Goal: Task Accomplishment & Management: Manage account settings

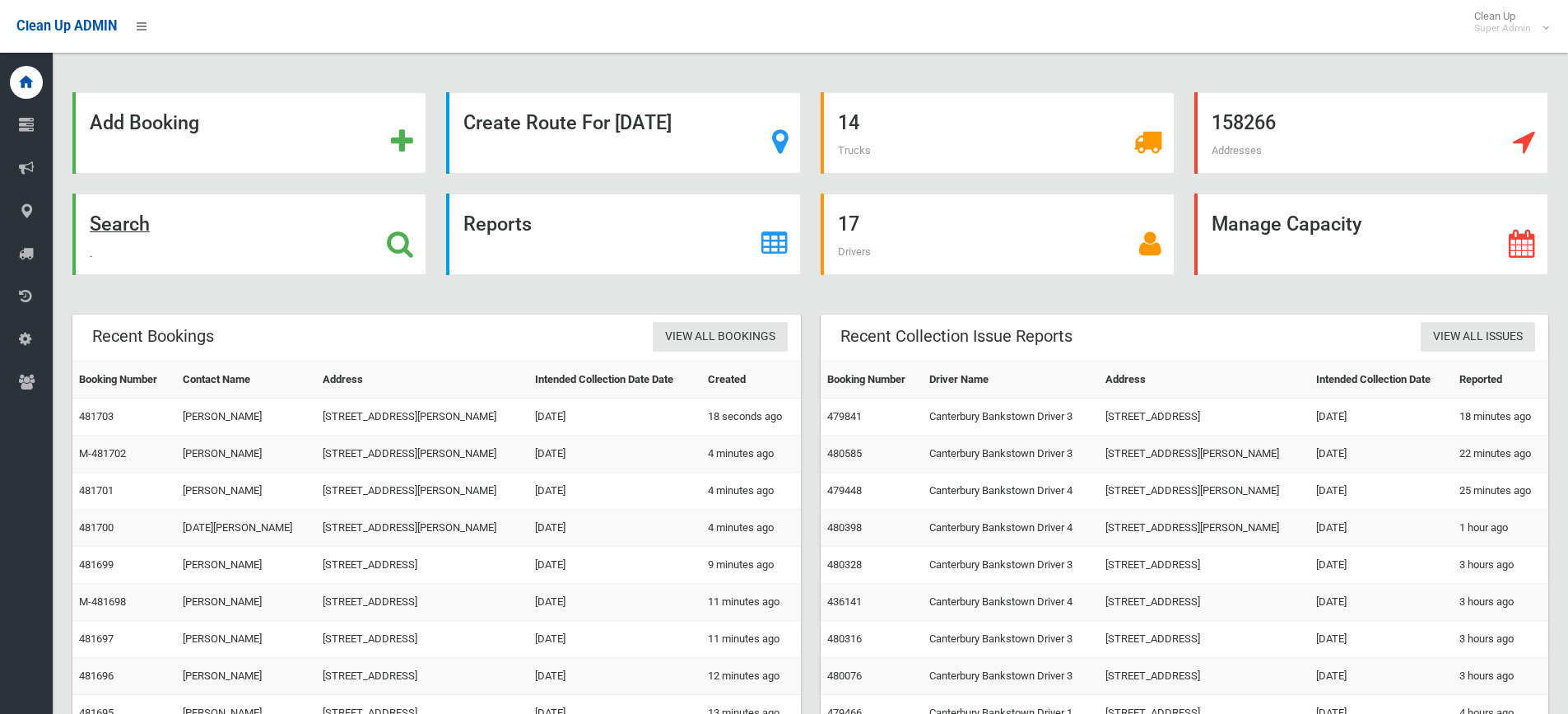
click at [391, 237] on icon at bounding box center [400, 243] width 27 height 28
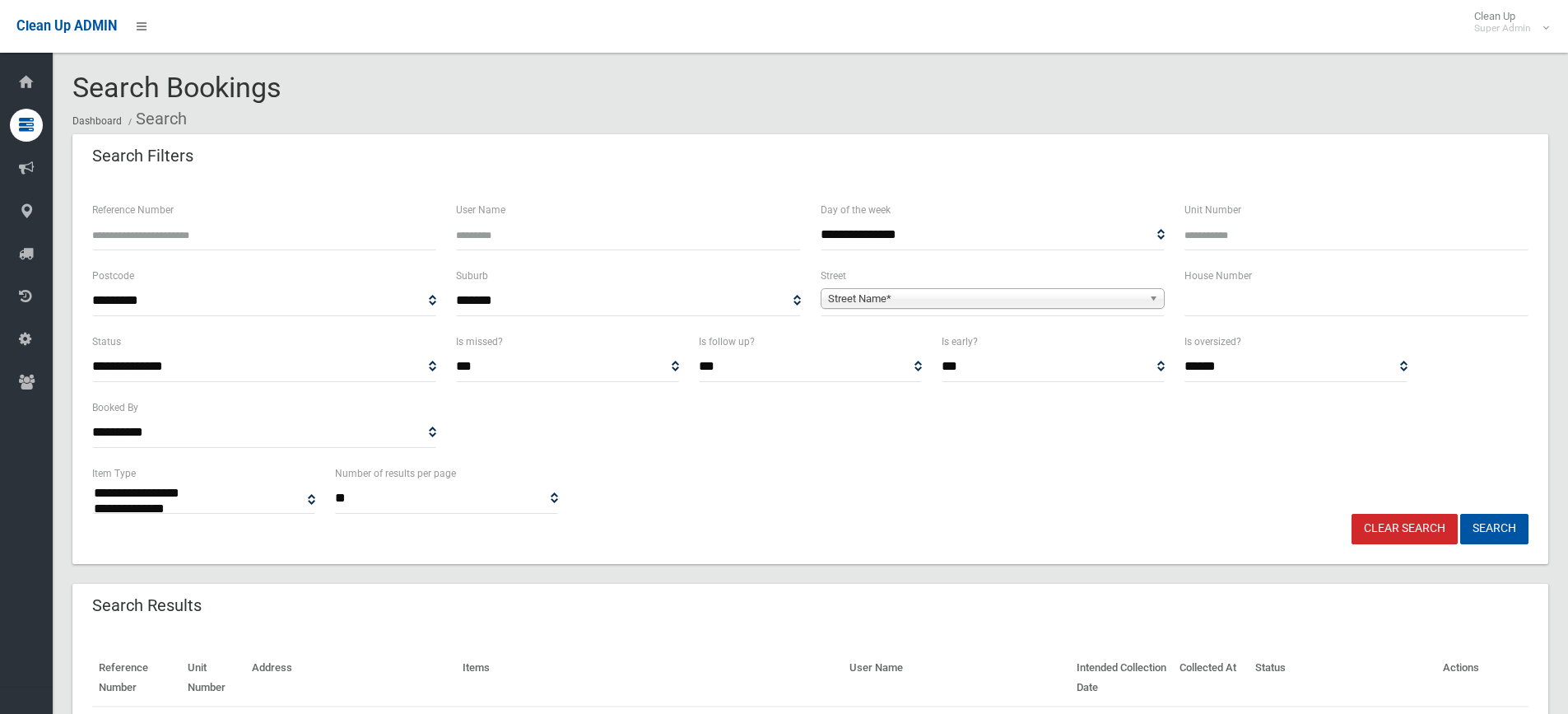
select select
click at [1210, 303] on input "text" at bounding box center [1357, 301] width 344 height 31
click at [1224, 295] on input "*" at bounding box center [1357, 301] width 344 height 31
type input "**"
click at [1069, 306] on span "Street Name*" at bounding box center [984, 299] width 314 height 20
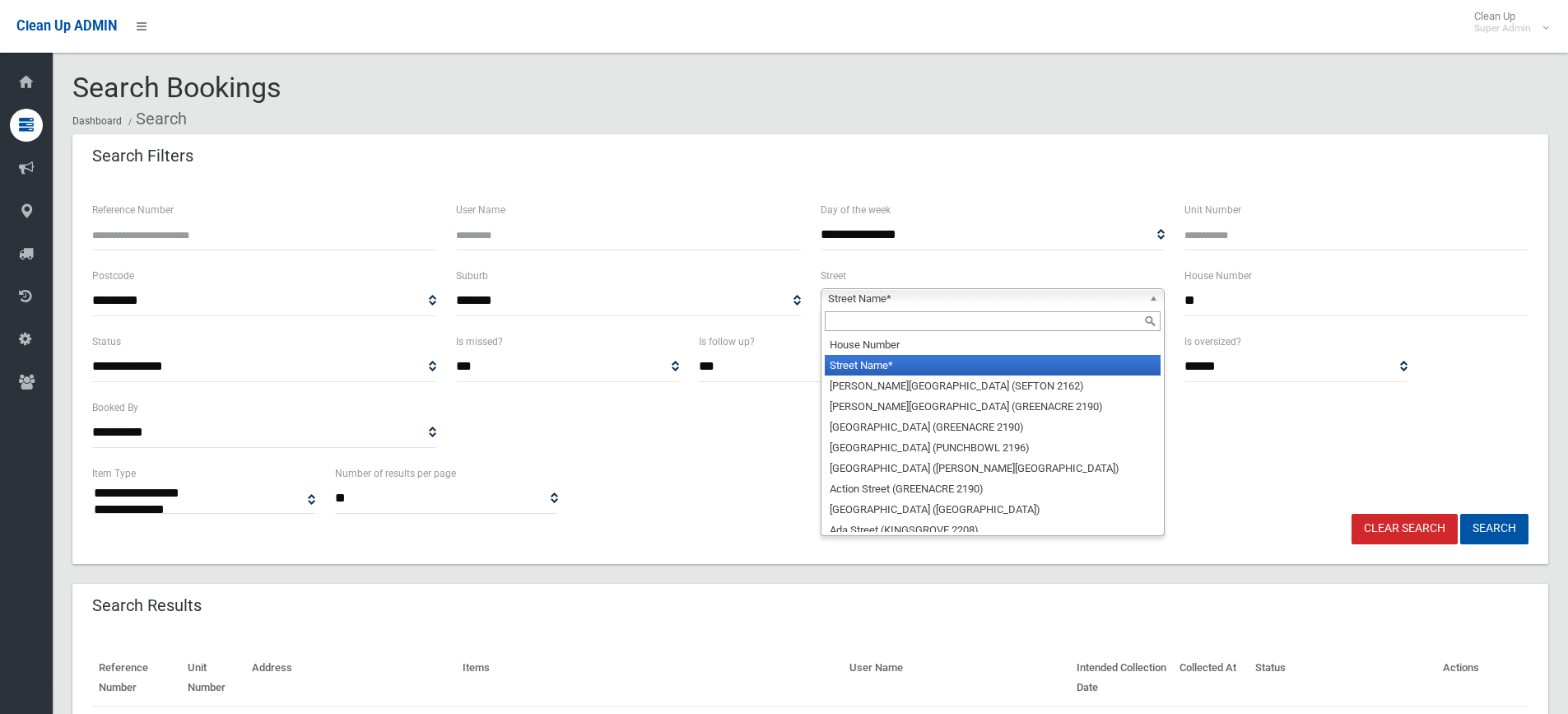
click at [903, 322] on input "text" at bounding box center [993, 321] width 336 height 20
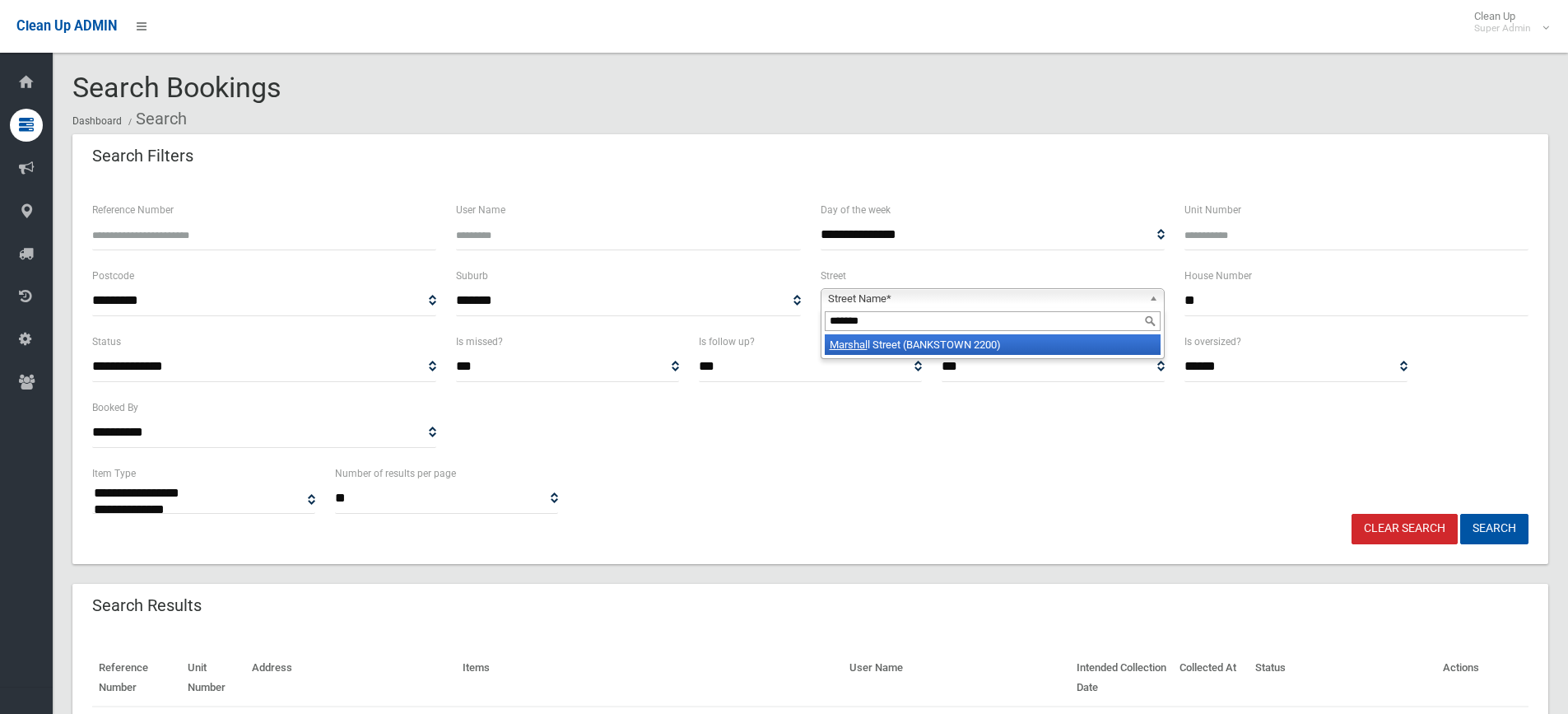
type input "*******"
click at [961, 352] on li "Marshal l Street (BANKSTOWN 2200)" at bounding box center [993, 344] width 336 height 21
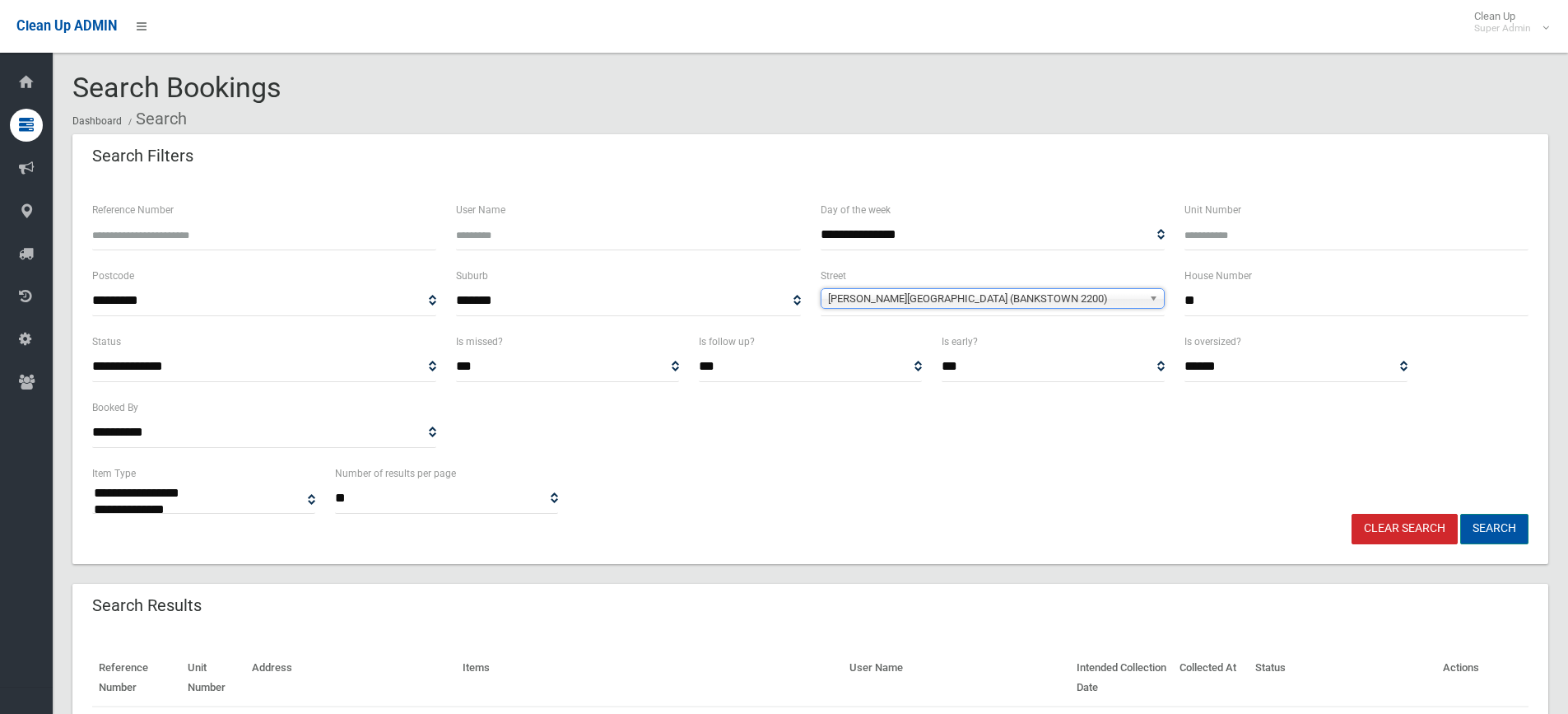
click at [1500, 521] on button "Search" at bounding box center [1494, 529] width 68 height 31
select select
click at [918, 455] on div "**********" at bounding box center [810, 398] width 1456 height 132
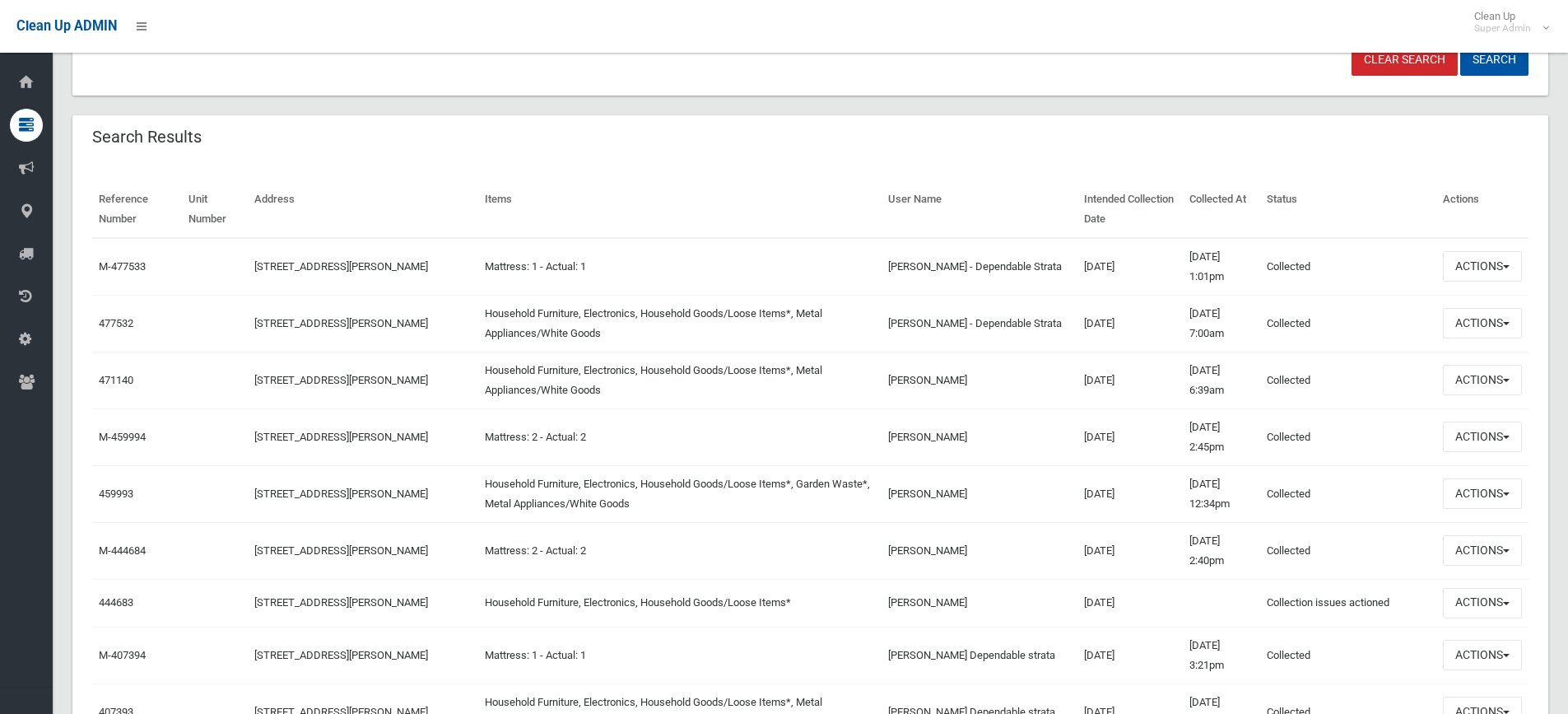
scroll to position [494, 0]
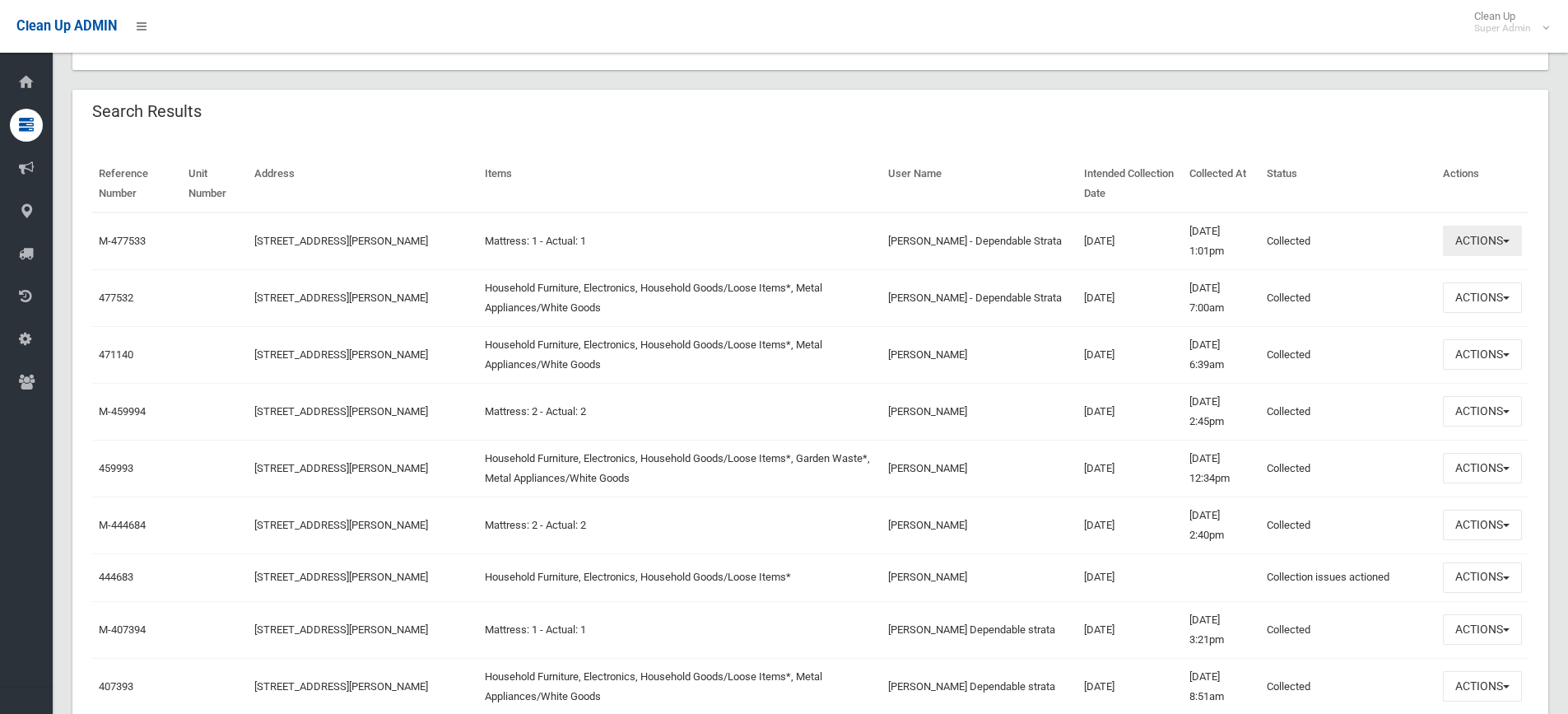
click at [1470, 237] on button "Actions" at bounding box center [1482, 241] width 79 height 31
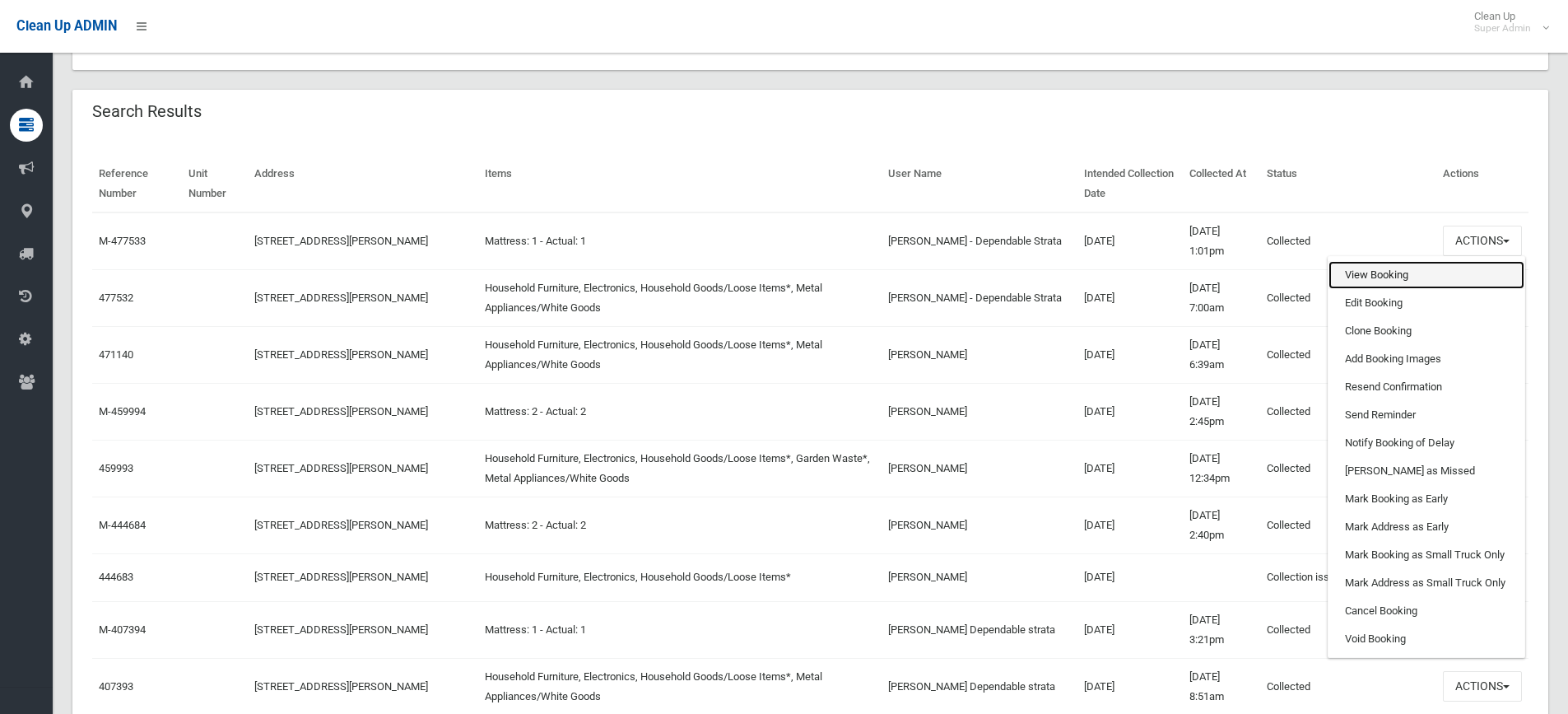
click at [1363, 278] on link "View Booking" at bounding box center [1426, 275] width 196 height 28
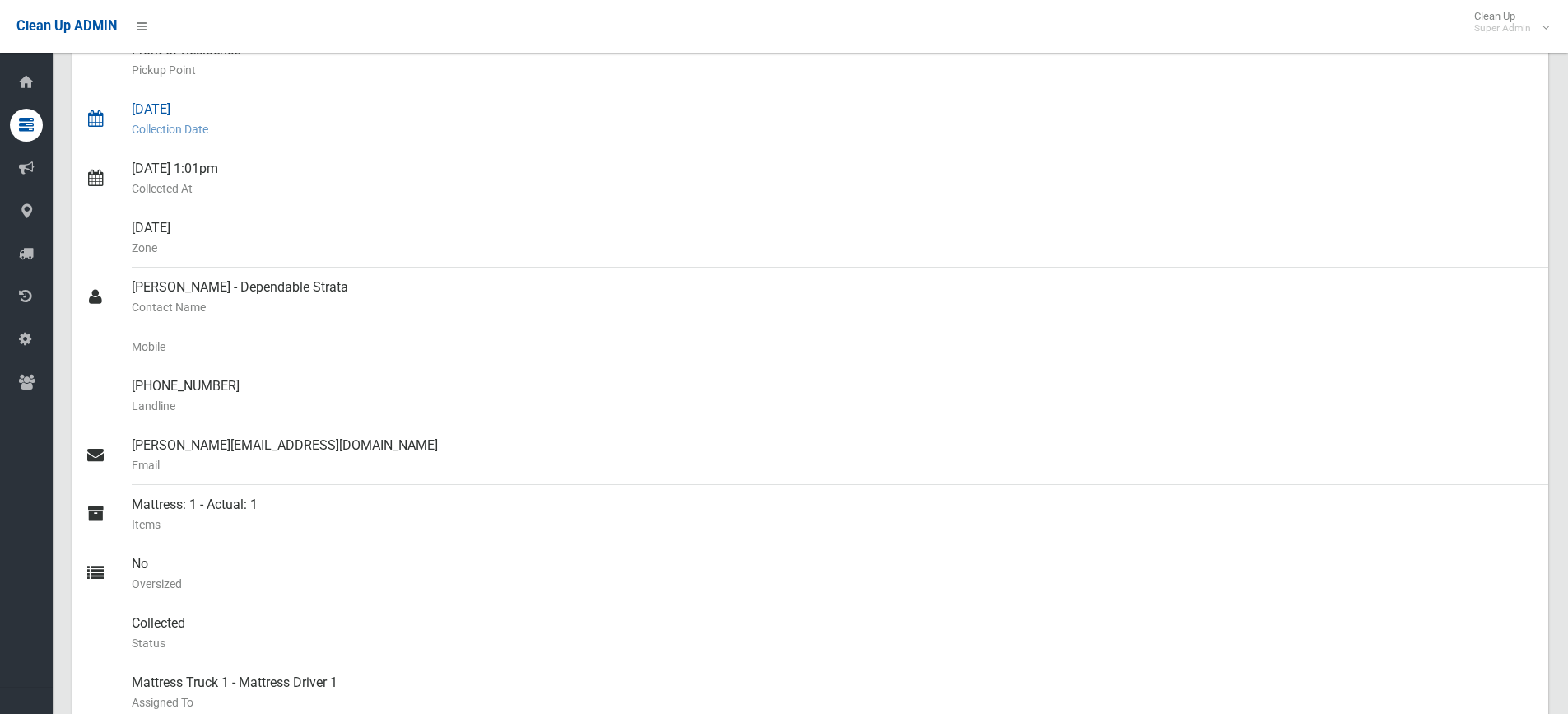
scroll to position [330, 0]
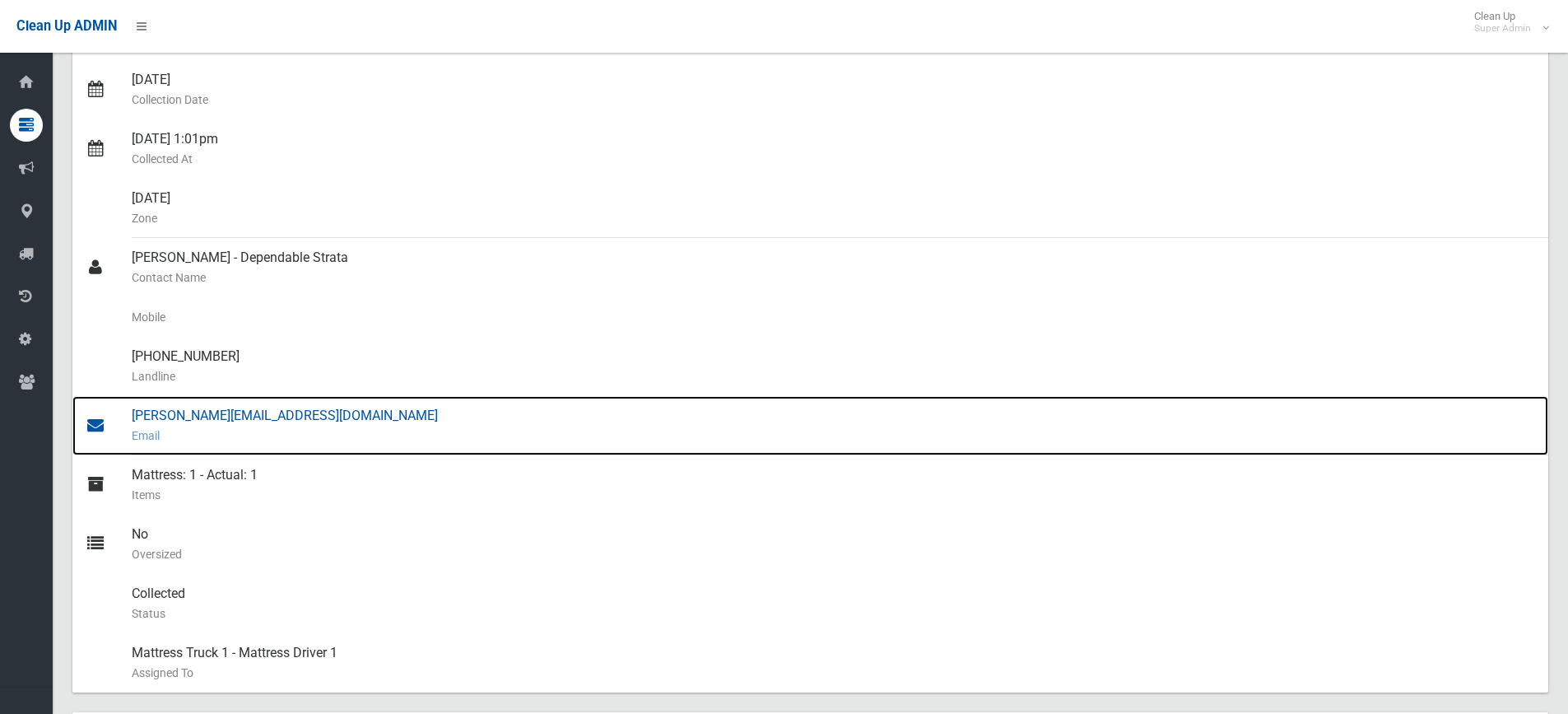
click at [190, 408] on div "joey@dependablestrata.com.au Email" at bounding box center [834, 425] width 1404 height 59
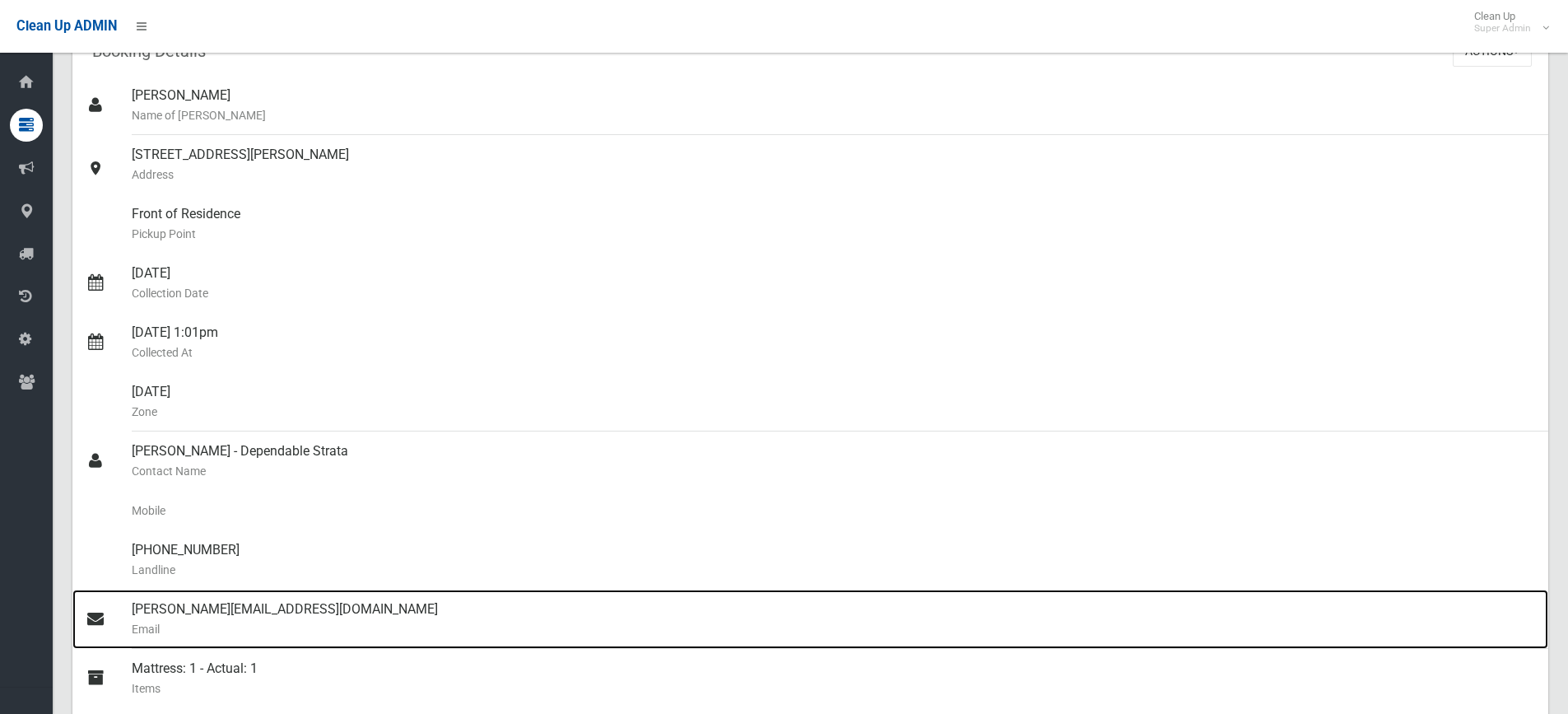
scroll to position [0, 0]
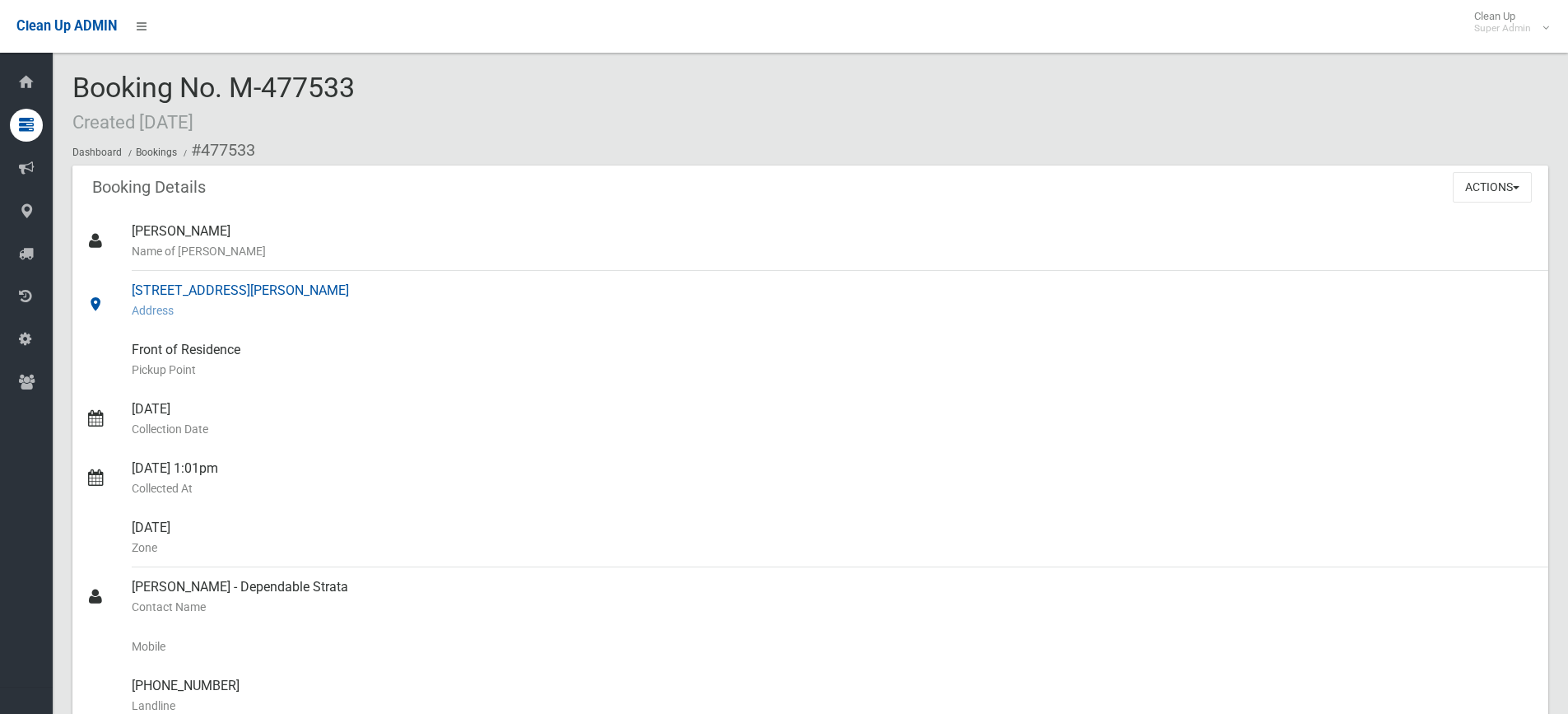
drag, startPoint x: 134, startPoint y: 289, endPoint x: 324, endPoint y: 291, distance: 190.0
click at [324, 291] on div "18 Marshall Street, BANKSTOWN NSW 2200 Address" at bounding box center [834, 300] width 1404 height 59
copy div "18 Marshall Street, BANKSTOWN"
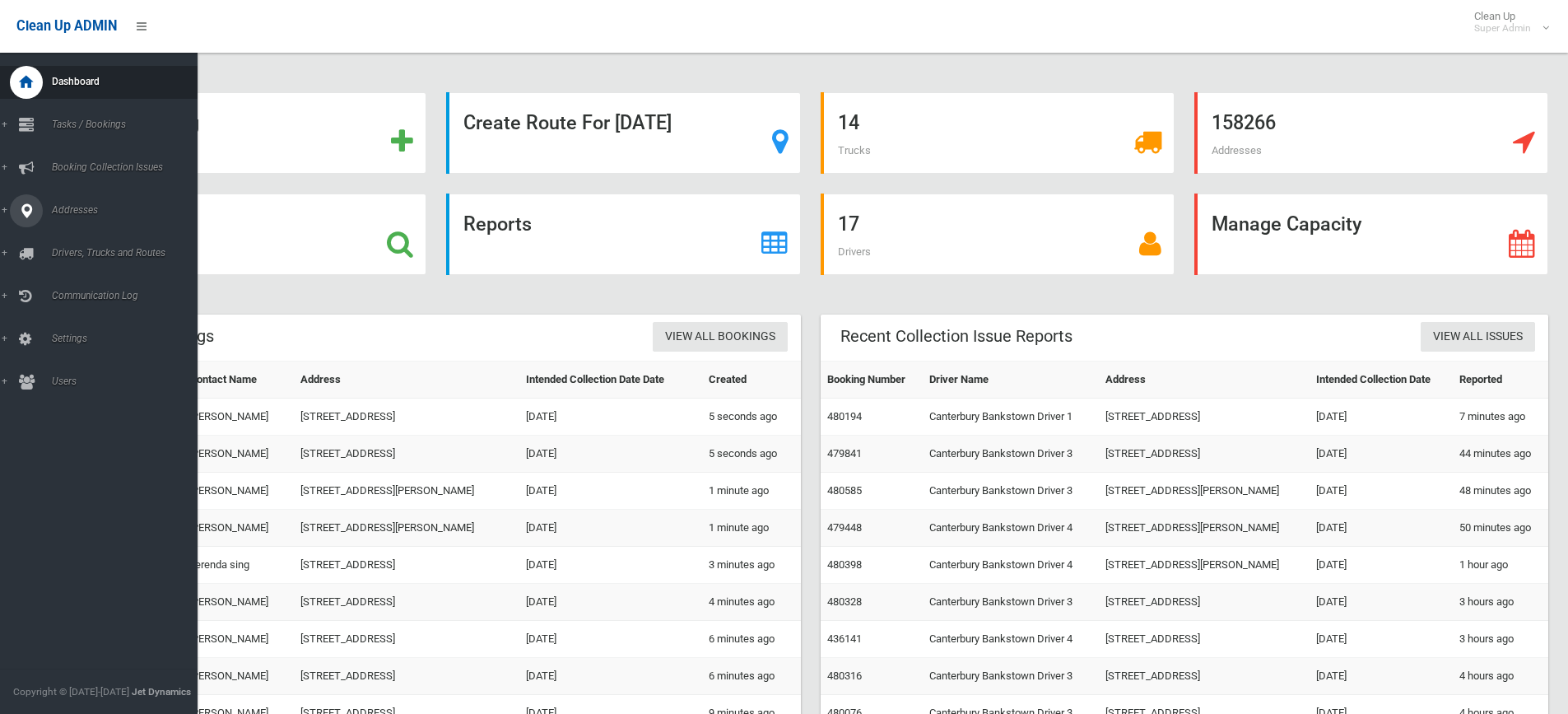
click at [23, 211] on icon at bounding box center [26, 211] width 15 height 33
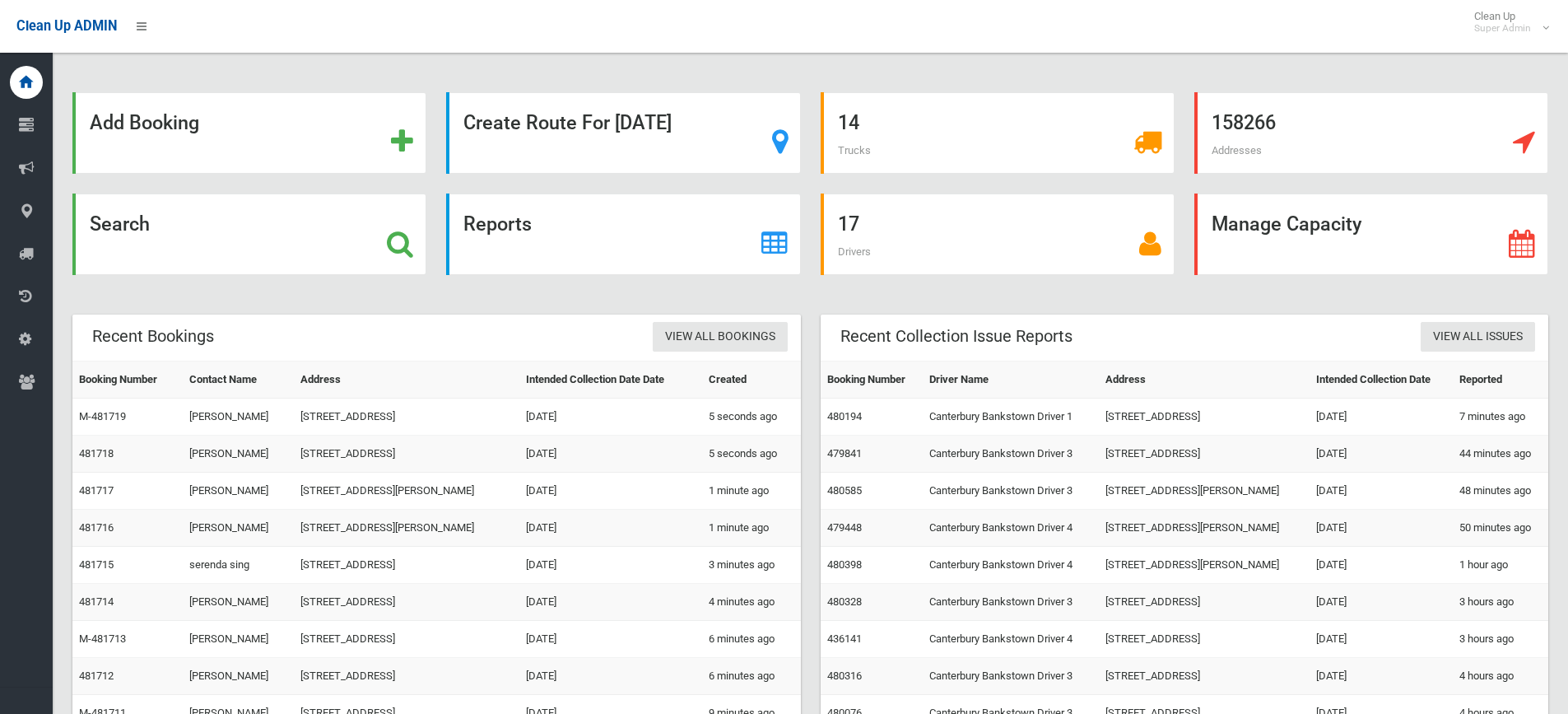
click at [275, 180] on div "Add Booking" at bounding box center [249, 143] width 374 height 101
click at [413, 241] on icon at bounding box center [400, 243] width 27 height 28
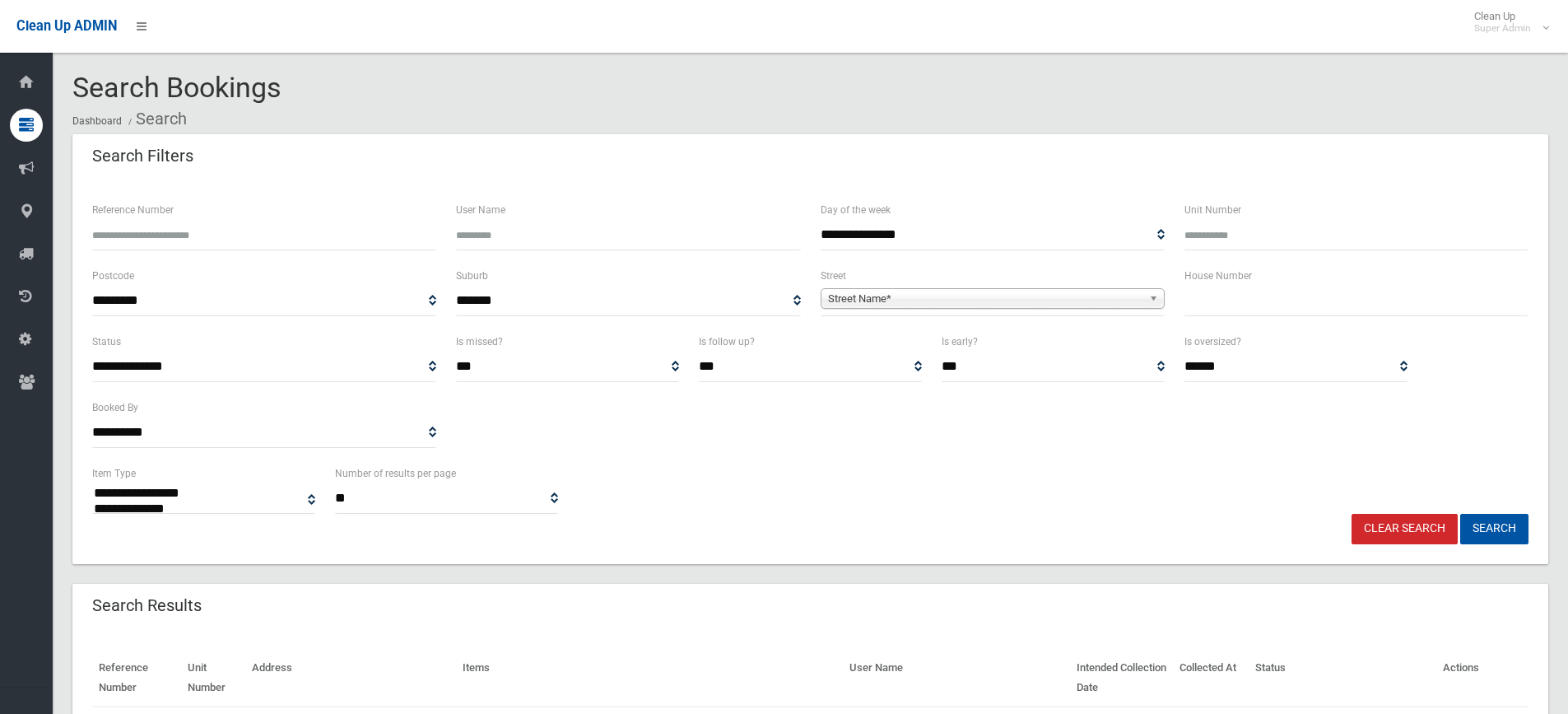
select select
click at [1227, 295] on input "text" at bounding box center [1357, 301] width 344 height 31
type input "**"
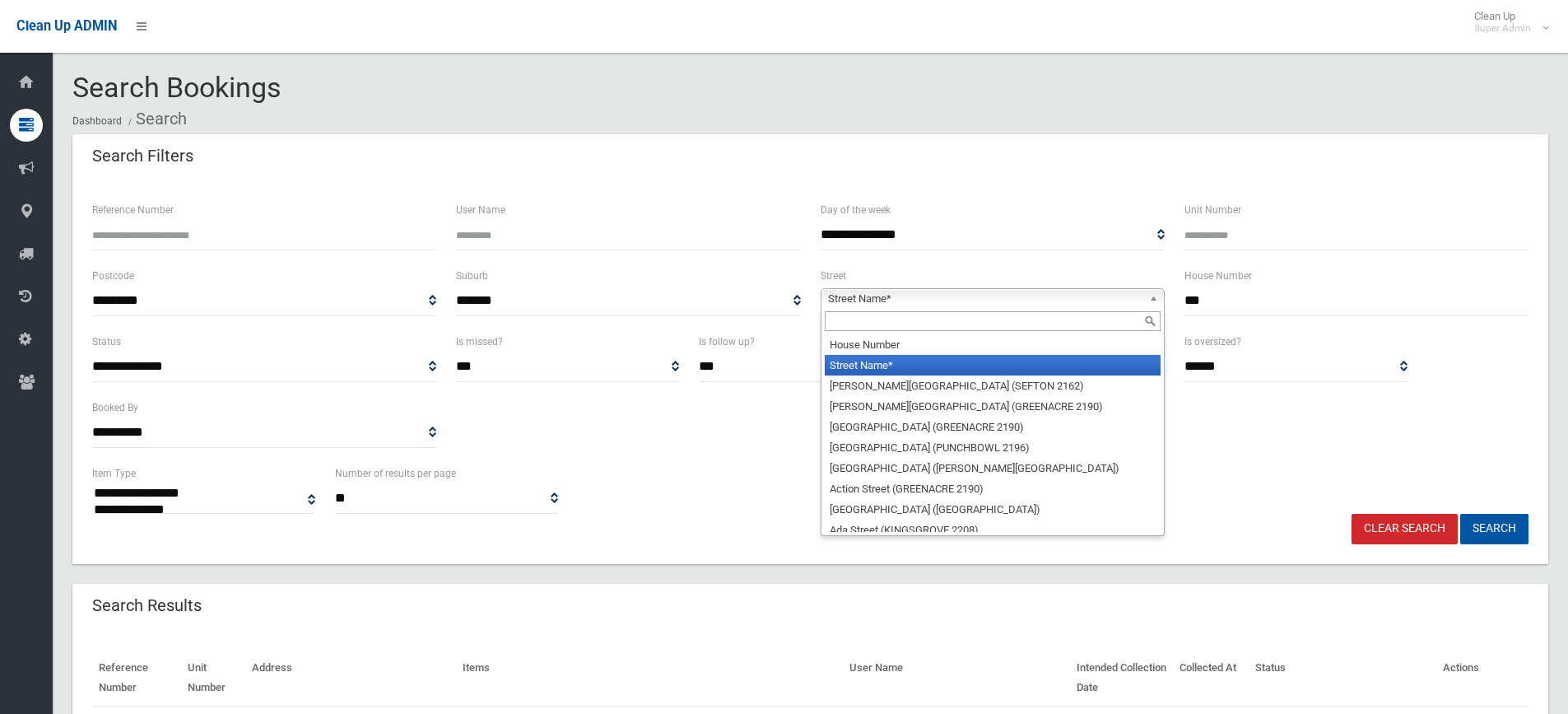
click at [1036, 300] on span "Street Name*" at bounding box center [984, 299] width 314 height 20
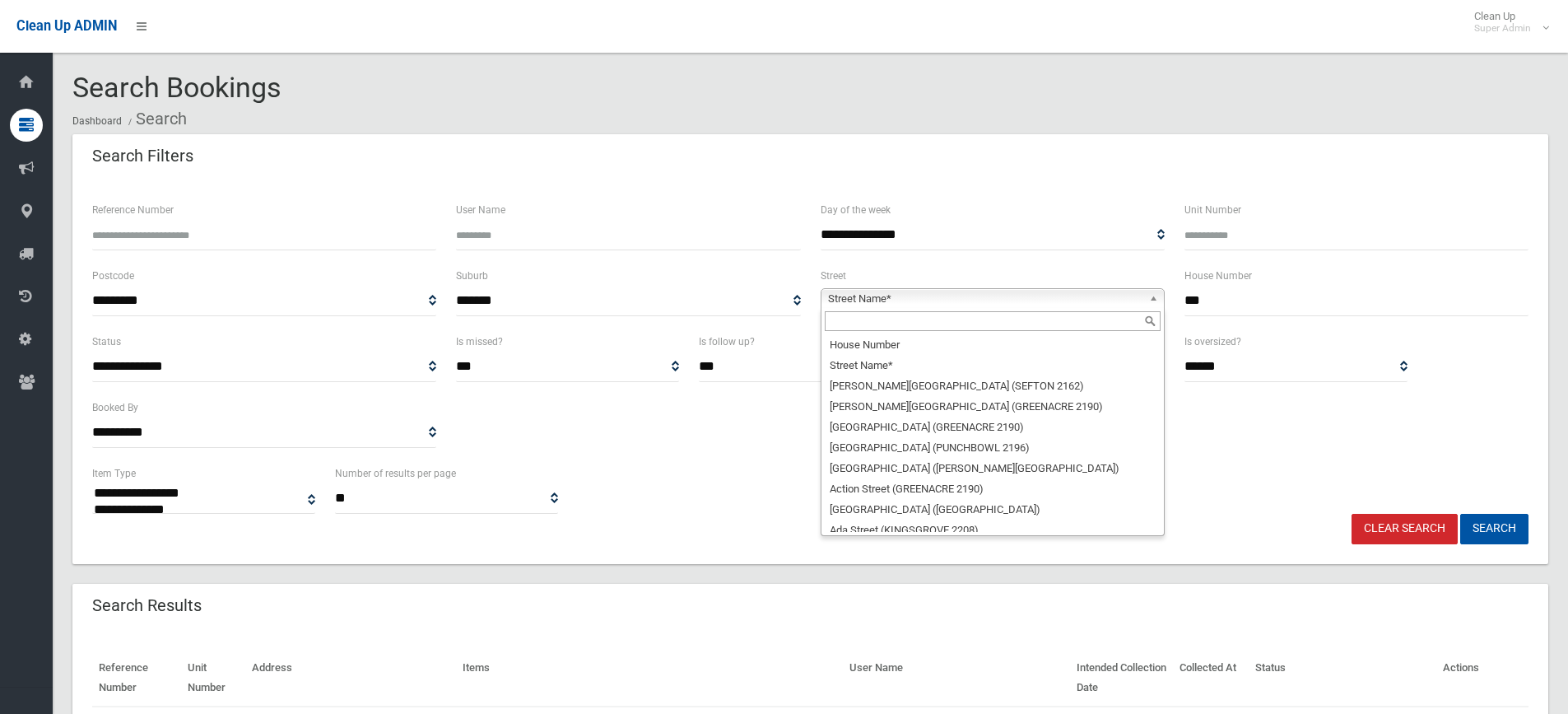
click at [942, 320] on input "text" at bounding box center [993, 321] width 336 height 20
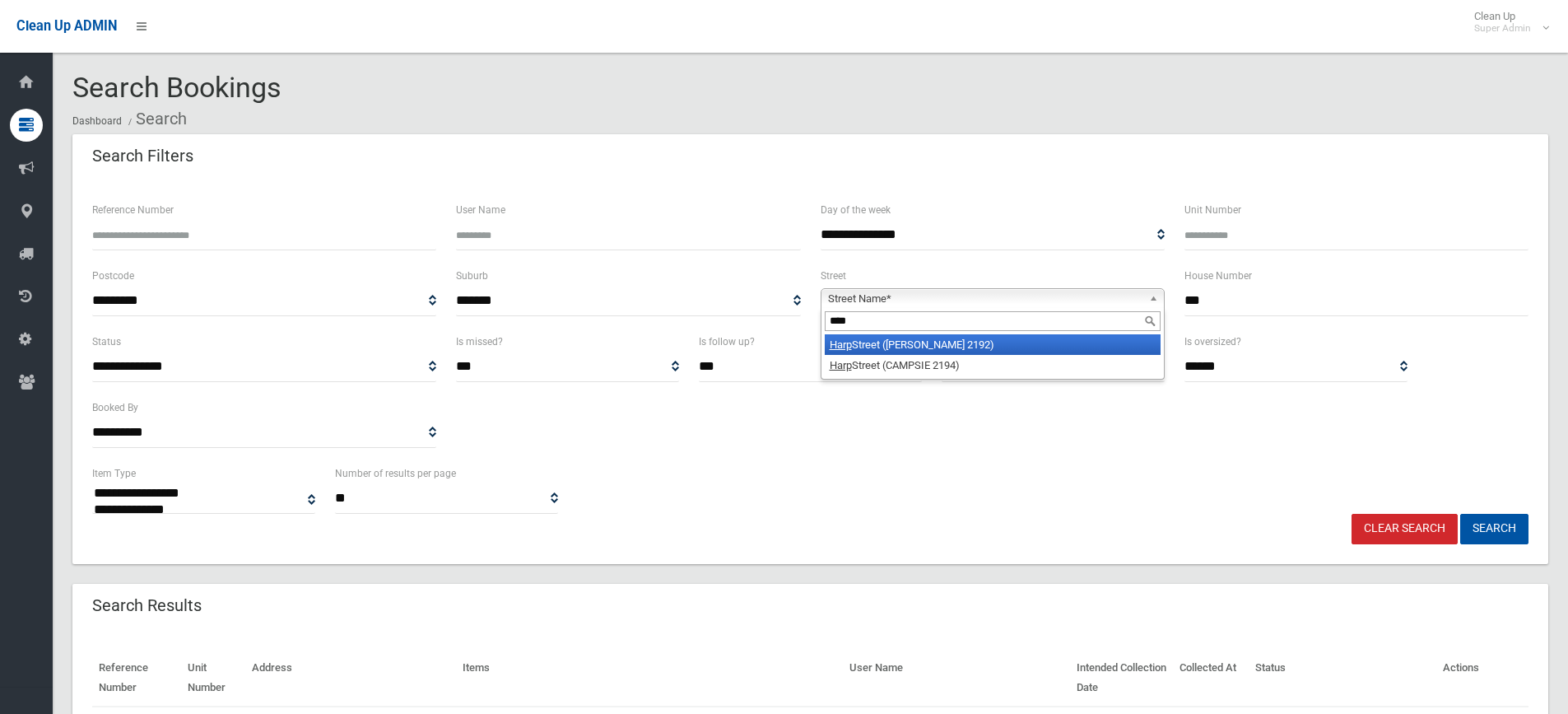
type input "****"
click at [924, 349] on li "Harp Street (BELMORE 2192)" at bounding box center [993, 344] width 336 height 21
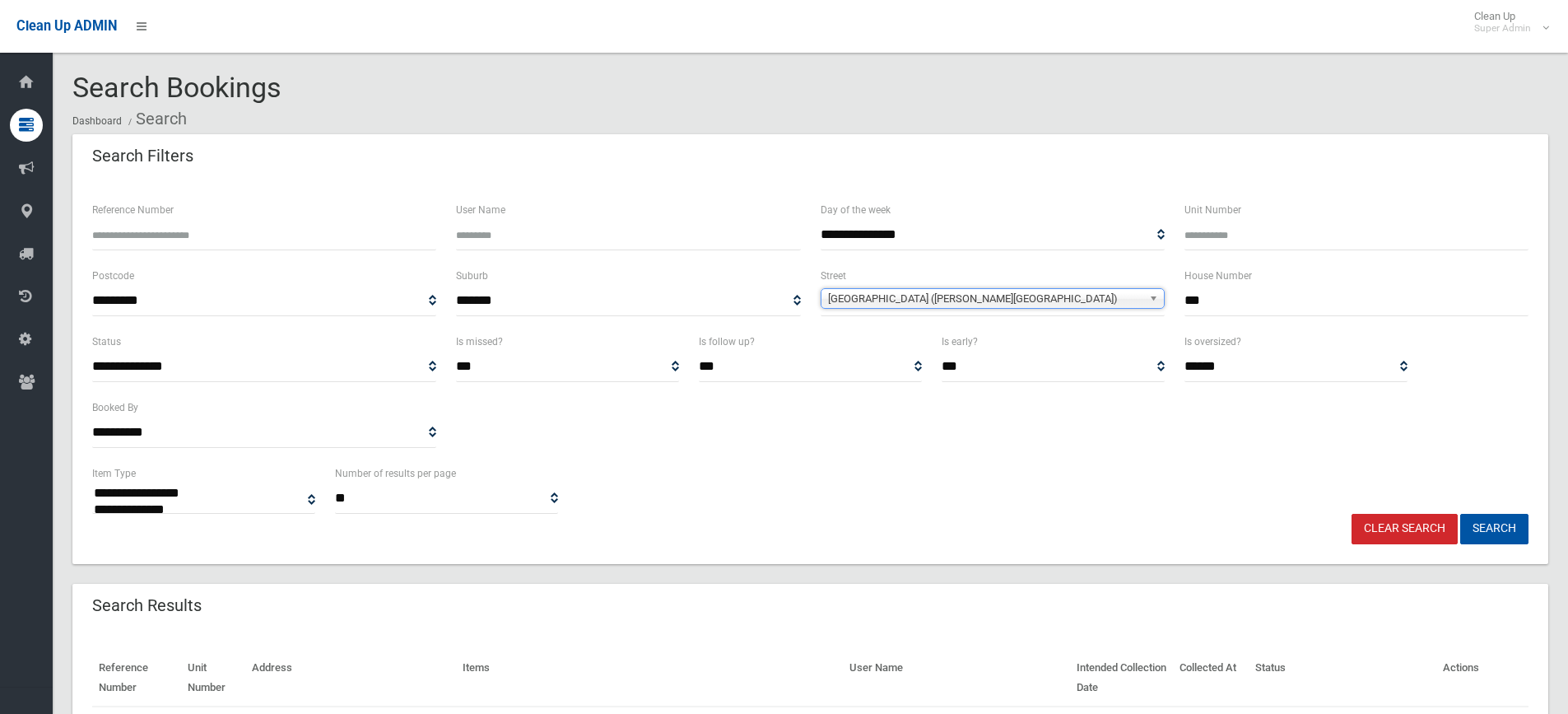
click at [1025, 434] on div "**********" at bounding box center [810, 398] width 1456 height 132
click at [1516, 534] on button "Search" at bounding box center [1494, 529] width 68 height 31
select select
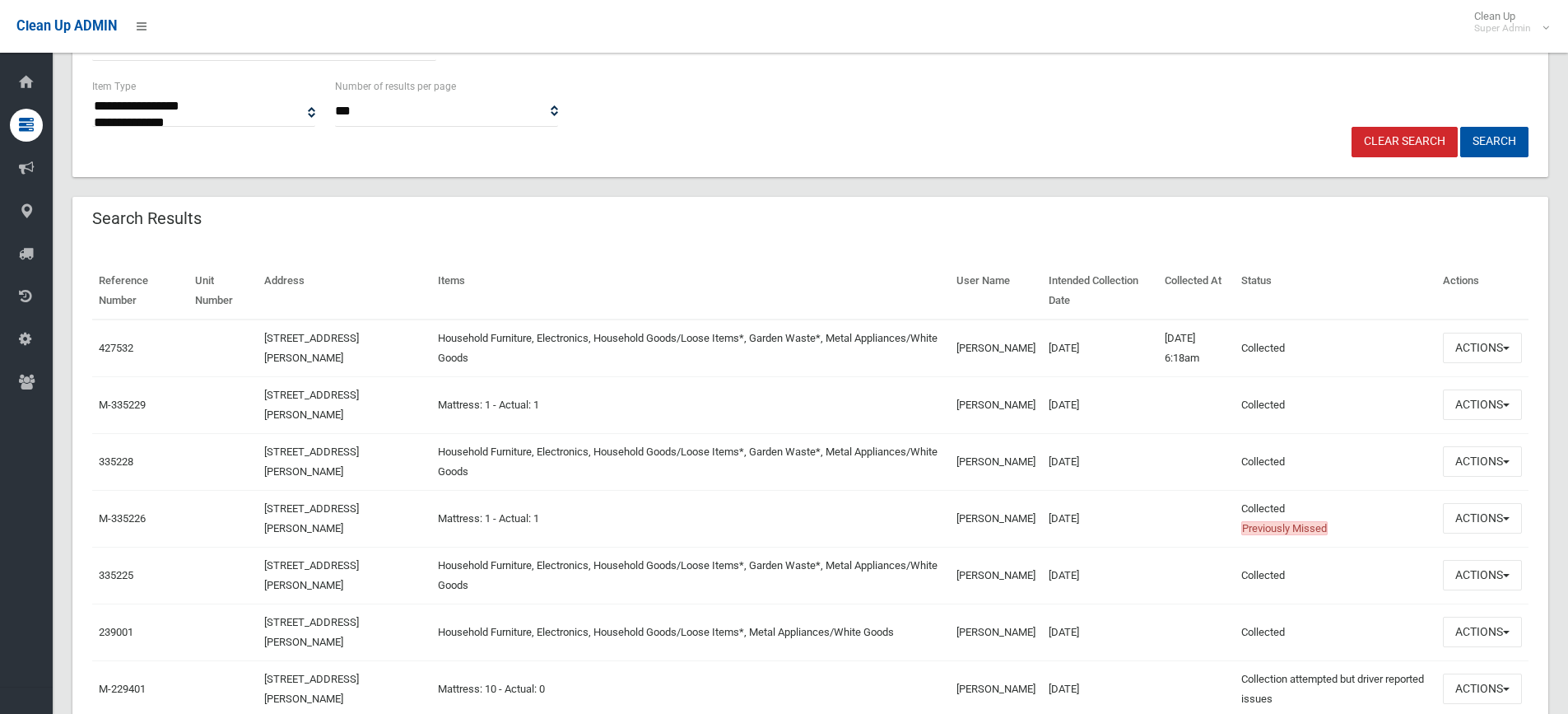
scroll to position [412, 0]
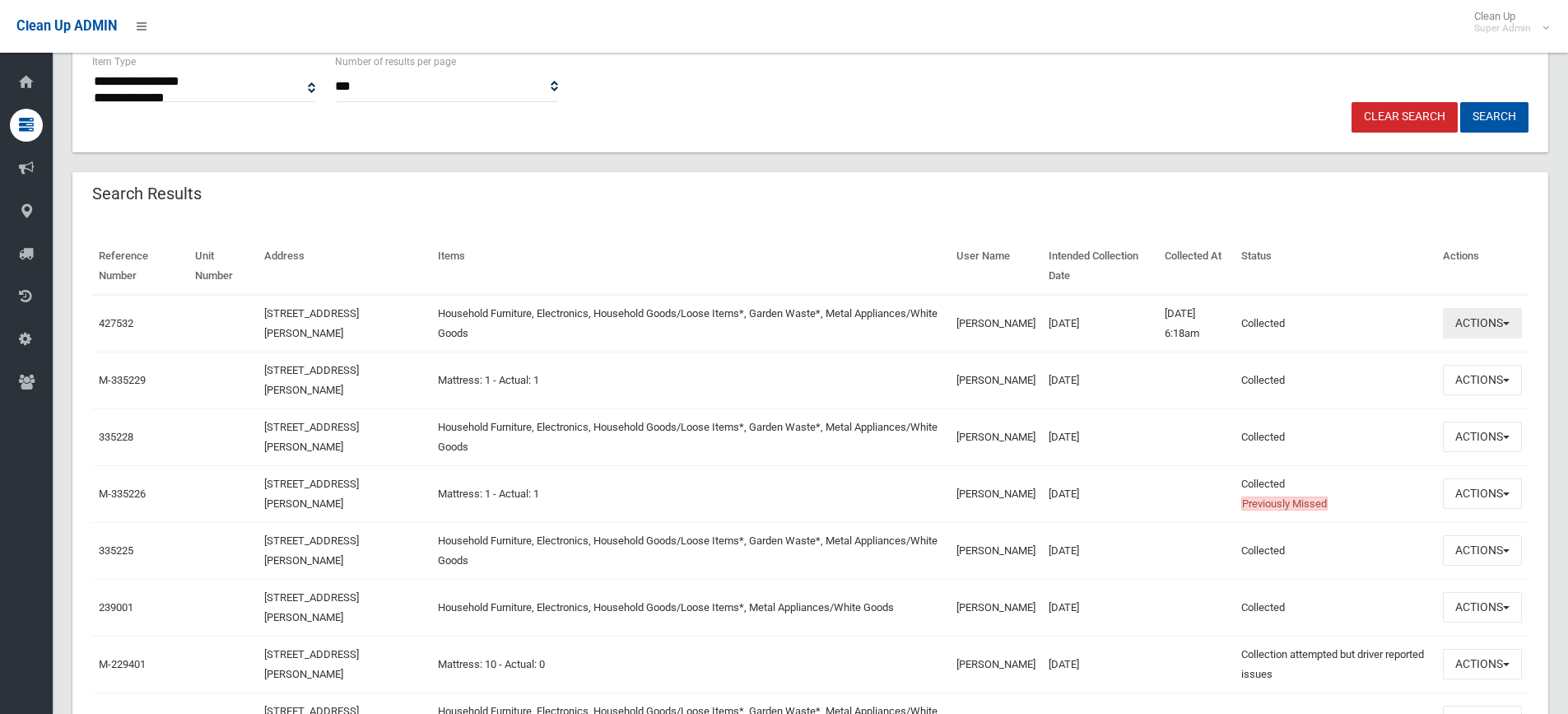
click at [1470, 322] on button "Actions" at bounding box center [1482, 324] width 79 height 31
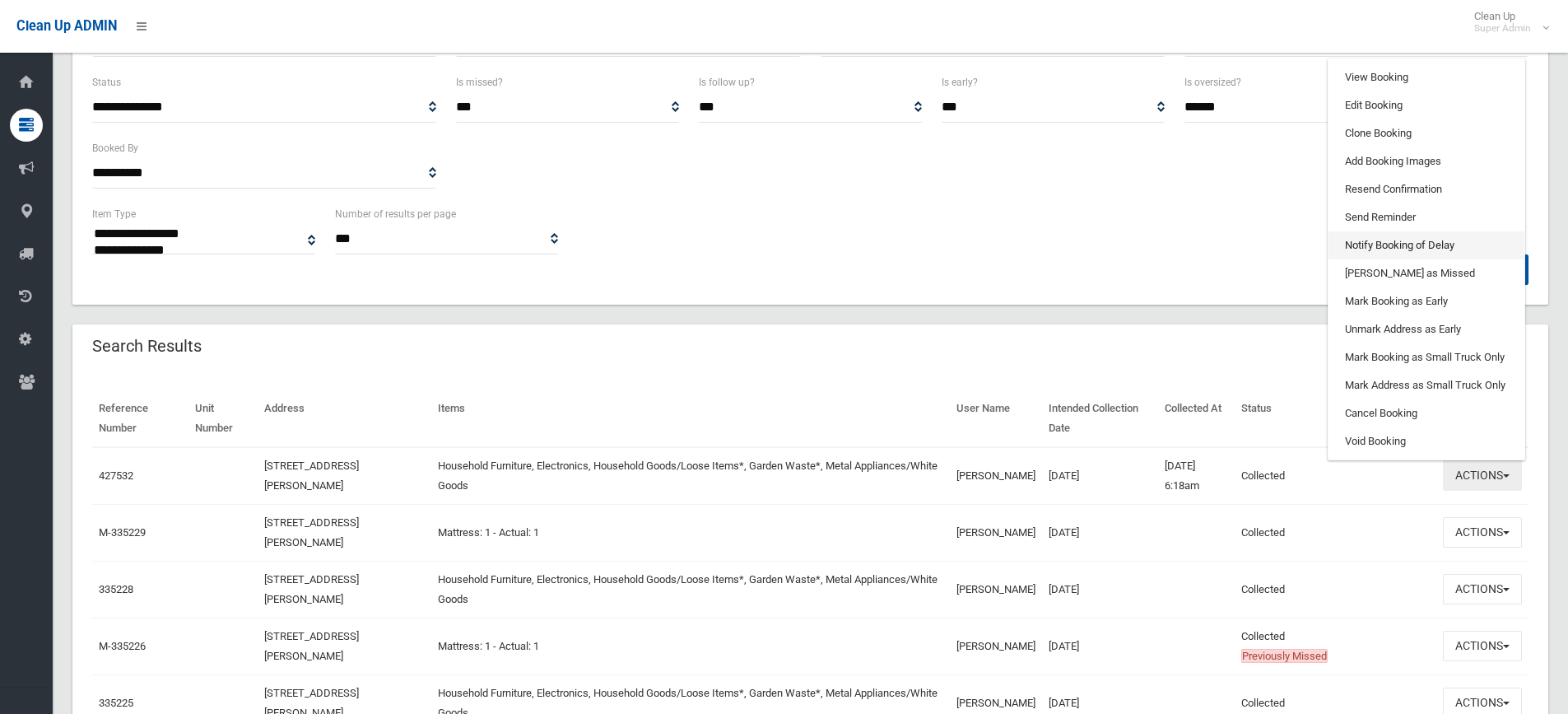
scroll to position [247, 0]
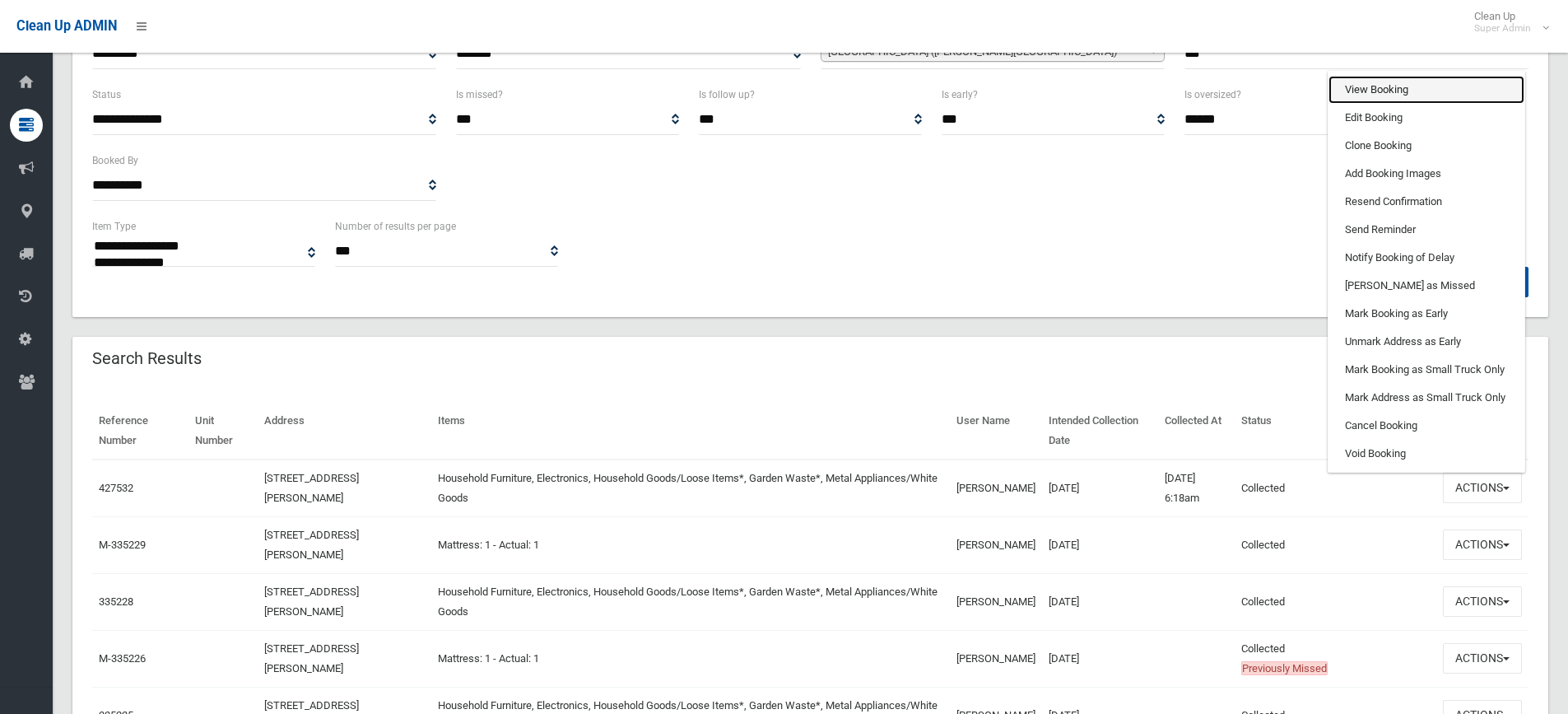
click at [1364, 84] on link "View Booking" at bounding box center [1426, 89] width 196 height 28
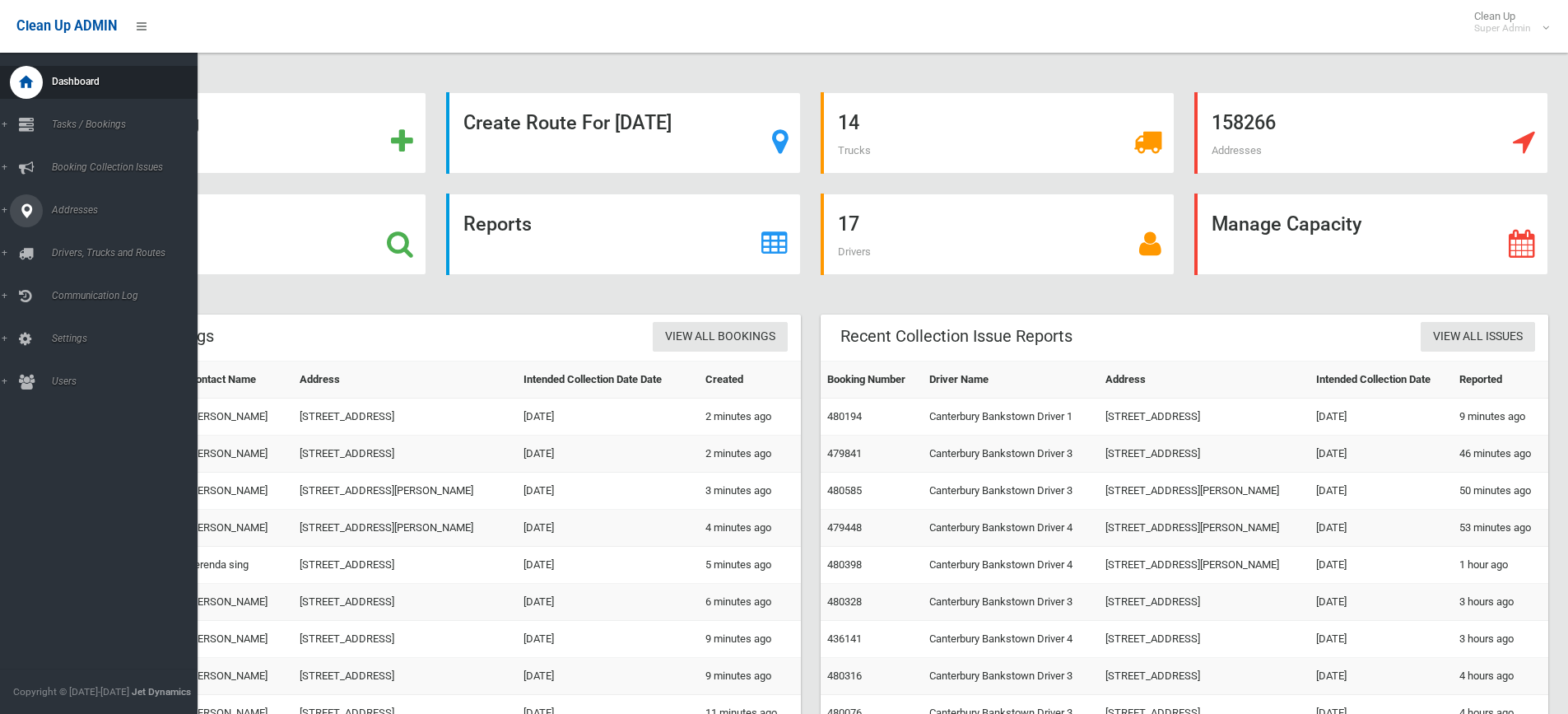
click at [23, 211] on icon at bounding box center [26, 211] width 15 height 33
click at [85, 236] on span "All Addresses" at bounding box center [122, 238] width 149 height 11
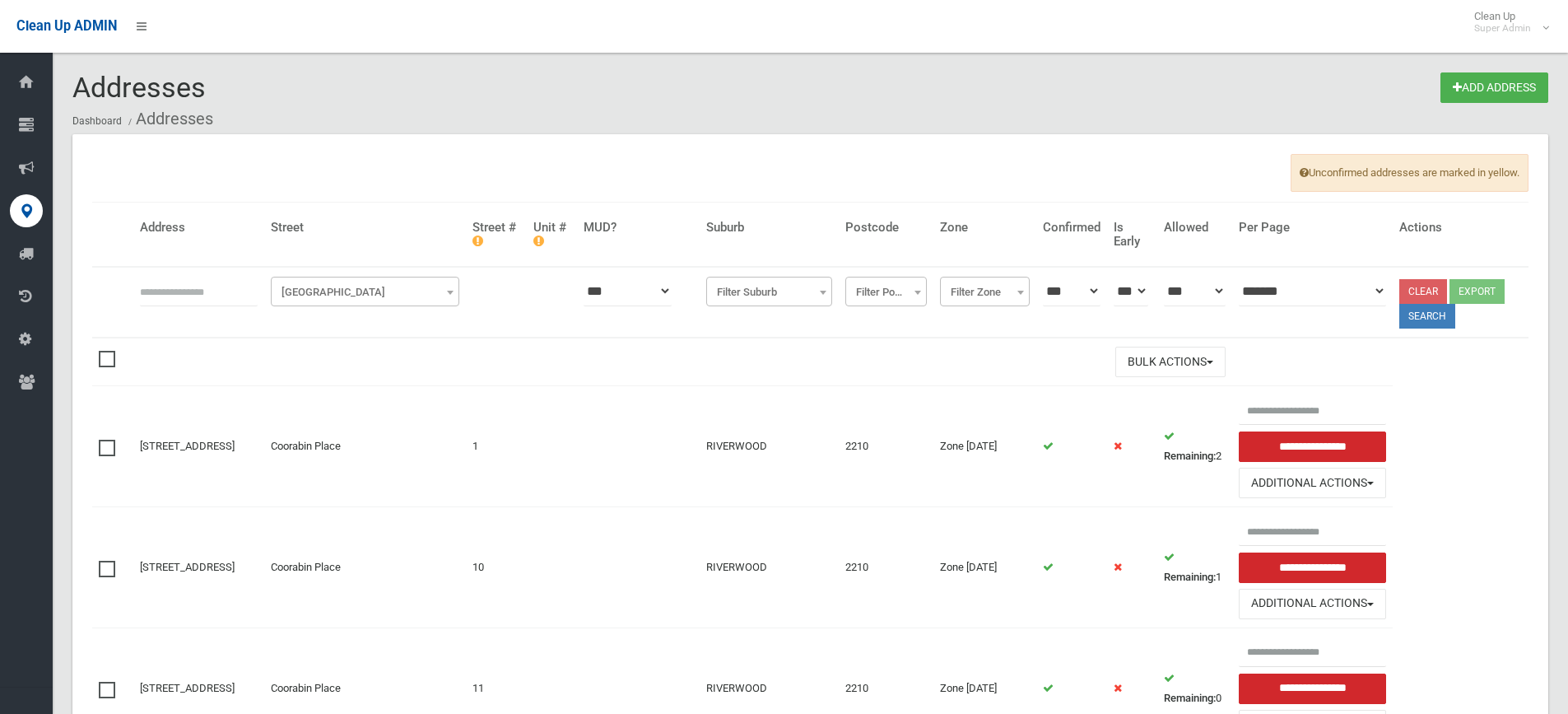
click at [179, 283] on input "text" at bounding box center [199, 291] width 118 height 31
type input "*******"
click button at bounding box center [0, 0] width 0 height 0
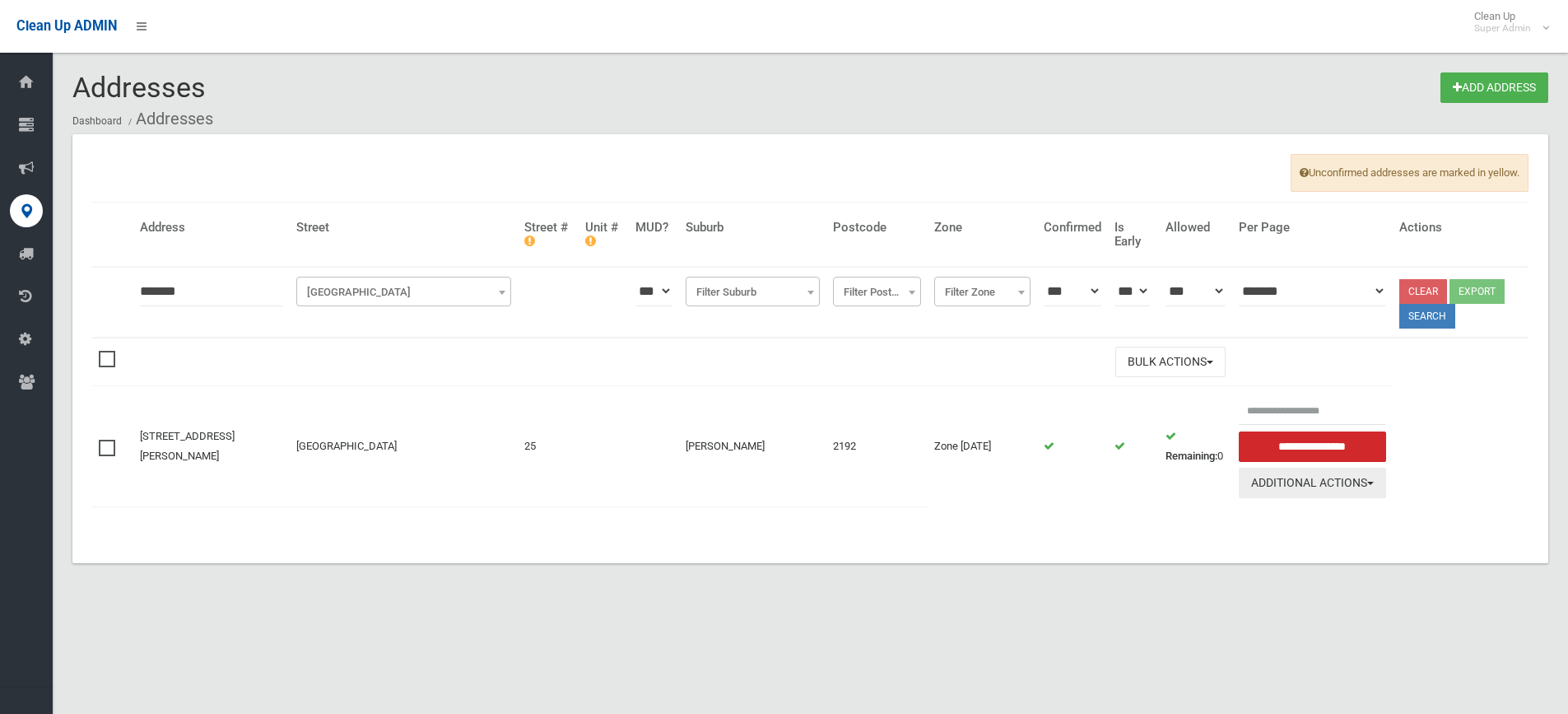
click at [1330, 486] on button "Additional Actions" at bounding box center [1312, 483] width 148 height 31
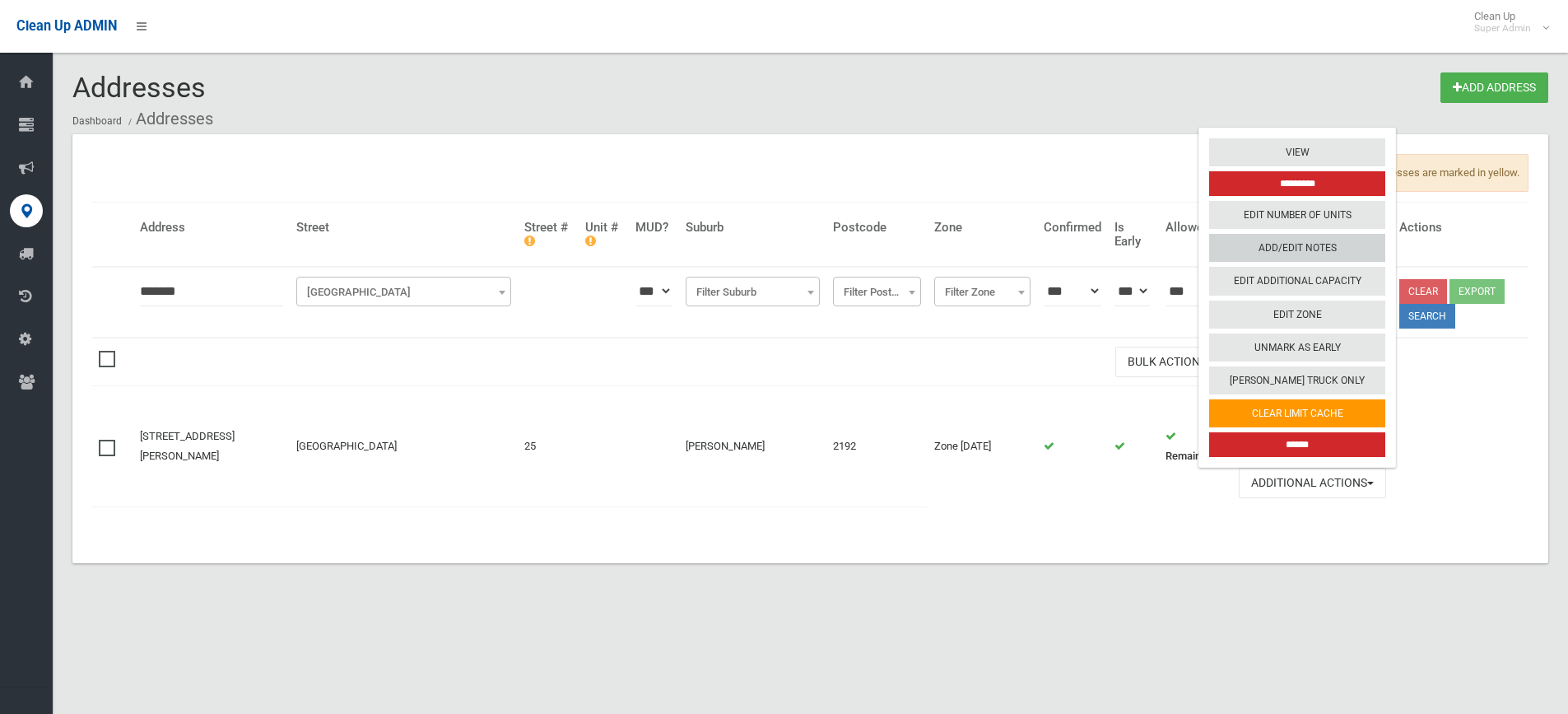
click at [1312, 242] on link "Add/Edit Notes" at bounding box center [1298, 247] width 176 height 28
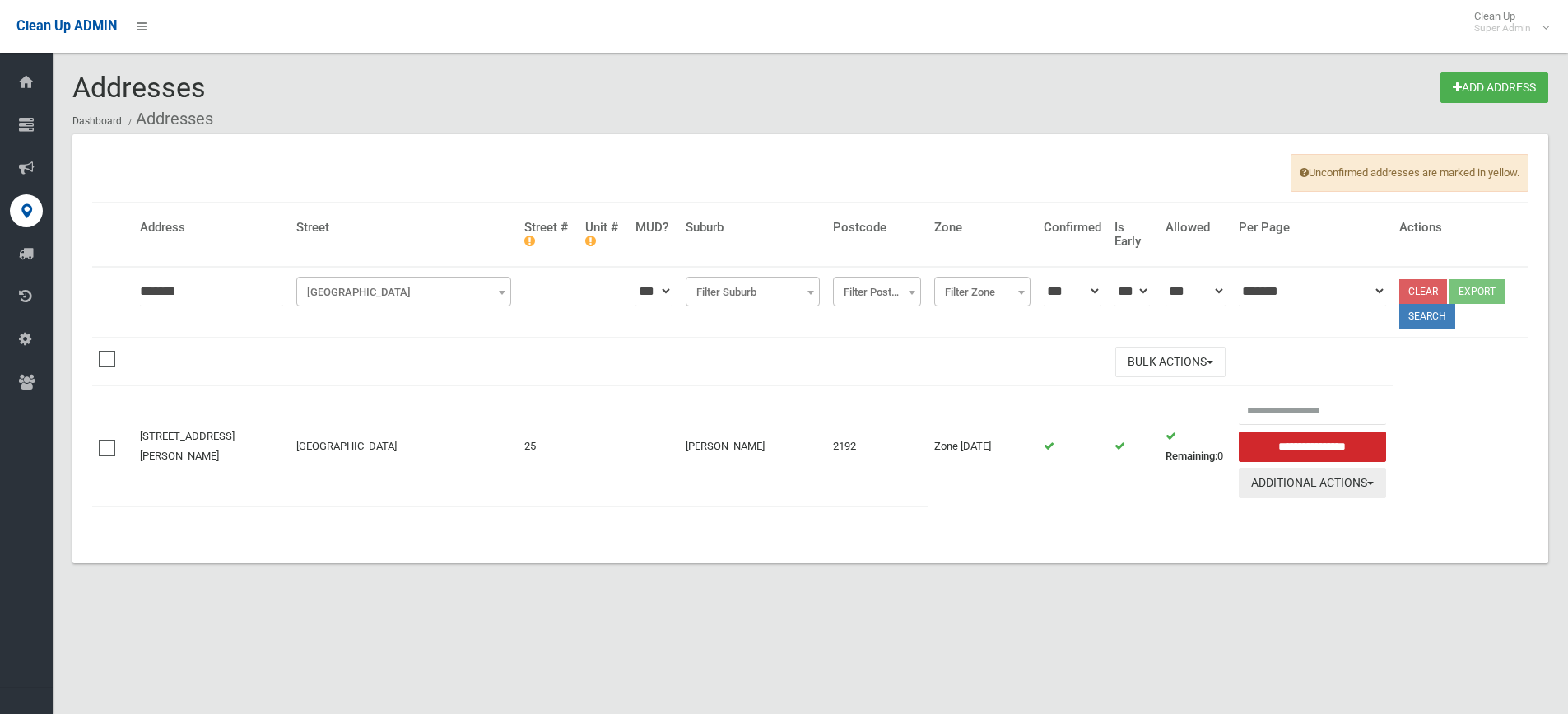
click at [1262, 482] on button "Additional Actions" at bounding box center [1312, 483] width 148 height 31
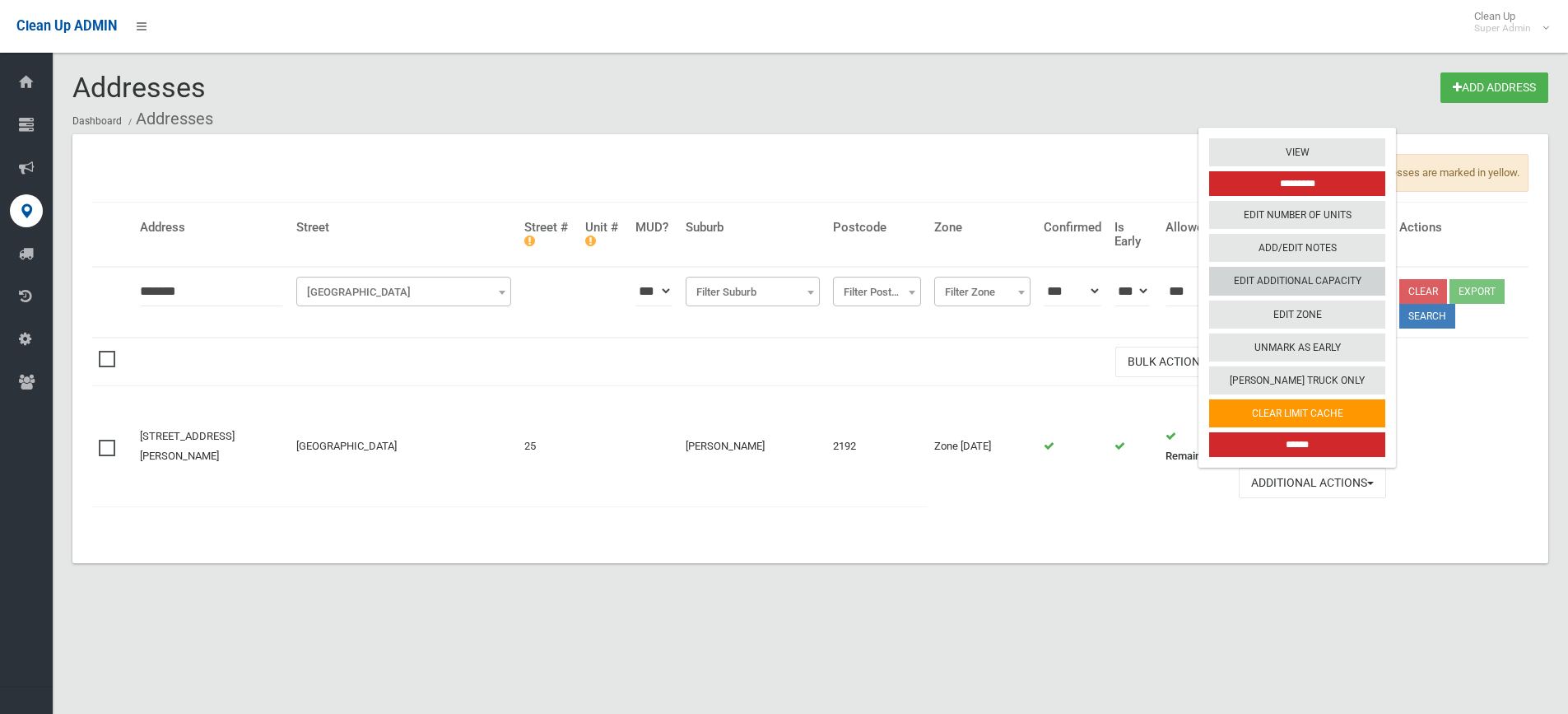
click at [1291, 277] on link "Edit Additional Capacity" at bounding box center [1298, 282] width 176 height 28
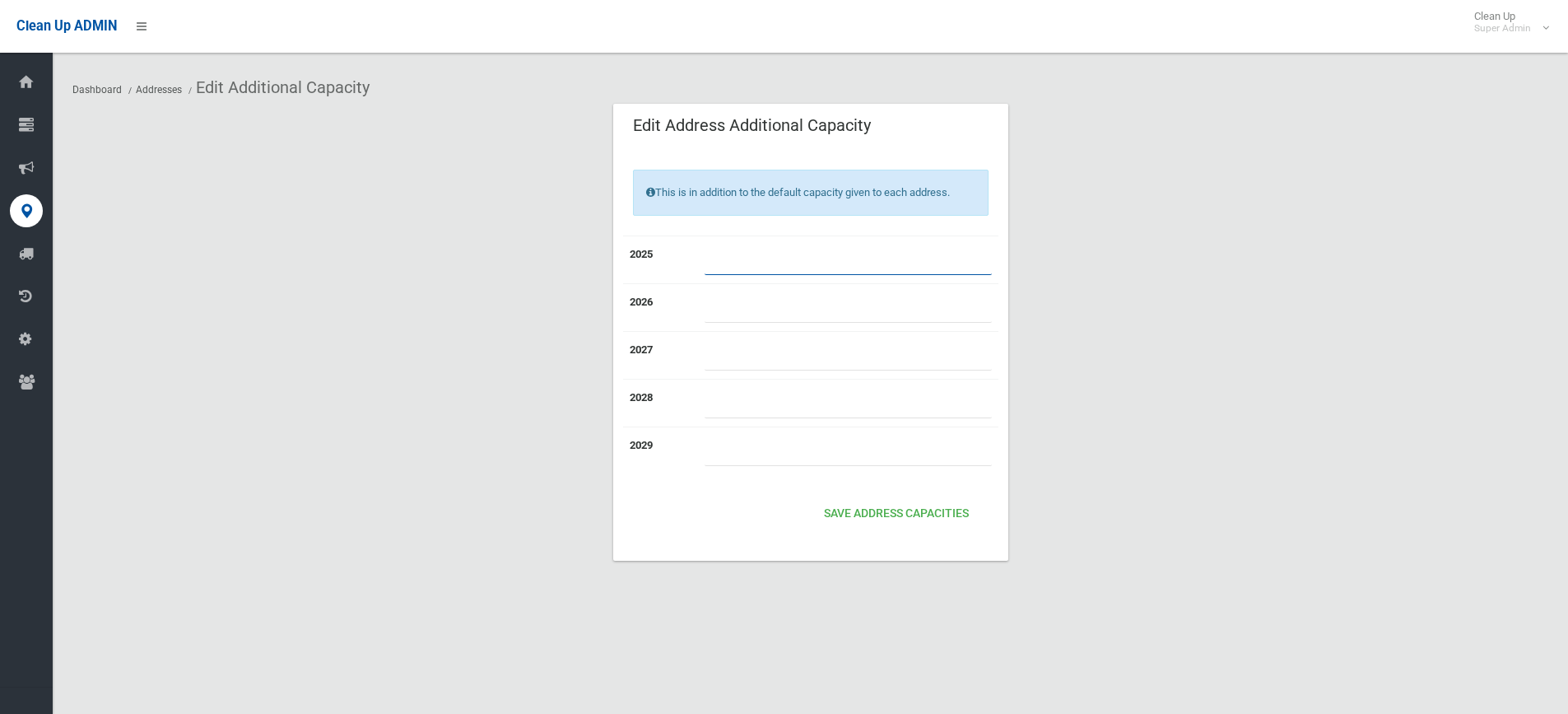
drag, startPoint x: 716, startPoint y: 260, endPoint x: 679, endPoint y: 254, distance: 37.5
click at [679, 254] on tr "2025 *" at bounding box center [811, 259] width 376 height 48
type input "*"
click at [887, 514] on button "Save Address capacities" at bounding box center [896, 515] width 158 height 31
click at [729, 253] on input "*" at bounding box center [848, 260] width 288 height 31
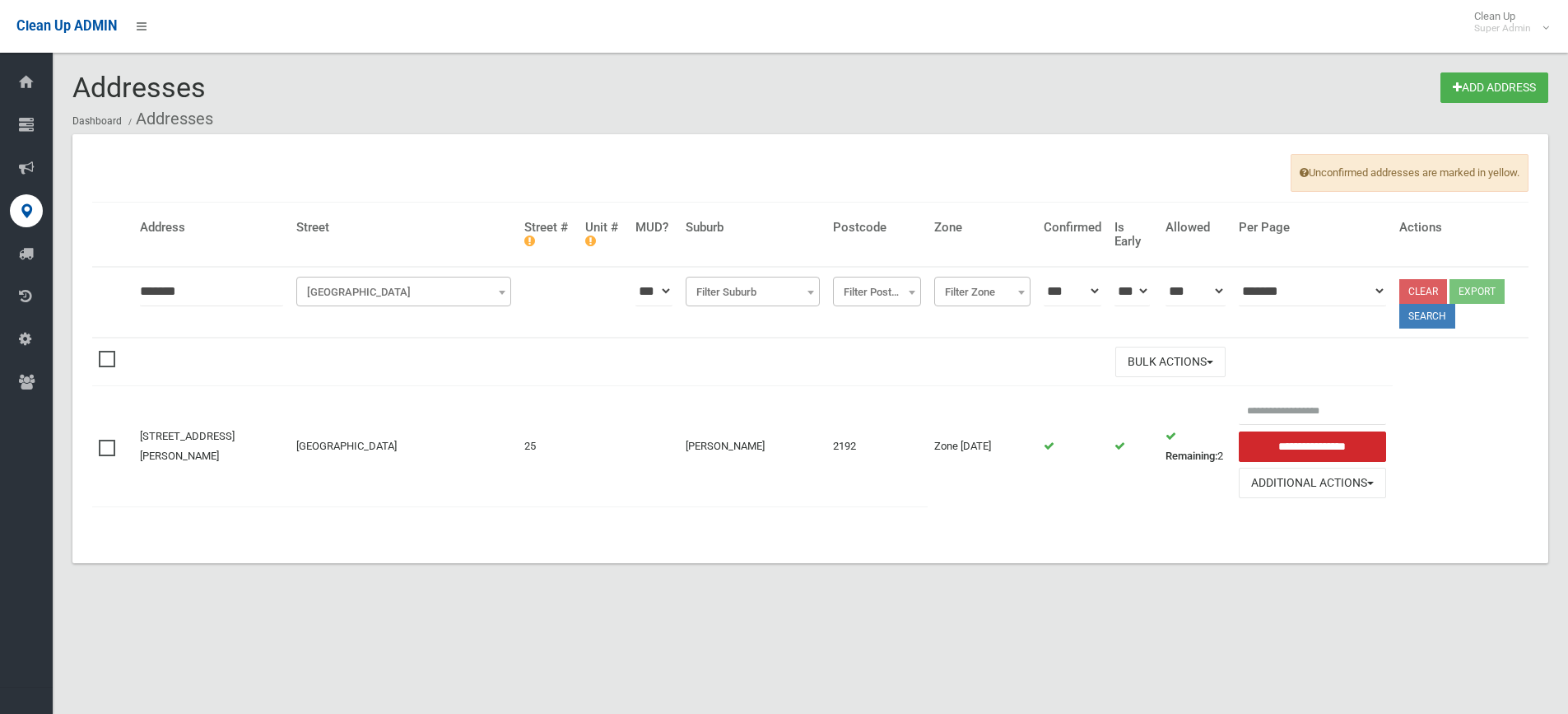
click at [580, 538] on div "Unconfirmed addresses are marked in yellow. Address Street Street # Unit # MUD?…" at bounding box center [811, 348] width 1476 height 429
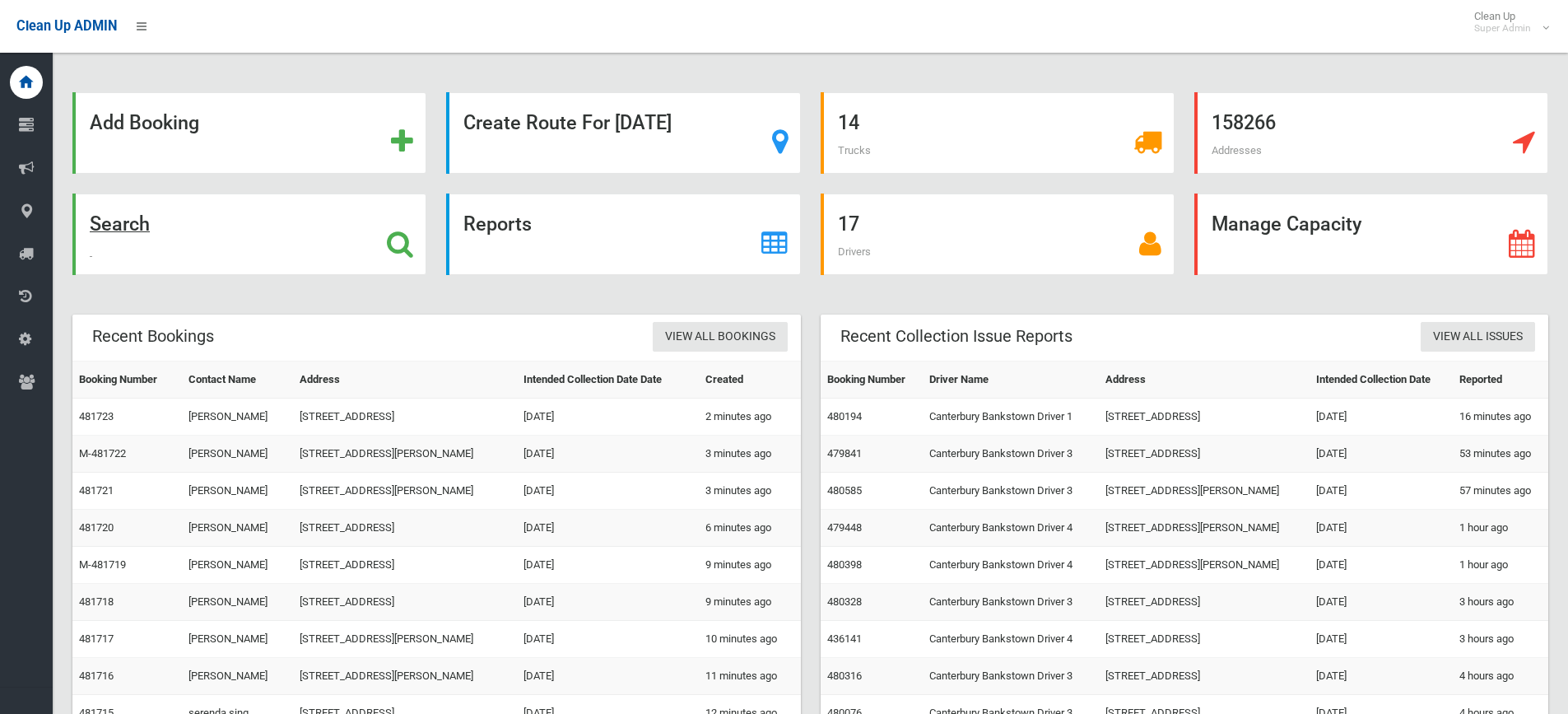
click at [391, 236] on icon at bounding box center [400, 243] width 27 height 28
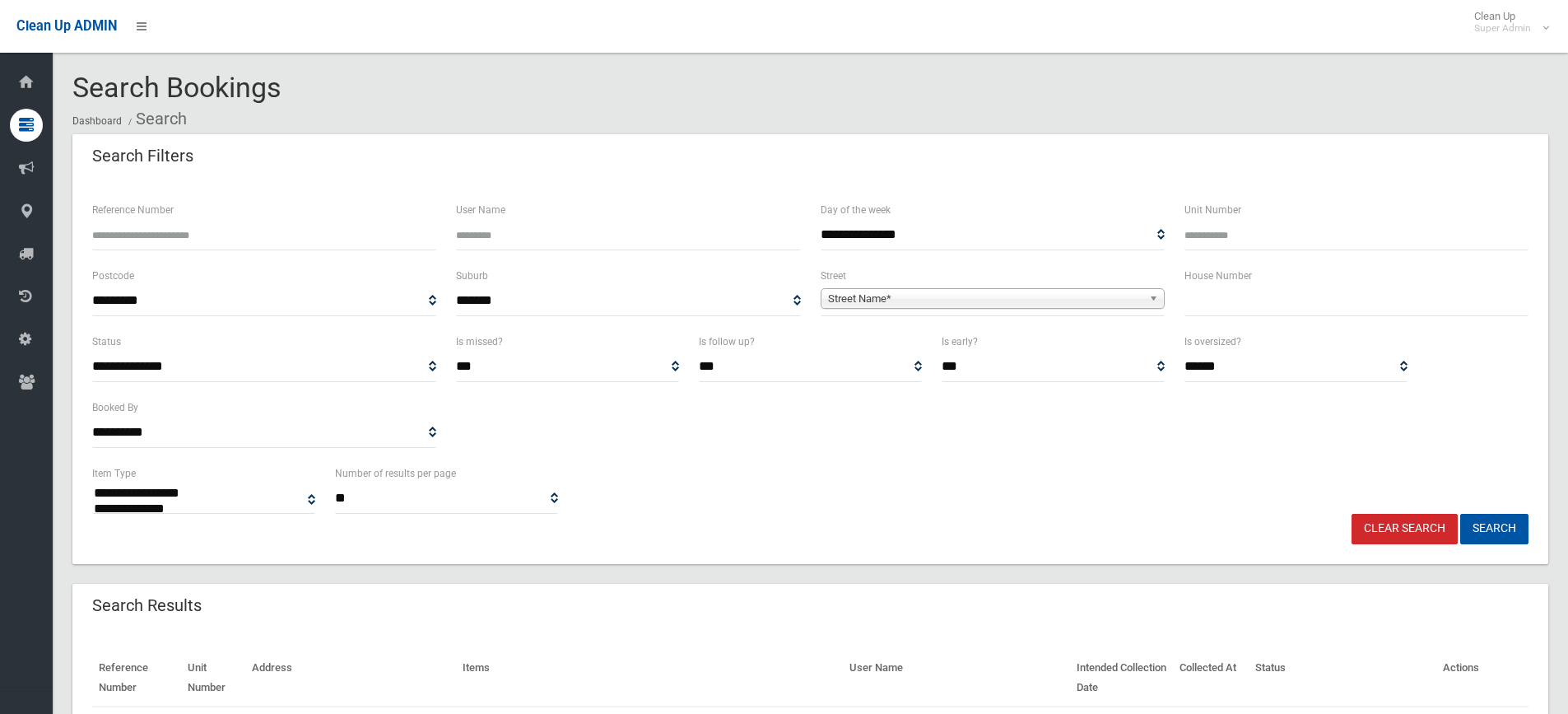
select select
click at [1208, 303] on input "text" at bounding box center [1357, 301] width 344 height 31
drag, startPoint x: 1250, startPoint y: 306, endPoint x: 1200, endPoint y: 300, distance: 50.4
click at [1200, 300] on input "**********" at bounding box center [1357, 301] width 344 height 31
type input "**"
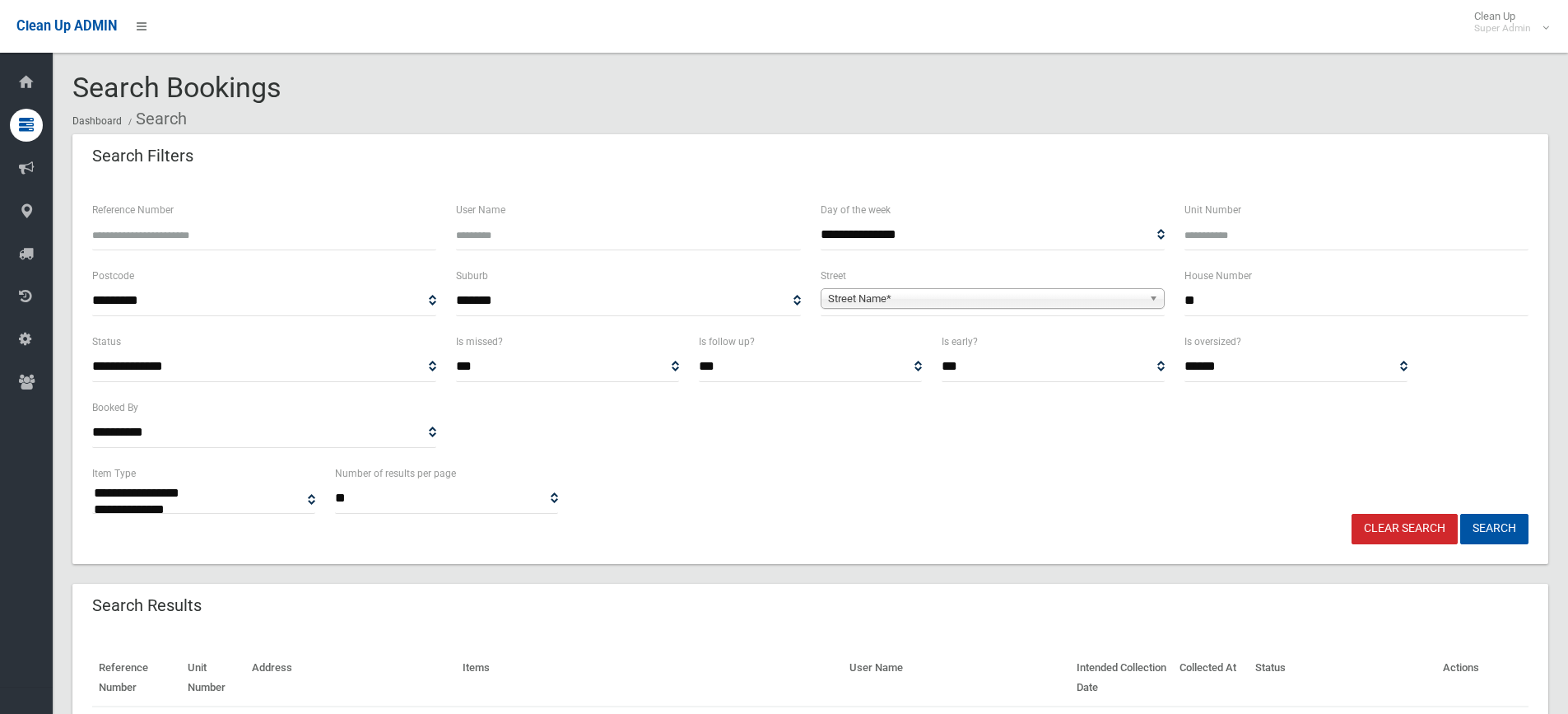
click at [978, 297] on span "Street Name*" at bounding box center [984, 299] width 314 height 20
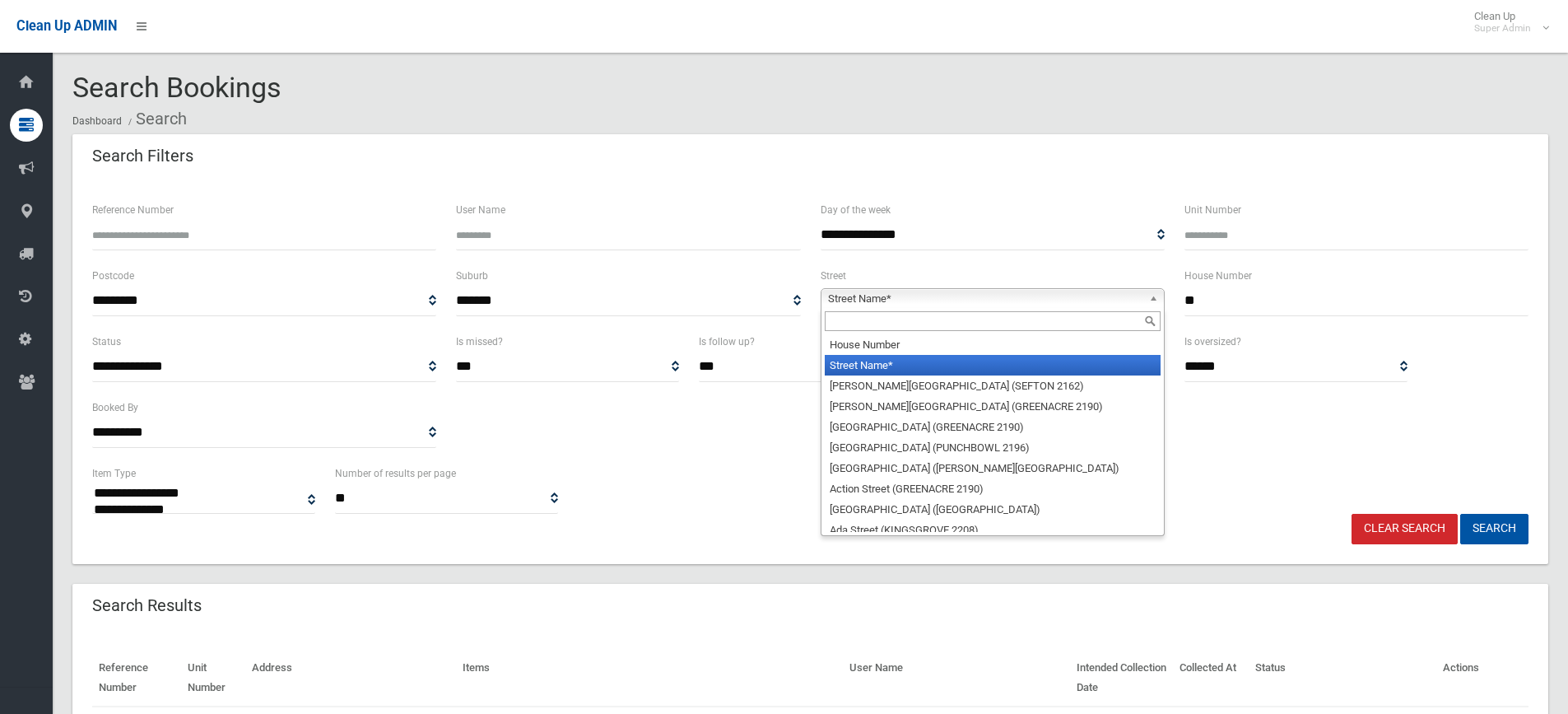
click at [907, 324] on input "text" at bounding box center [993, 321] width 336 height 20
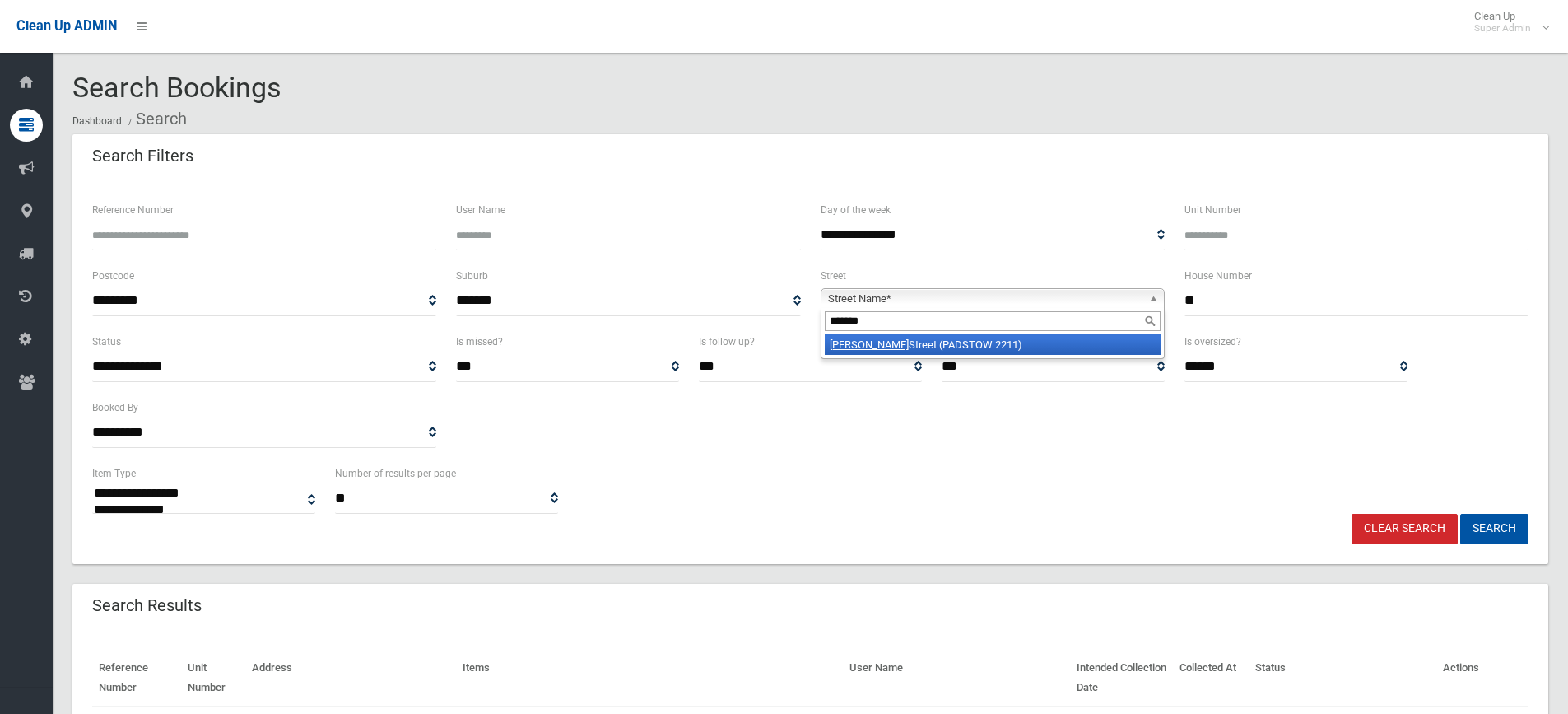
type input "*******"
click at [924, 341] on li "Mc Girr Street (PADSTOW 2211)" at bounding box center [993, 344] width 336 height 21
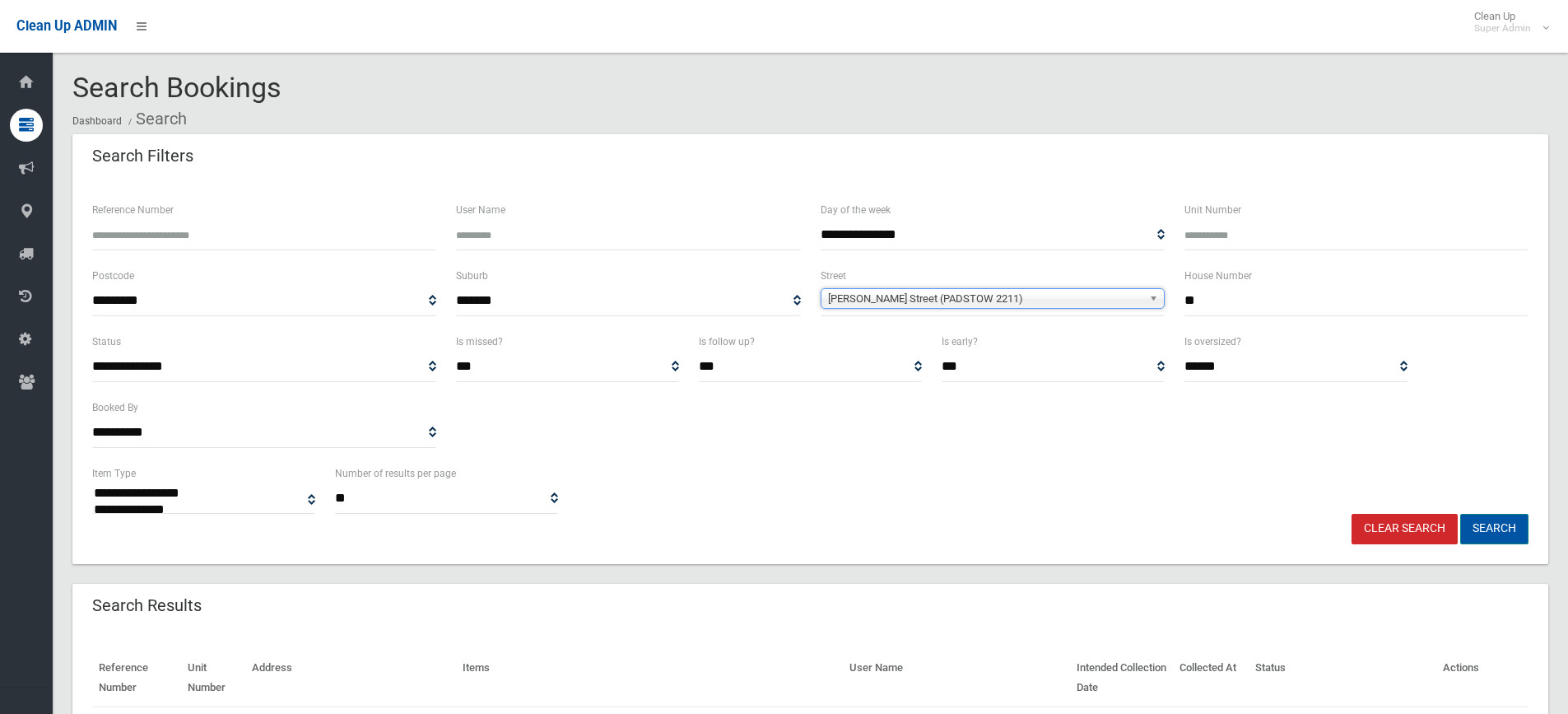
click at [1506, 528] on button "Search" at bounding box center [1494, 529] width 68 height 31
select select
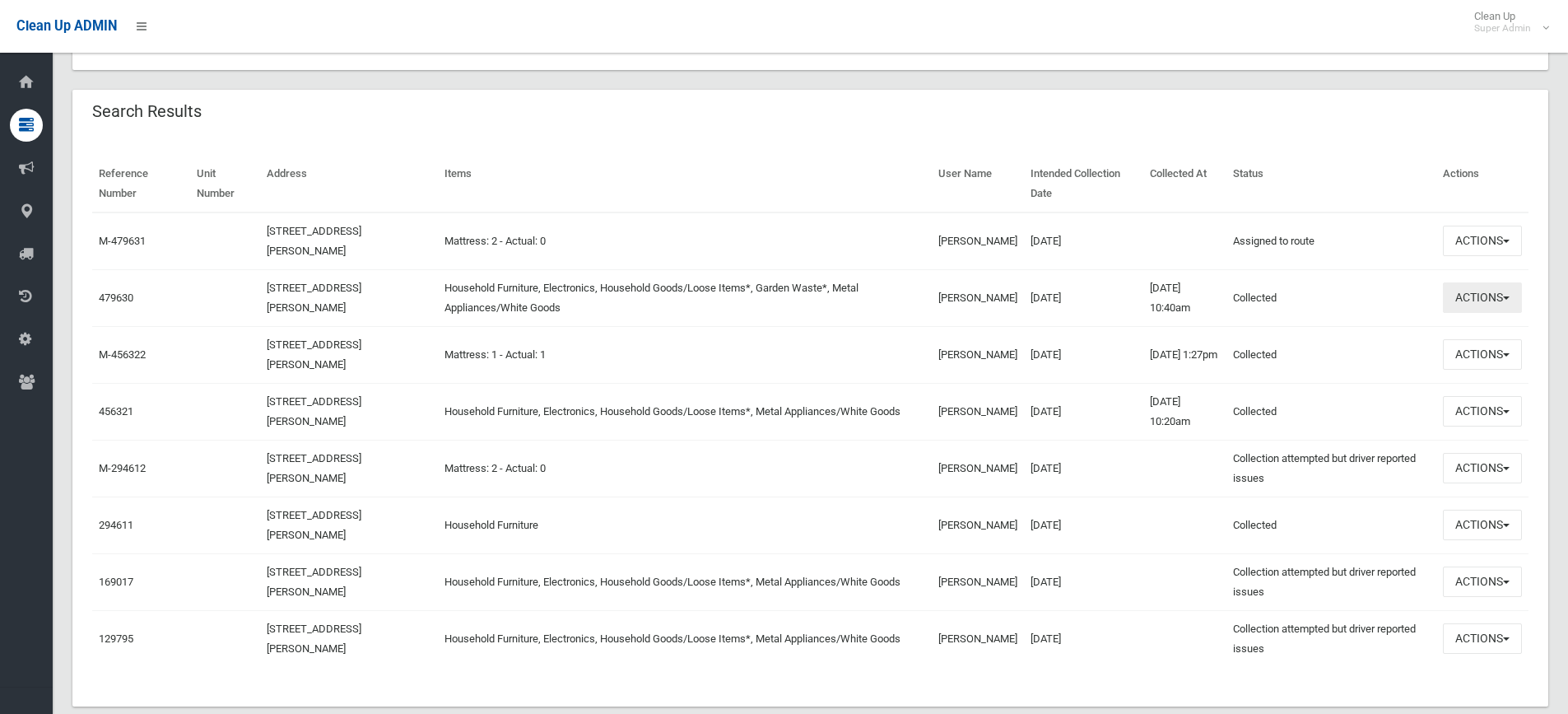
click at [1482, 296] on button "Actions" at bounding box center [1482, 298] width 79 height 31
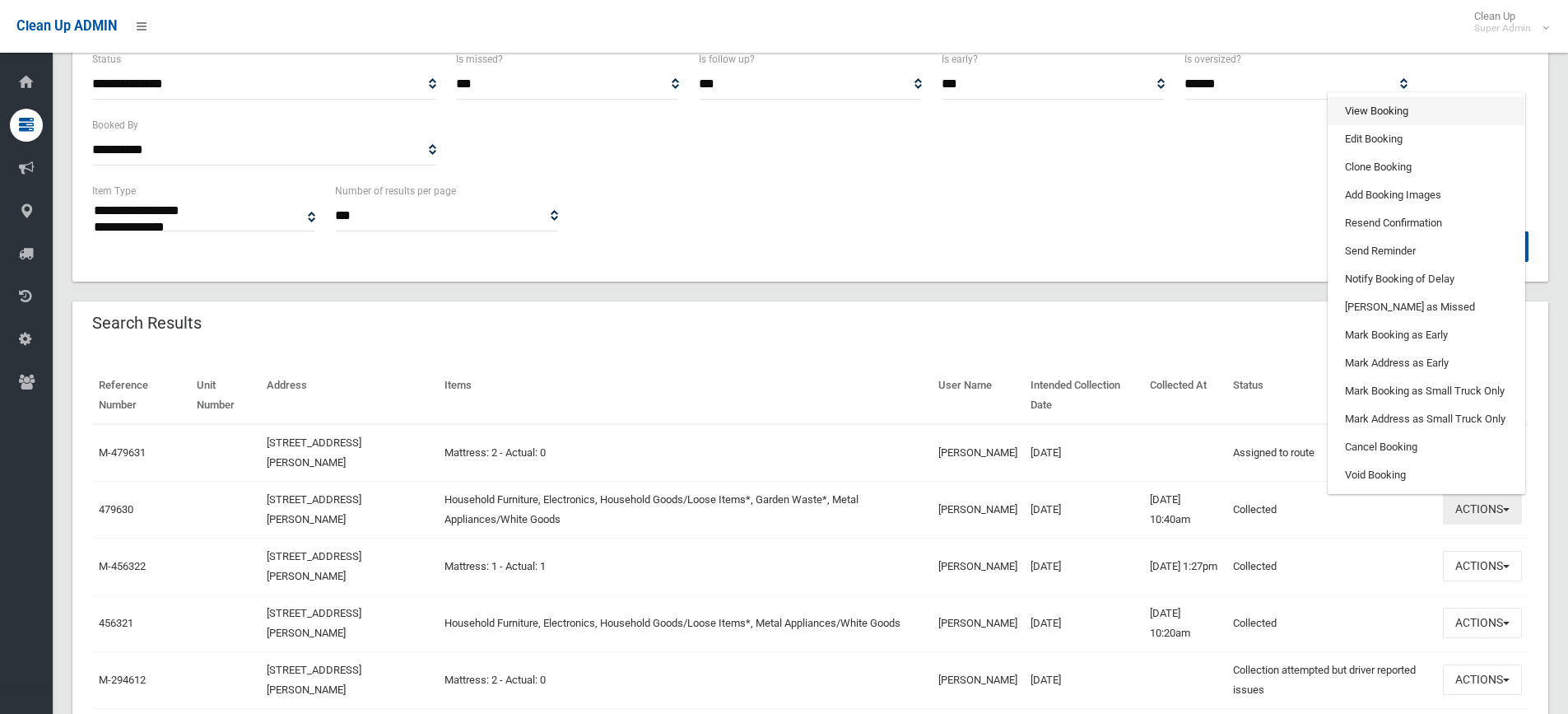
scroll to position [247, 0]
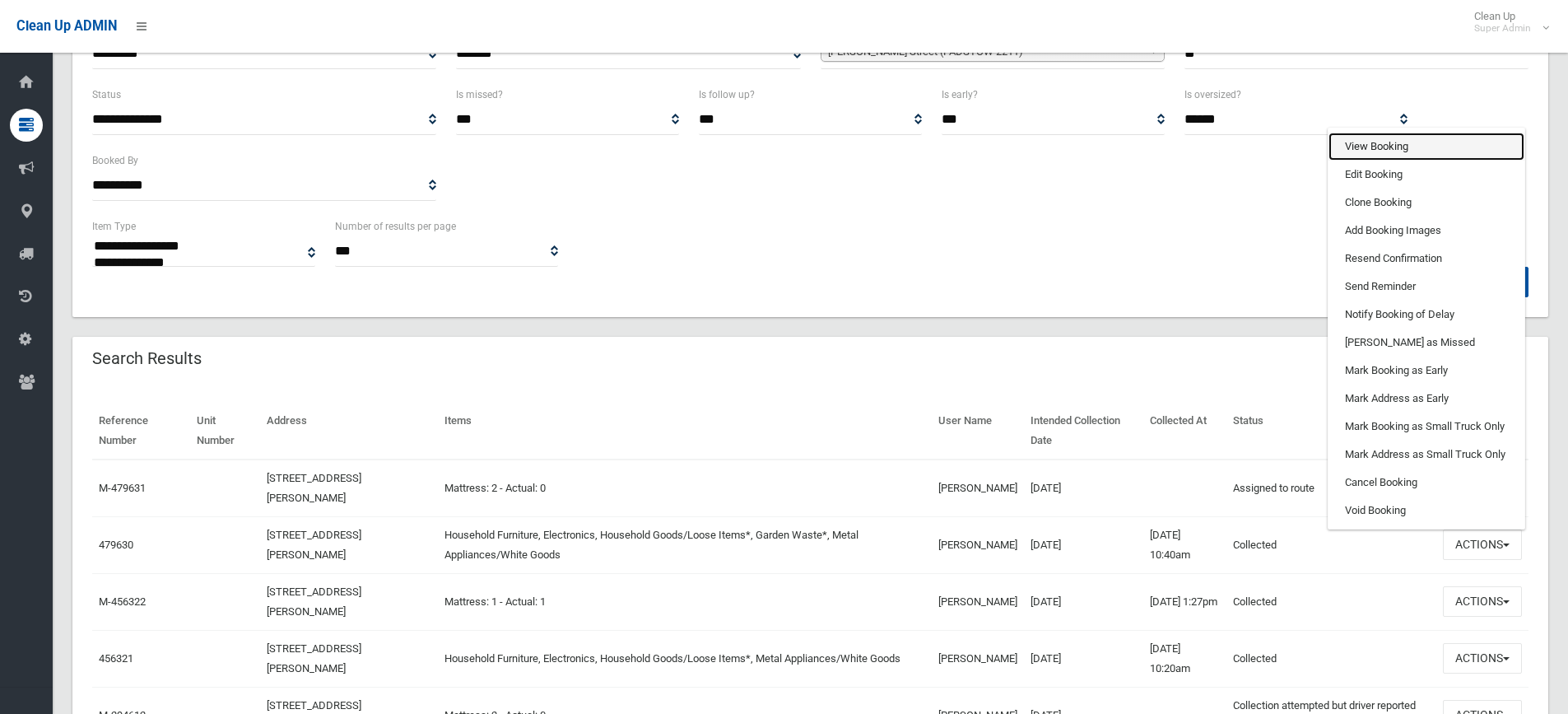
click at [1387, 147] on link "View Booking" at bounding box center [1426, 146] width 196 height 28
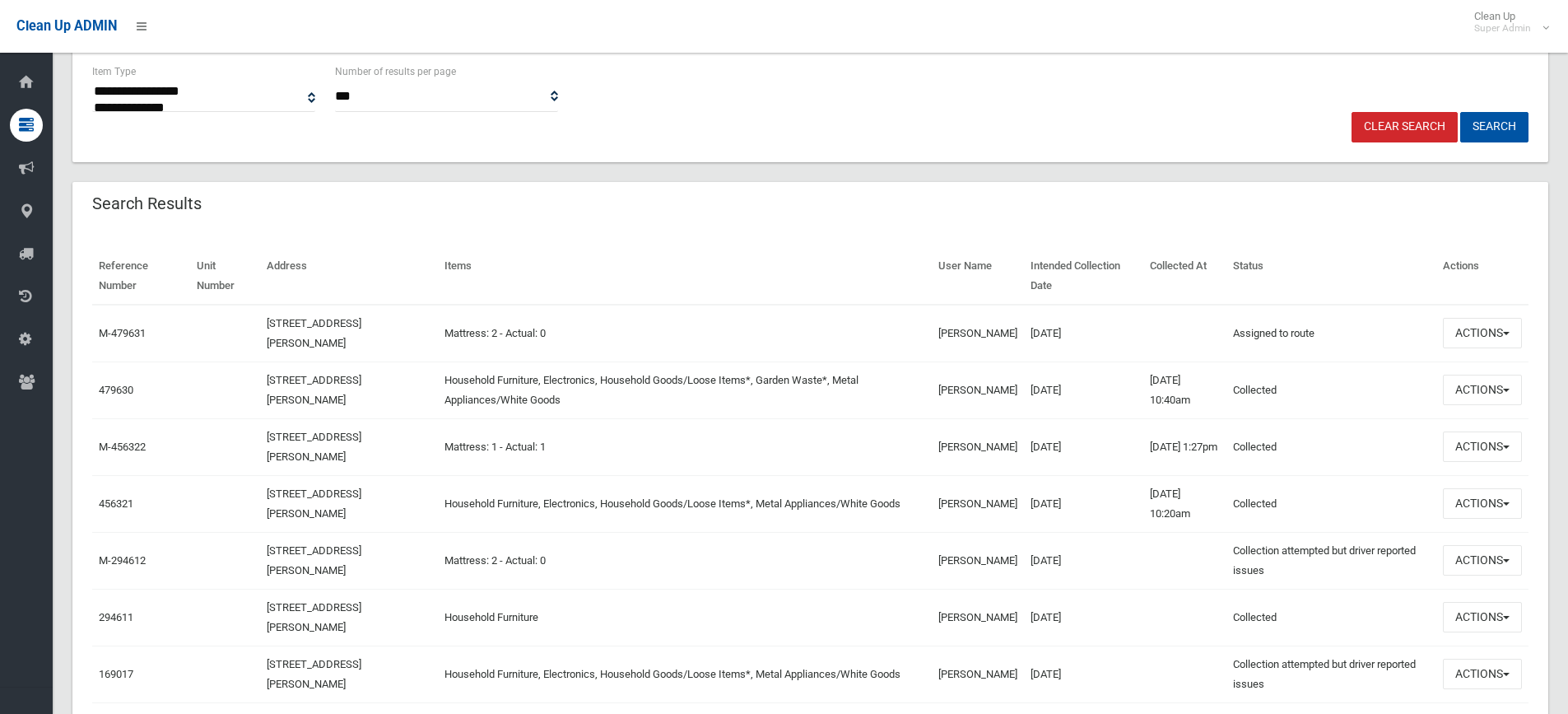
scroll to position [412, 0]
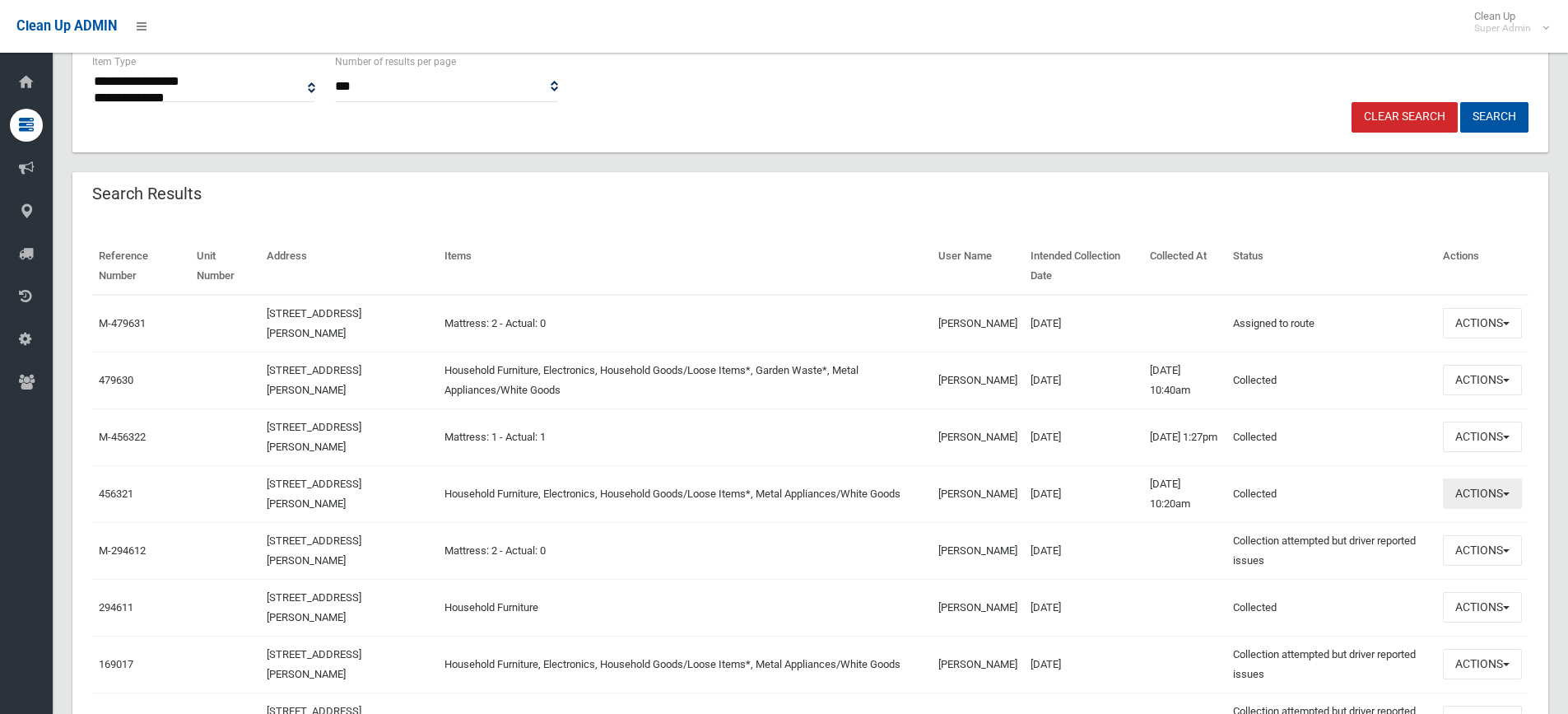
click at [1479, 491] on button "Actions" at bounding box center [1482, 494] width 79 height 31
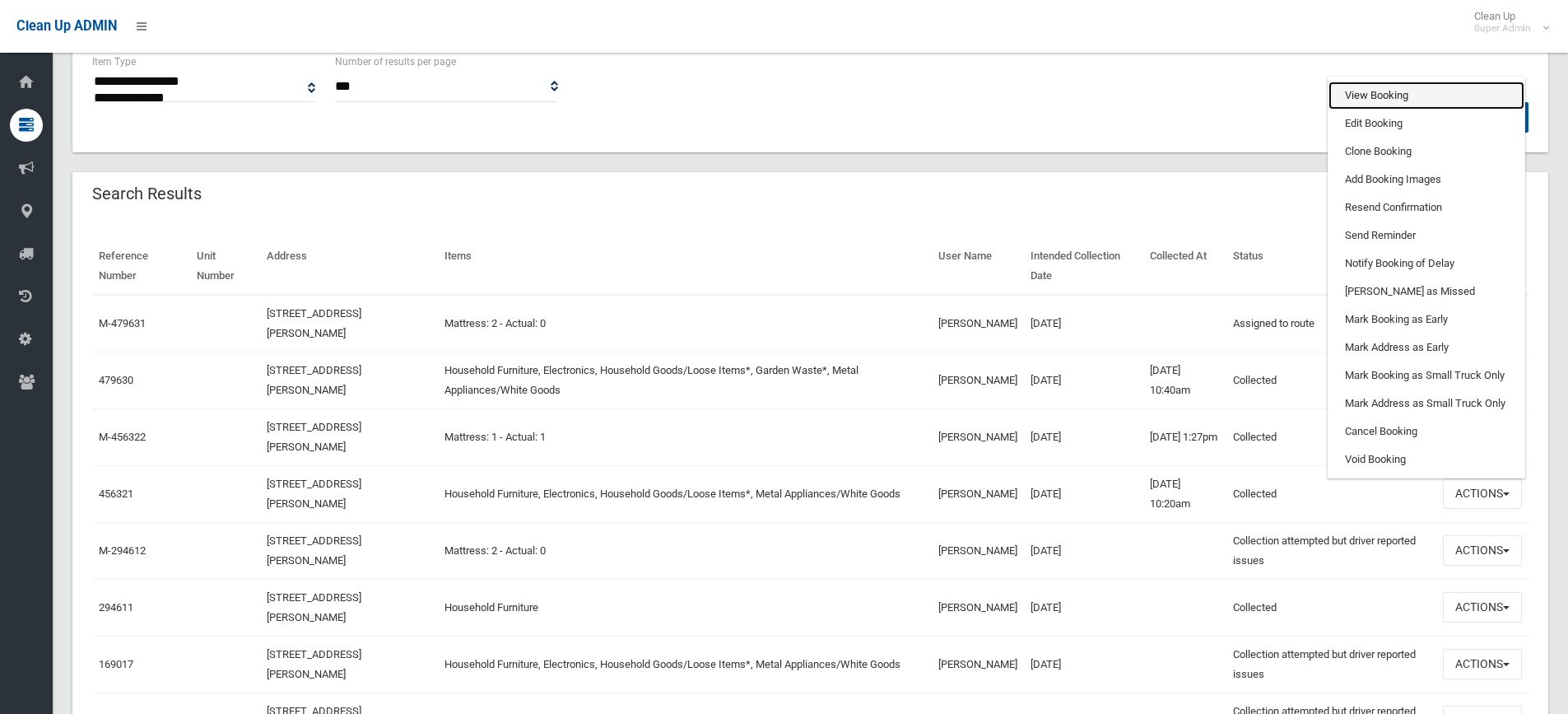
click at [1391, 88] on link "View Booking" at bounding box center [1426, 95] width 196 height 28
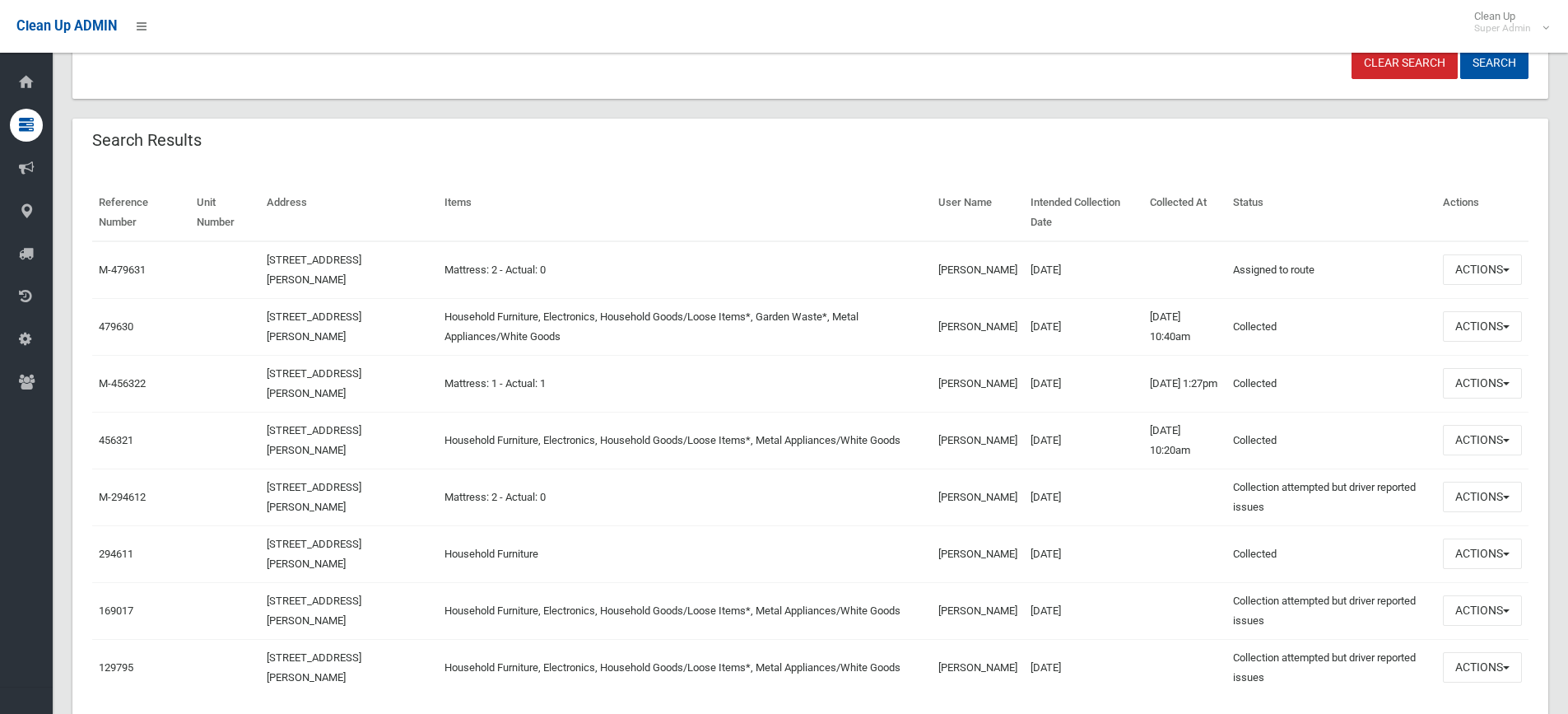
scroll to position [494, 0]
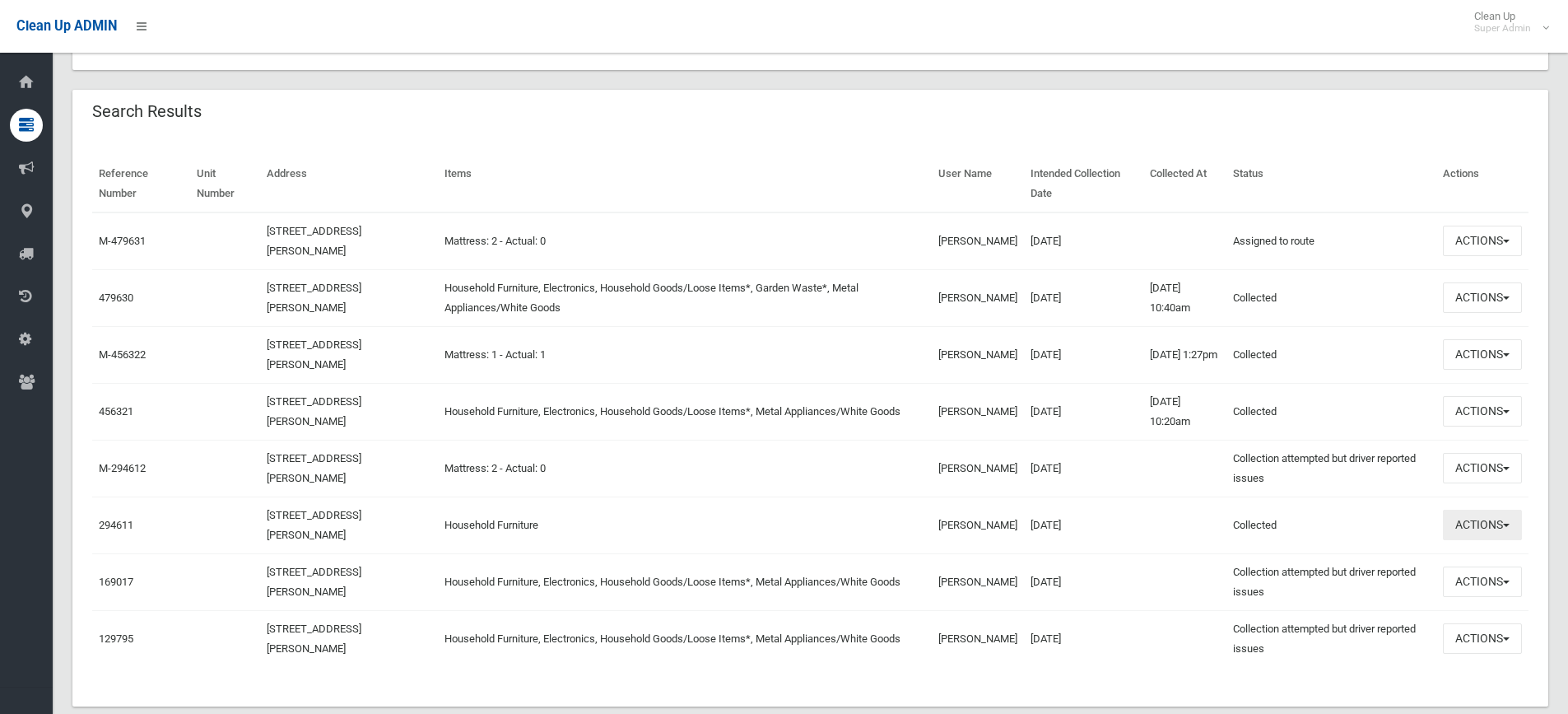
click at [1513, 523] on button "Actions" at bounding box center [1482, 525] width 79 height 31
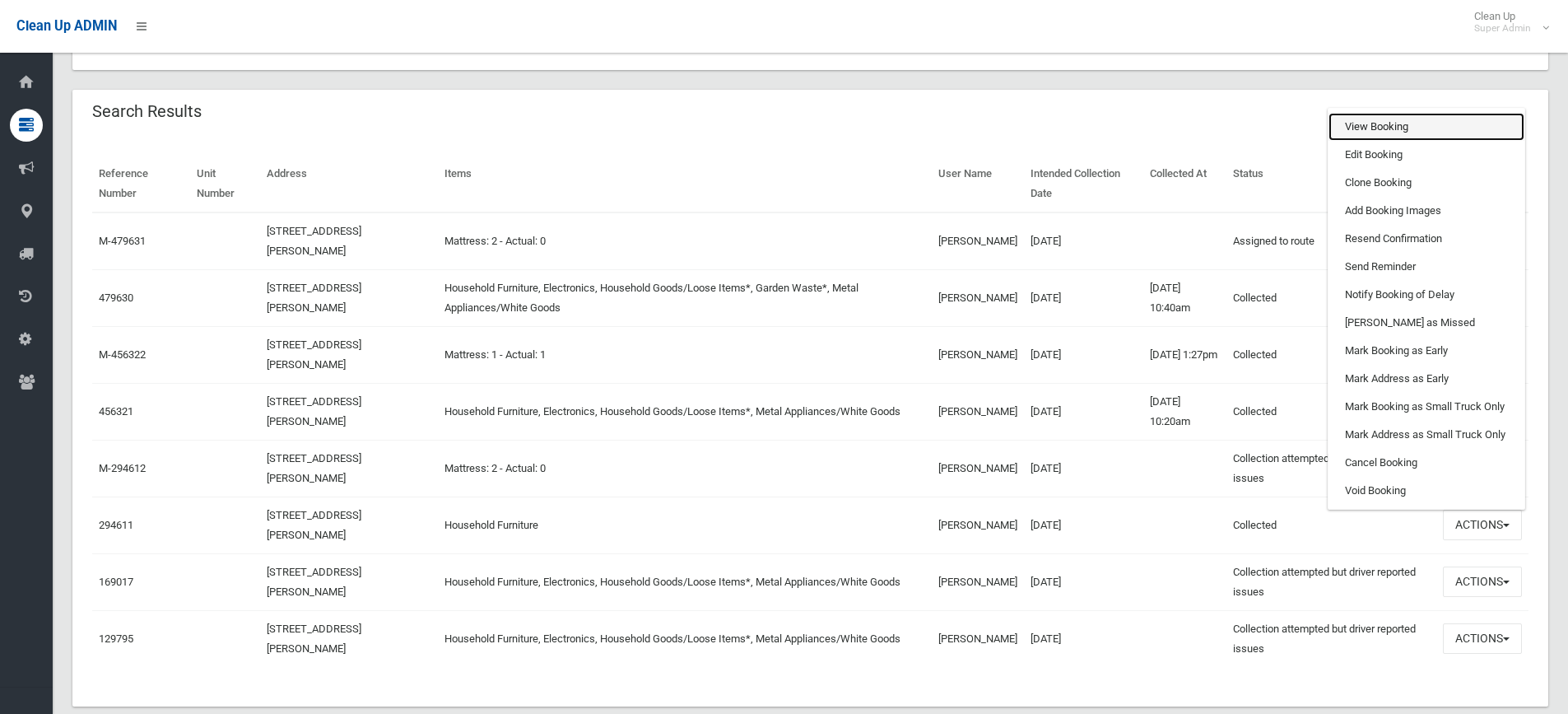
click at [1386, 117] on link "View Booking" at bounding box center [1426, 127] width 196 height 28
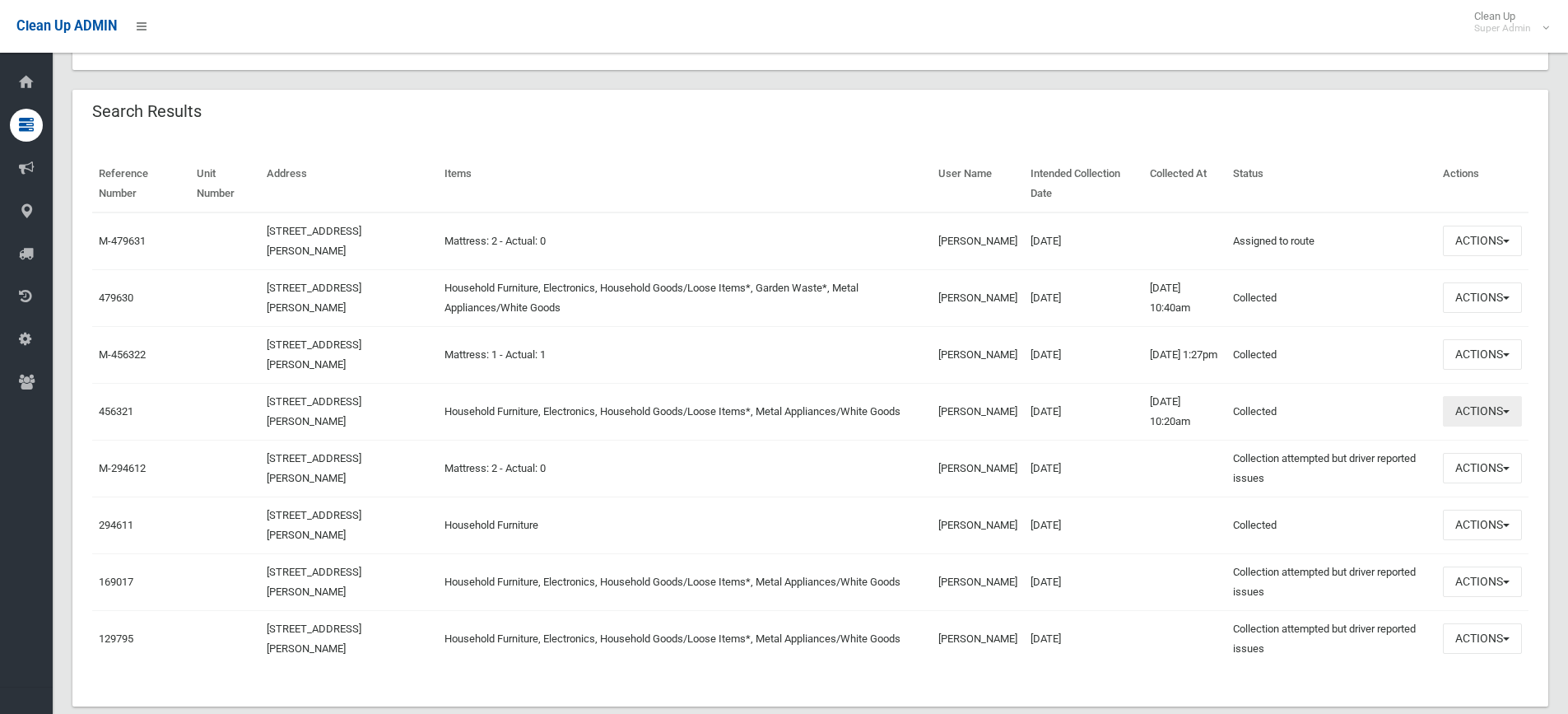
click at [1465, 412] on button "Actions" at bounding box center [1482, 412] width 79 height 31
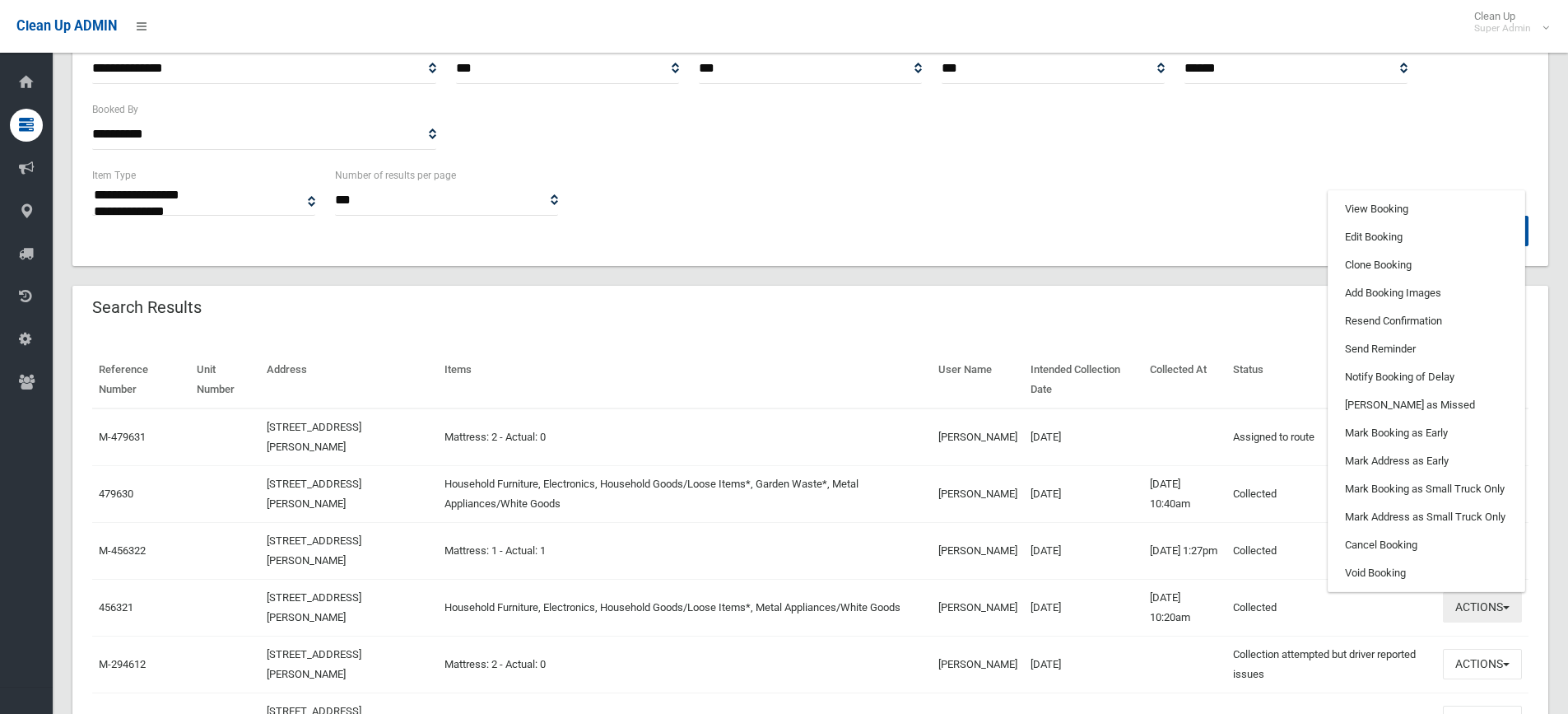
scroll to position [247, 0]
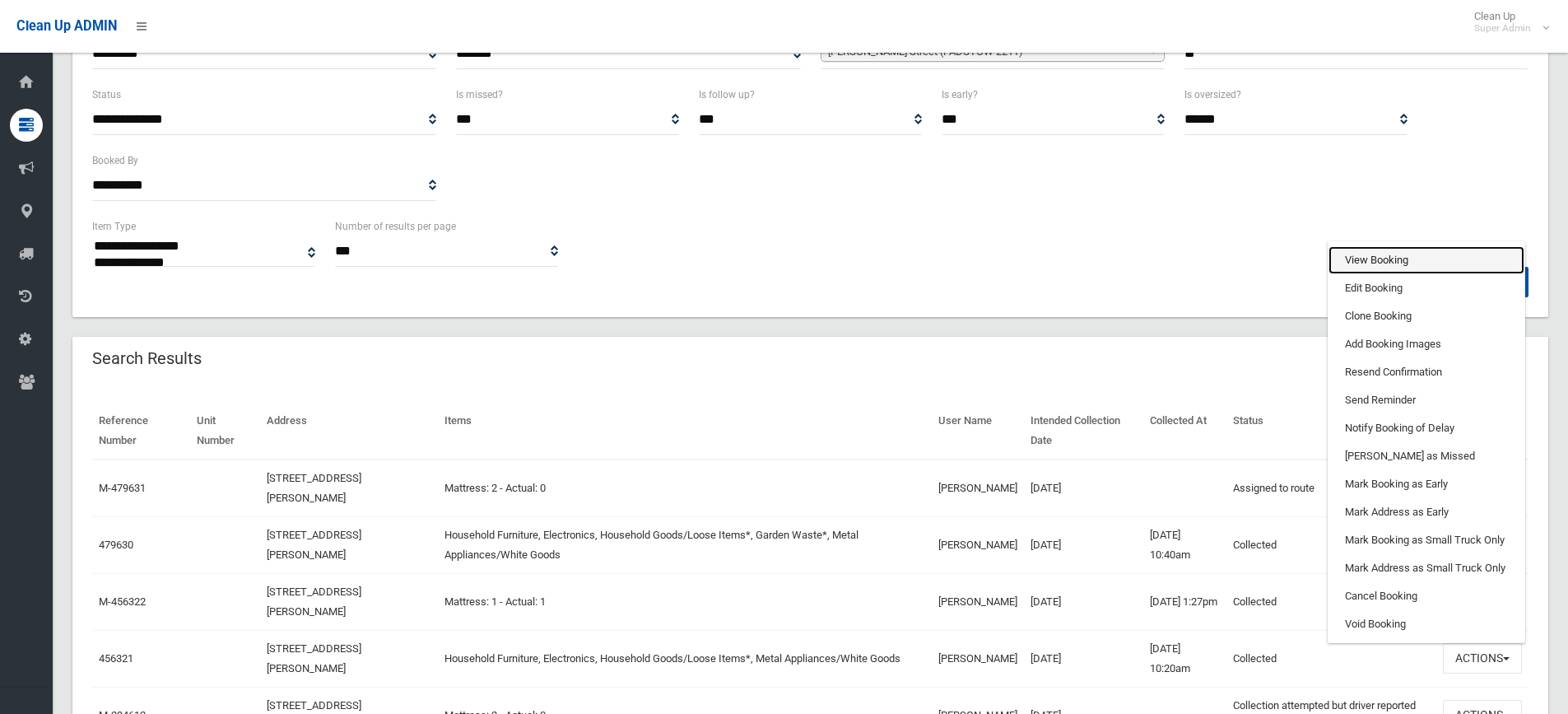
click at [1387, 254] on link "View Booking" at bounding box center [1426, 260] width 196 height 28
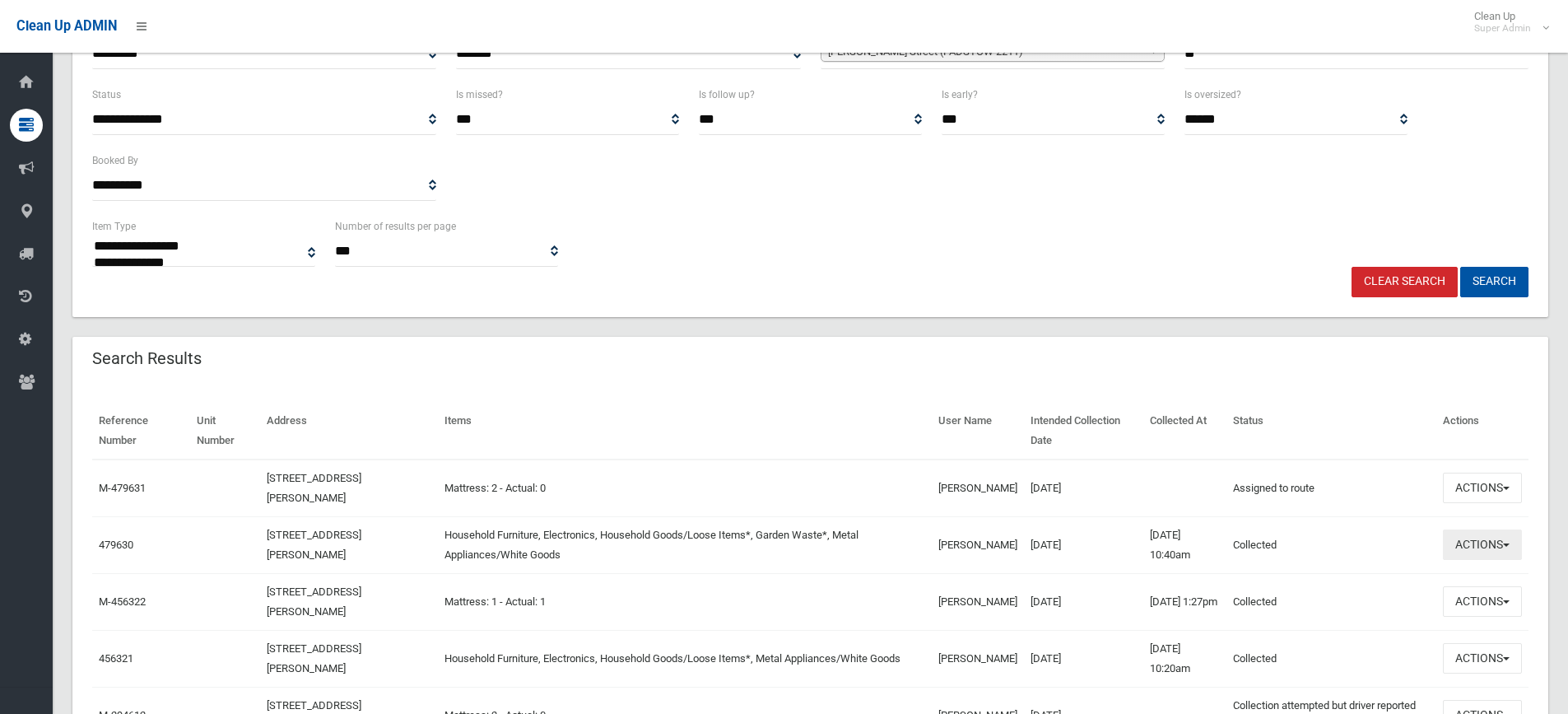
click at [1481, 540] on button "Actions" at bounding box center [1482, 544] width 79 height 31
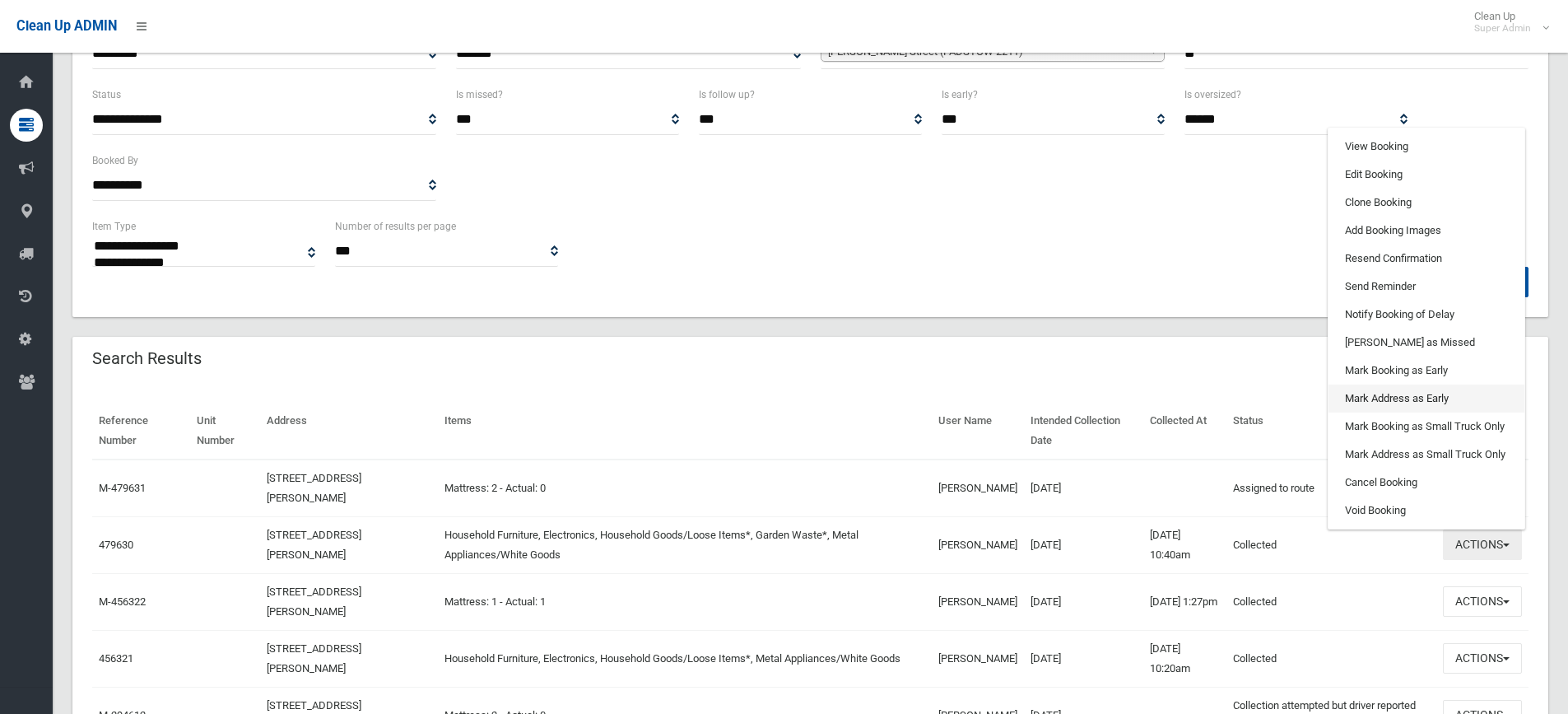
scroll to position [164, 0]
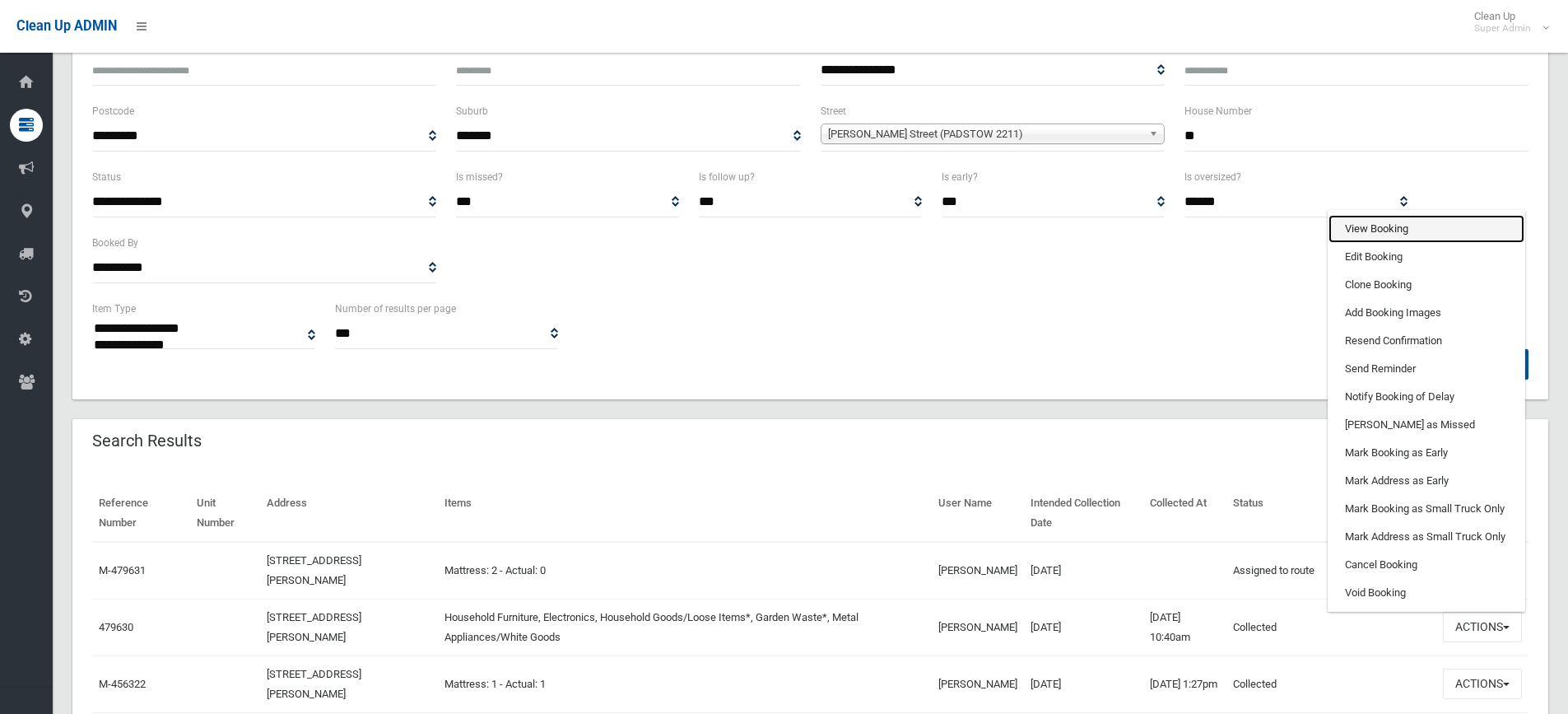
click at [1405, 226] on link "View Booking" at bounding box center [1426, 229] width 196 height 28
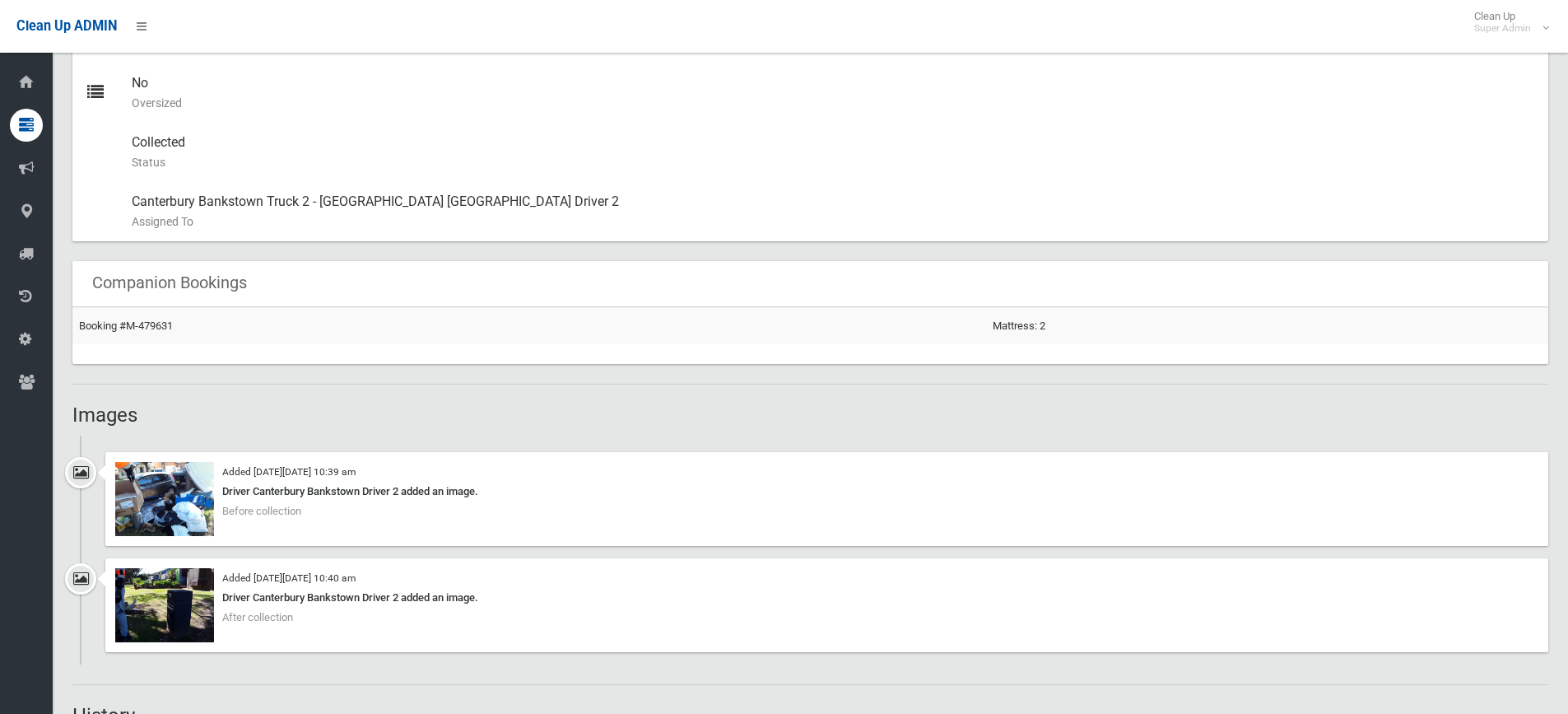
scroll to position [906, 0]
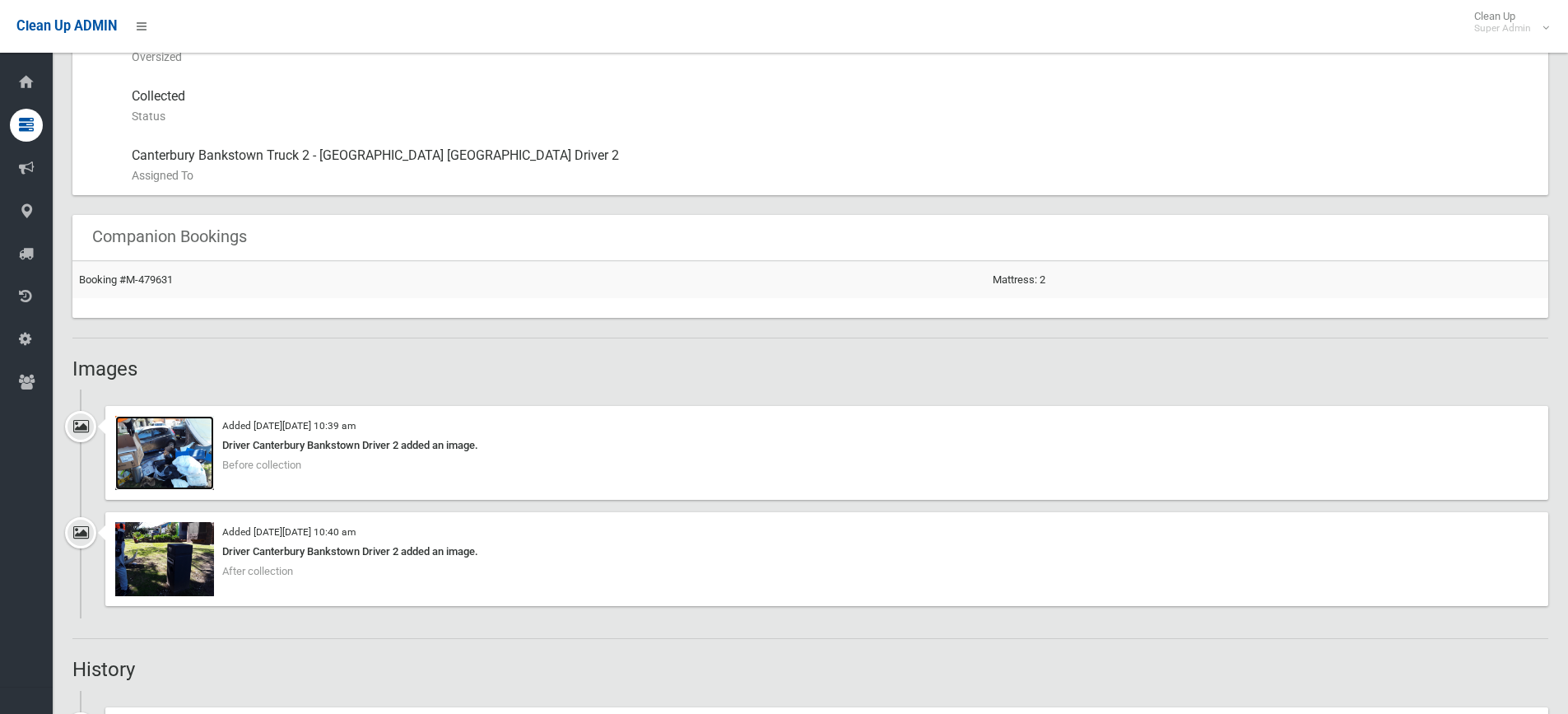
click at [143, 437] on img at bounding box center [164, 453] width 98 height 74
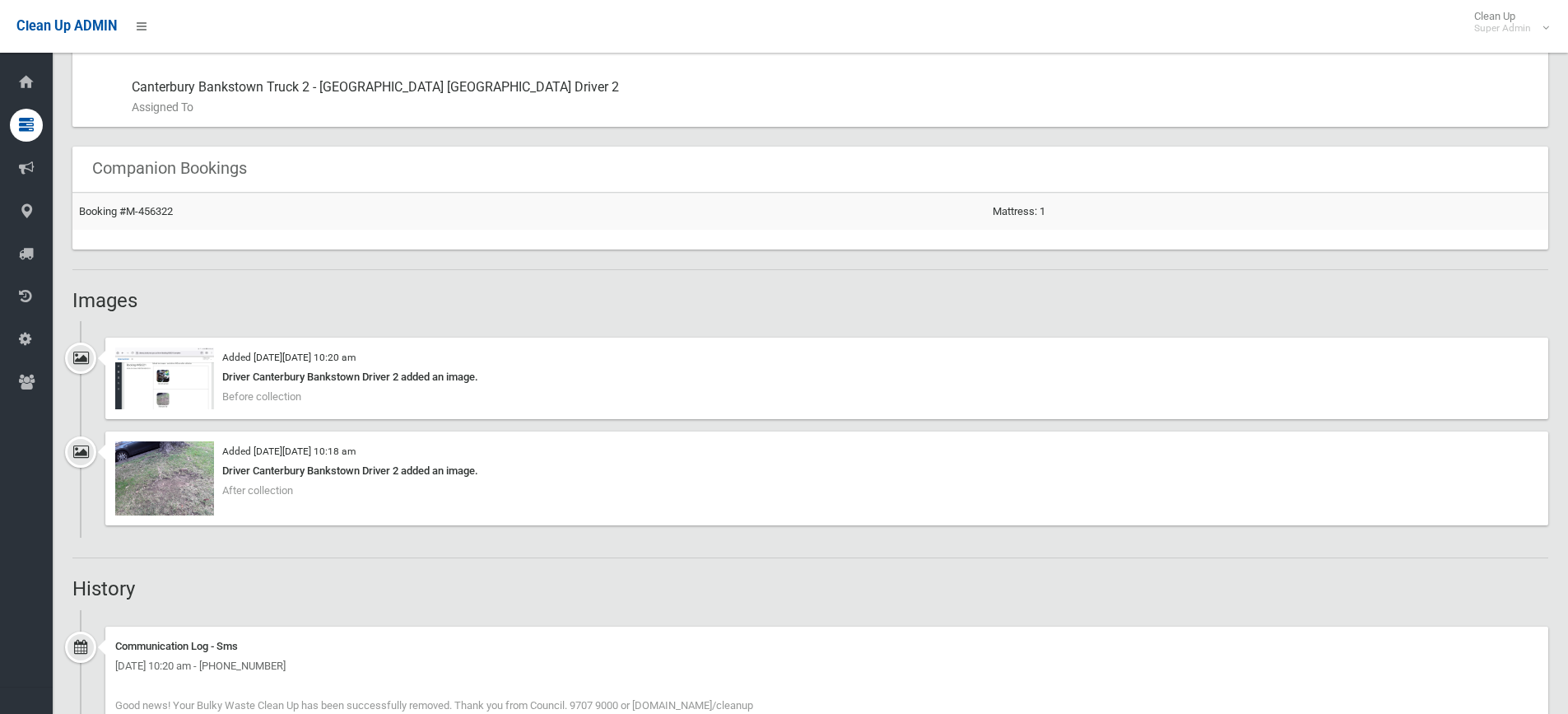
scroll to position [988, 0]
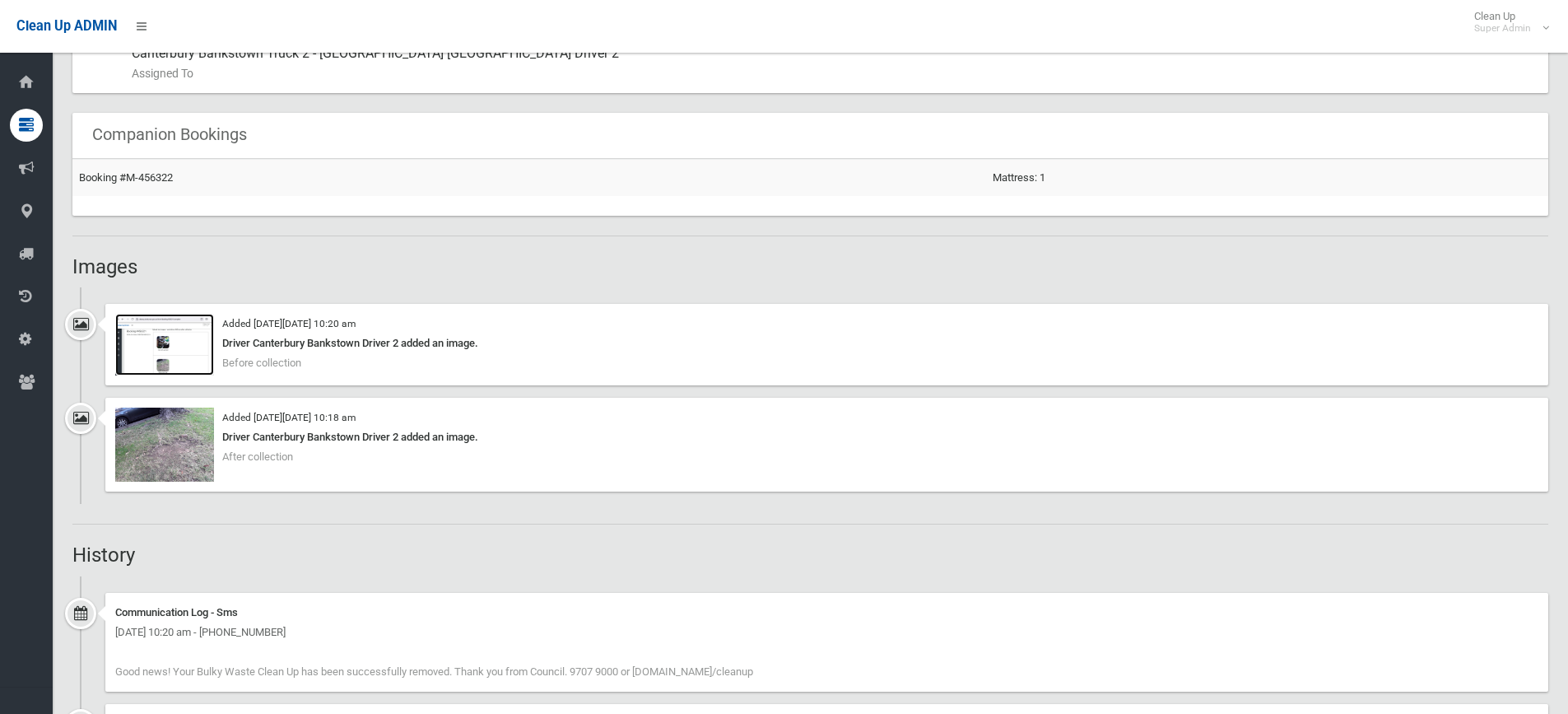
click at [188, 359] on img at bounding box center [164, 344] width 98 height 62
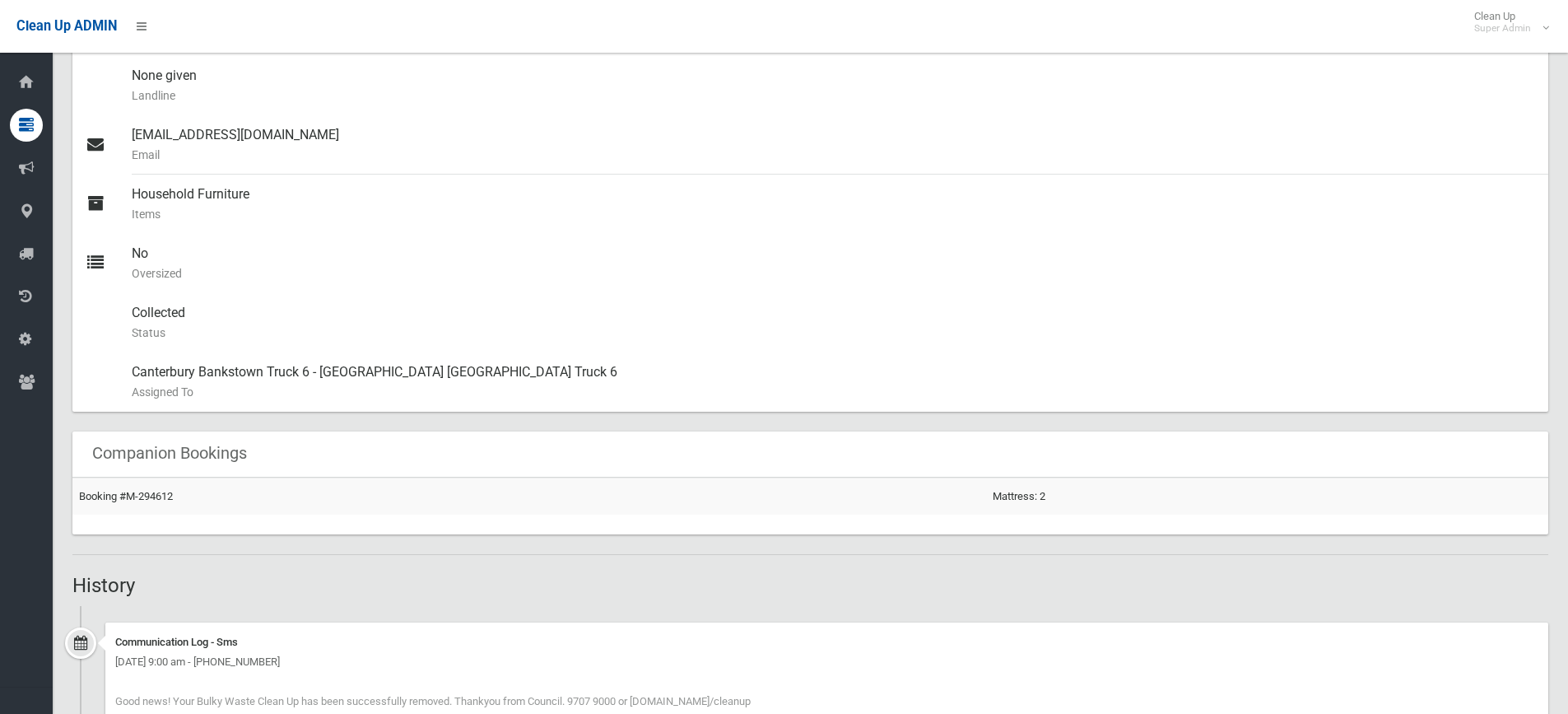
scroll to position [199, 0]
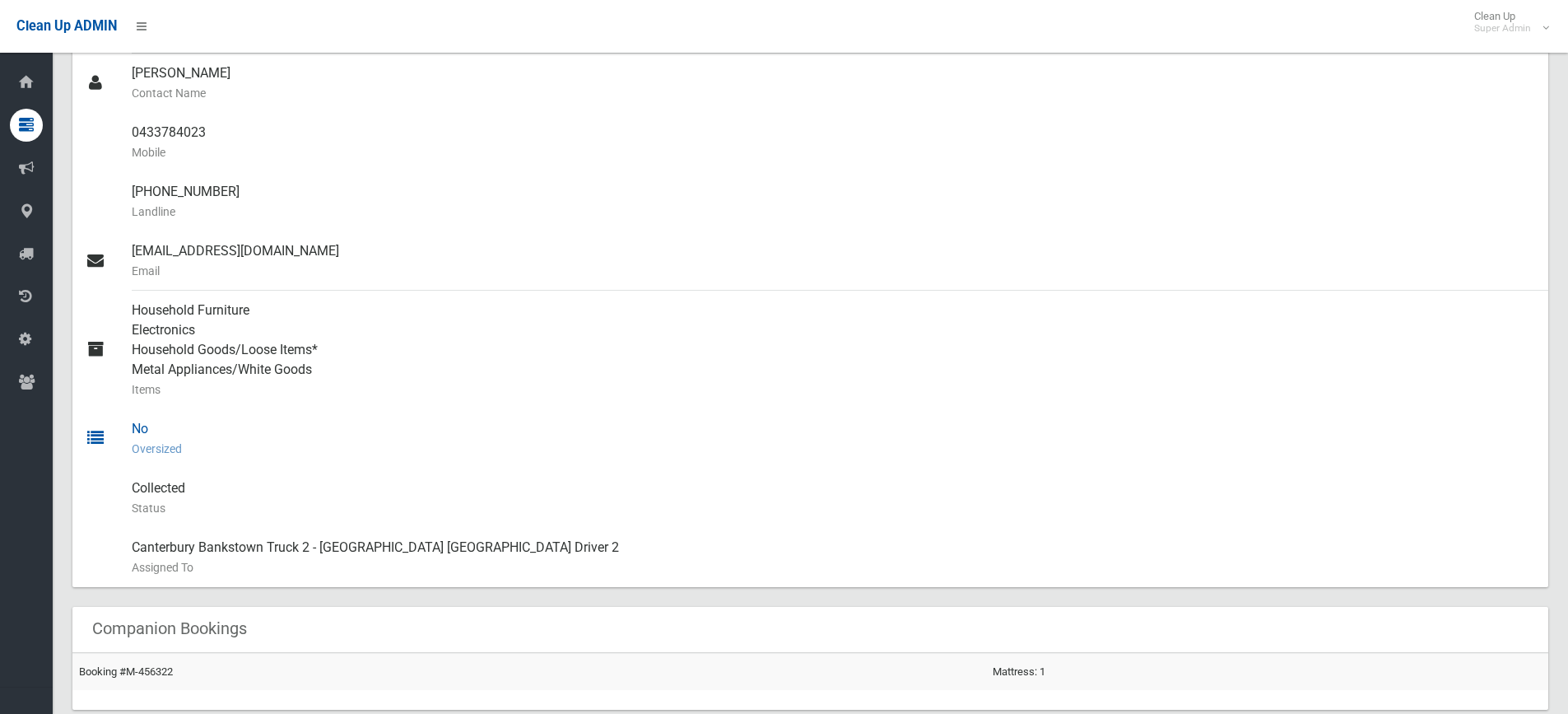
scroll to position [988, 0]
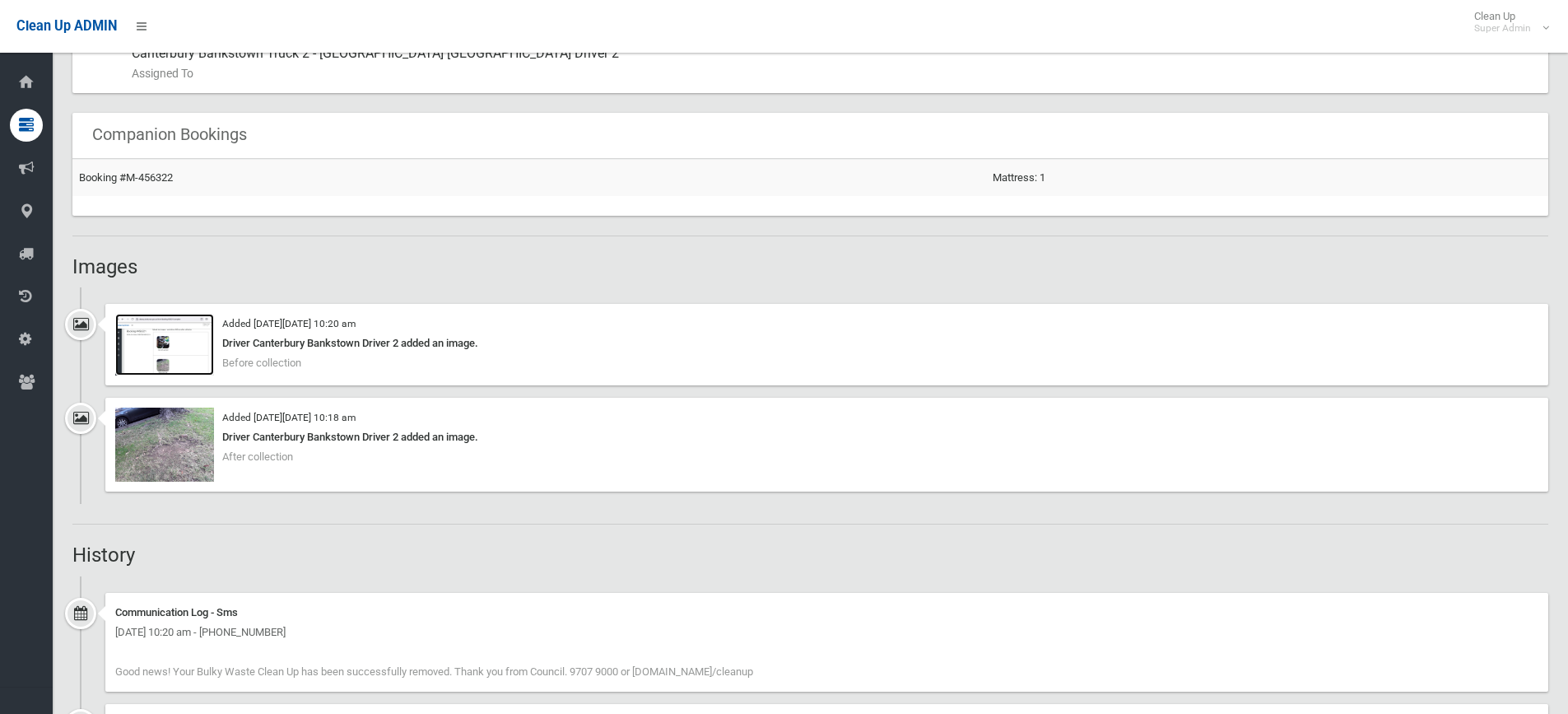
click at [183, 354] on img at bounding box center [164, 344] width 98 height 62
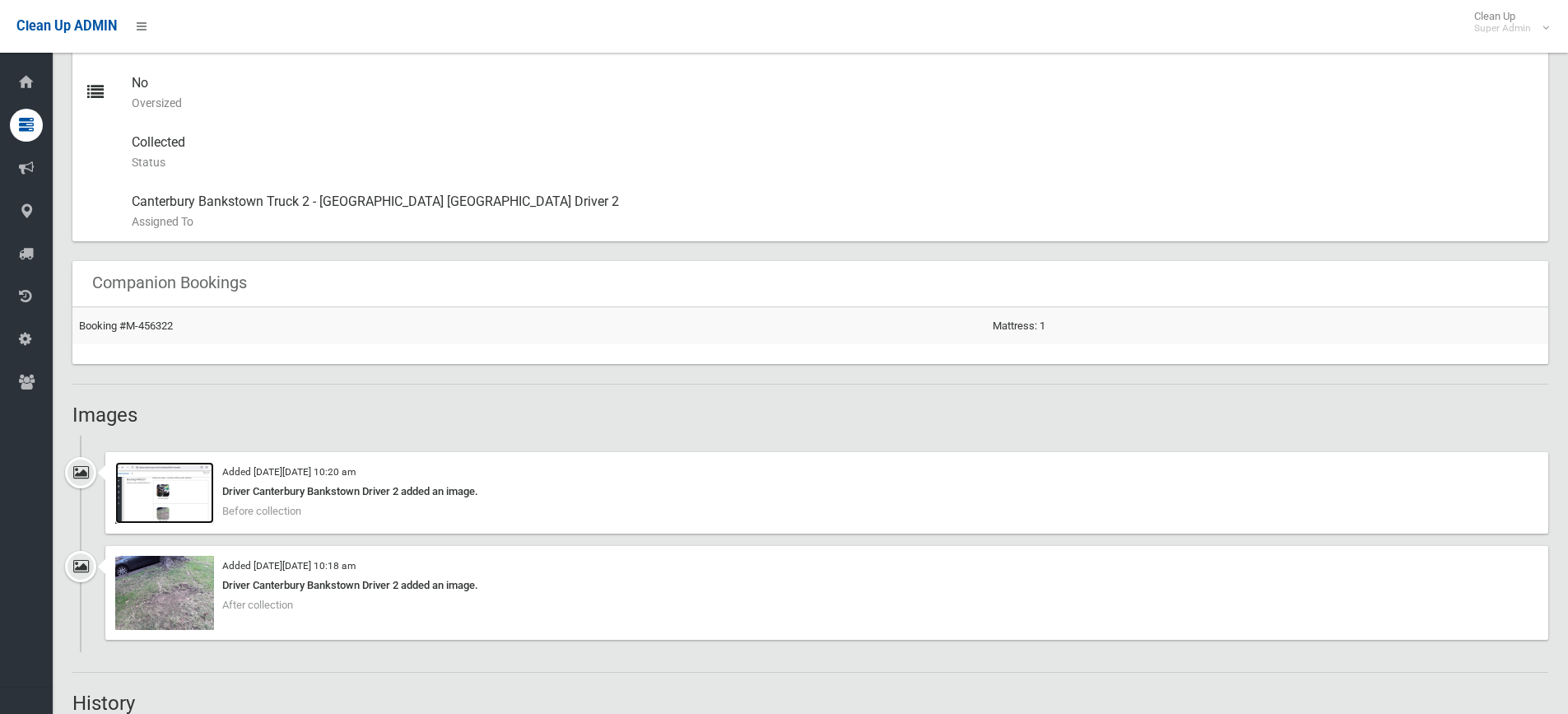
scroll to position [824, 0]
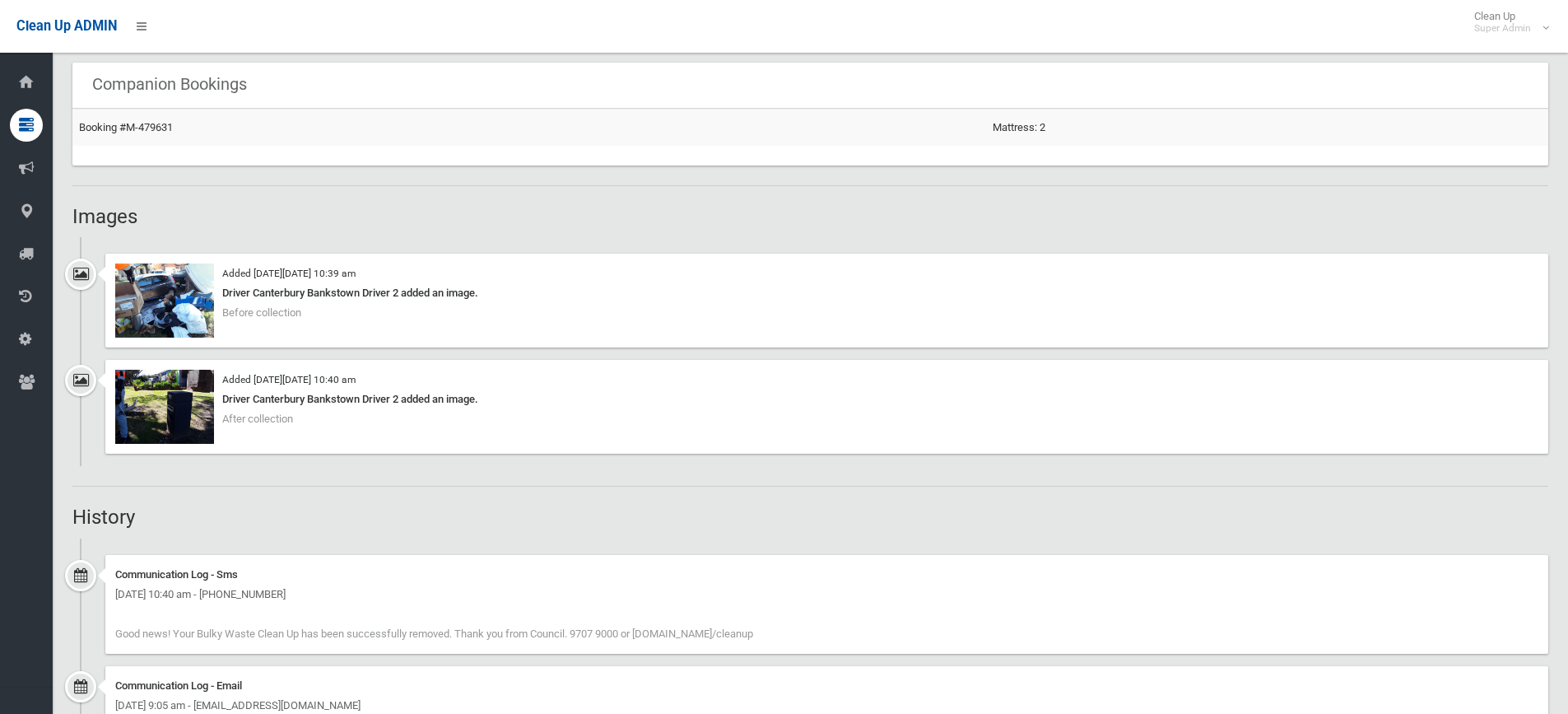
scroll to position [1070, 0]
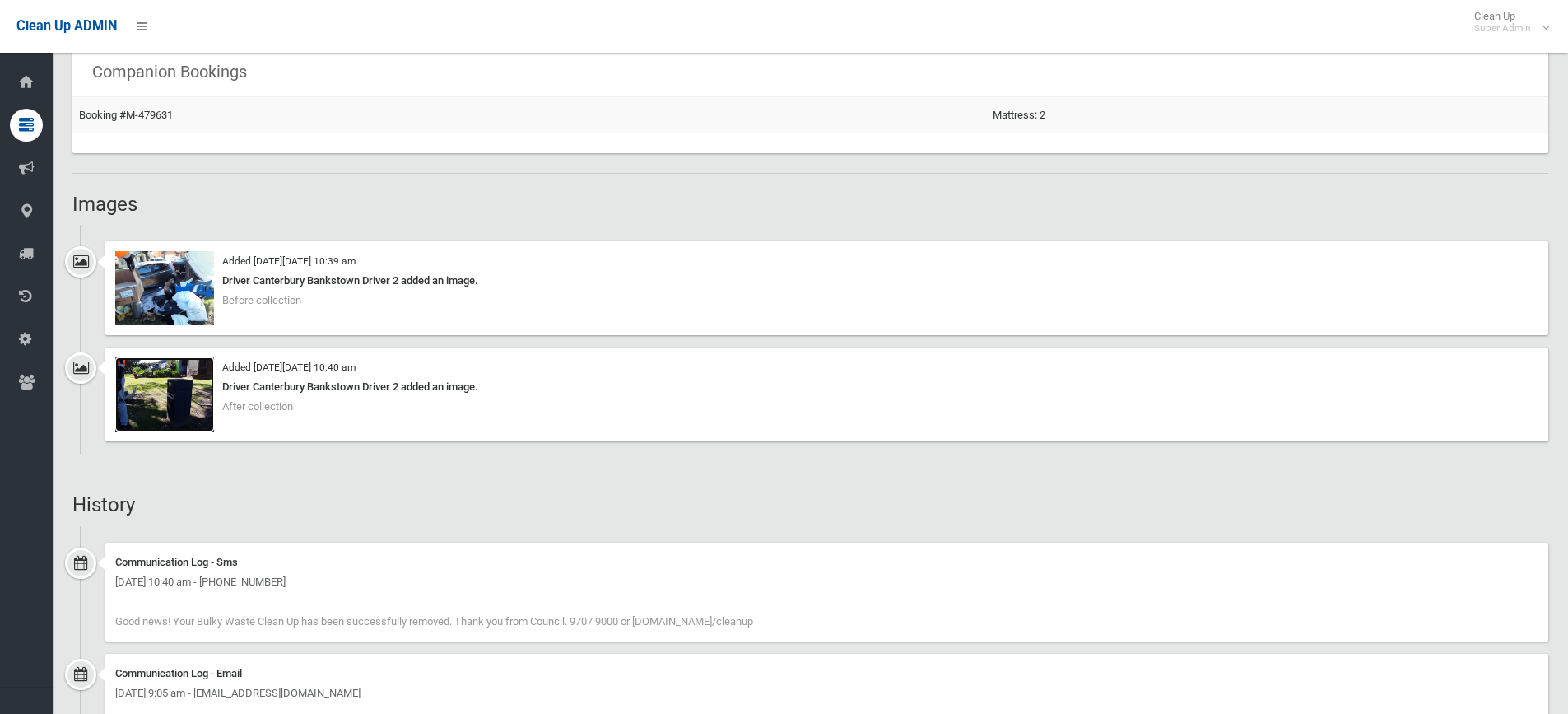
click at [183, 395] on img at bounding box center [164, 394] width 98 height 74
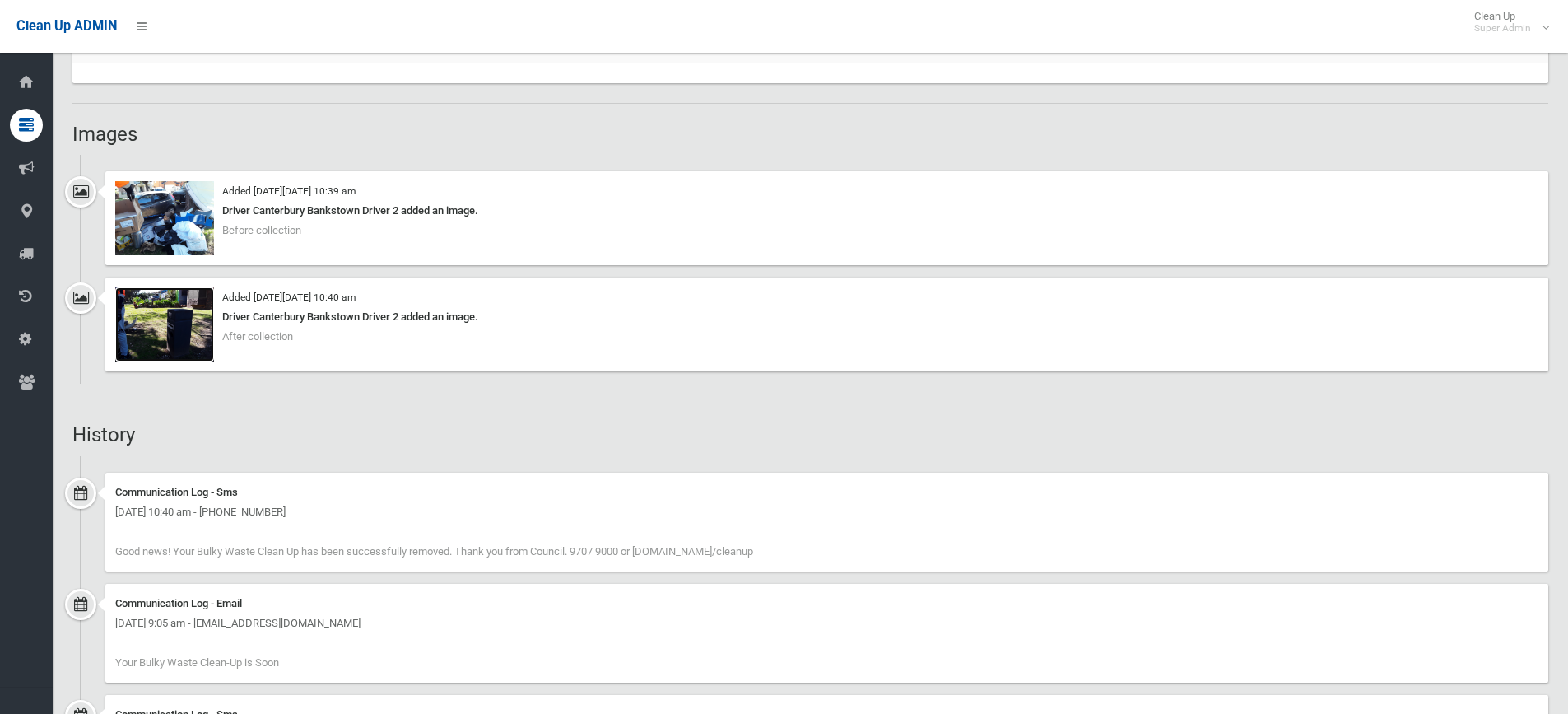
scroll to position [1152, 0]
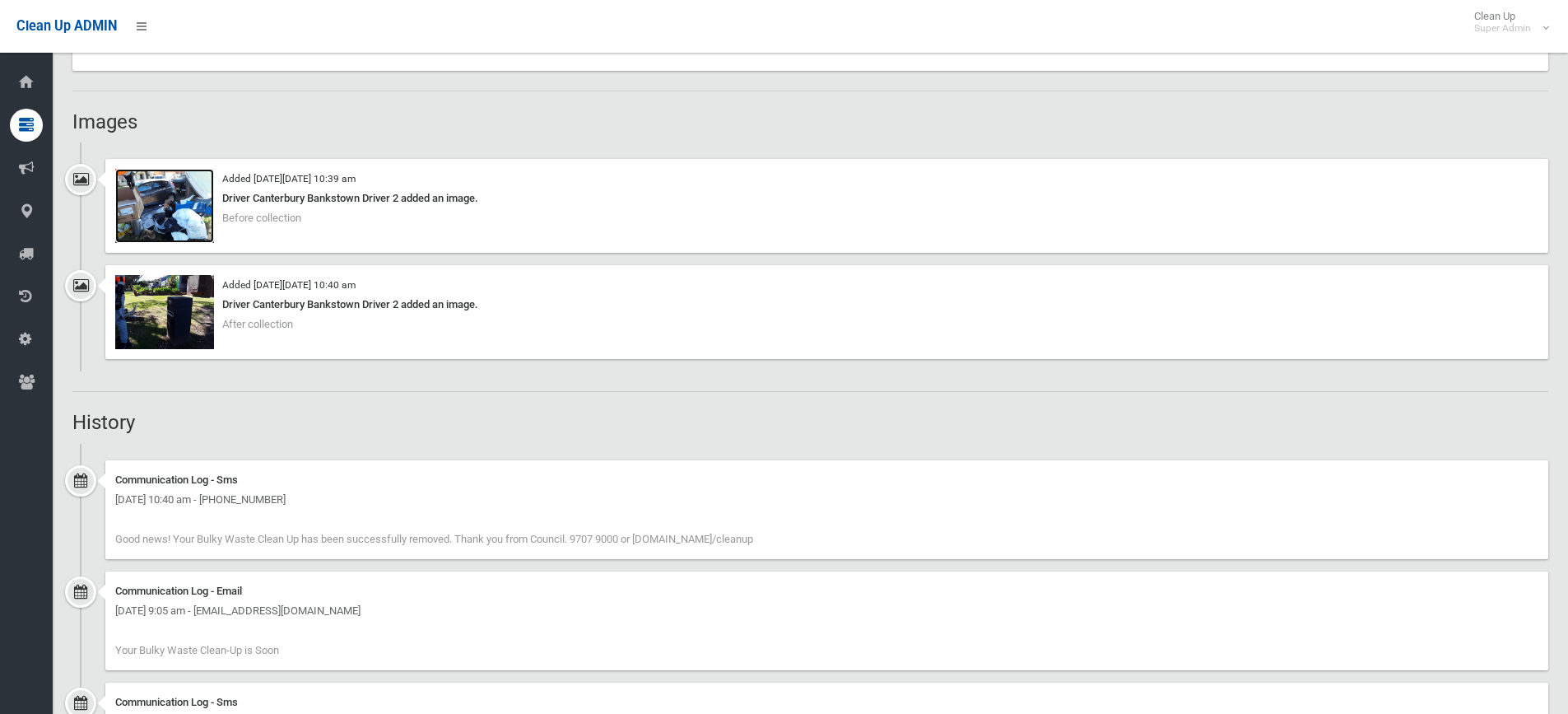
click at [141, 213] on img at bounding box center [164, 205] width 98 height 74
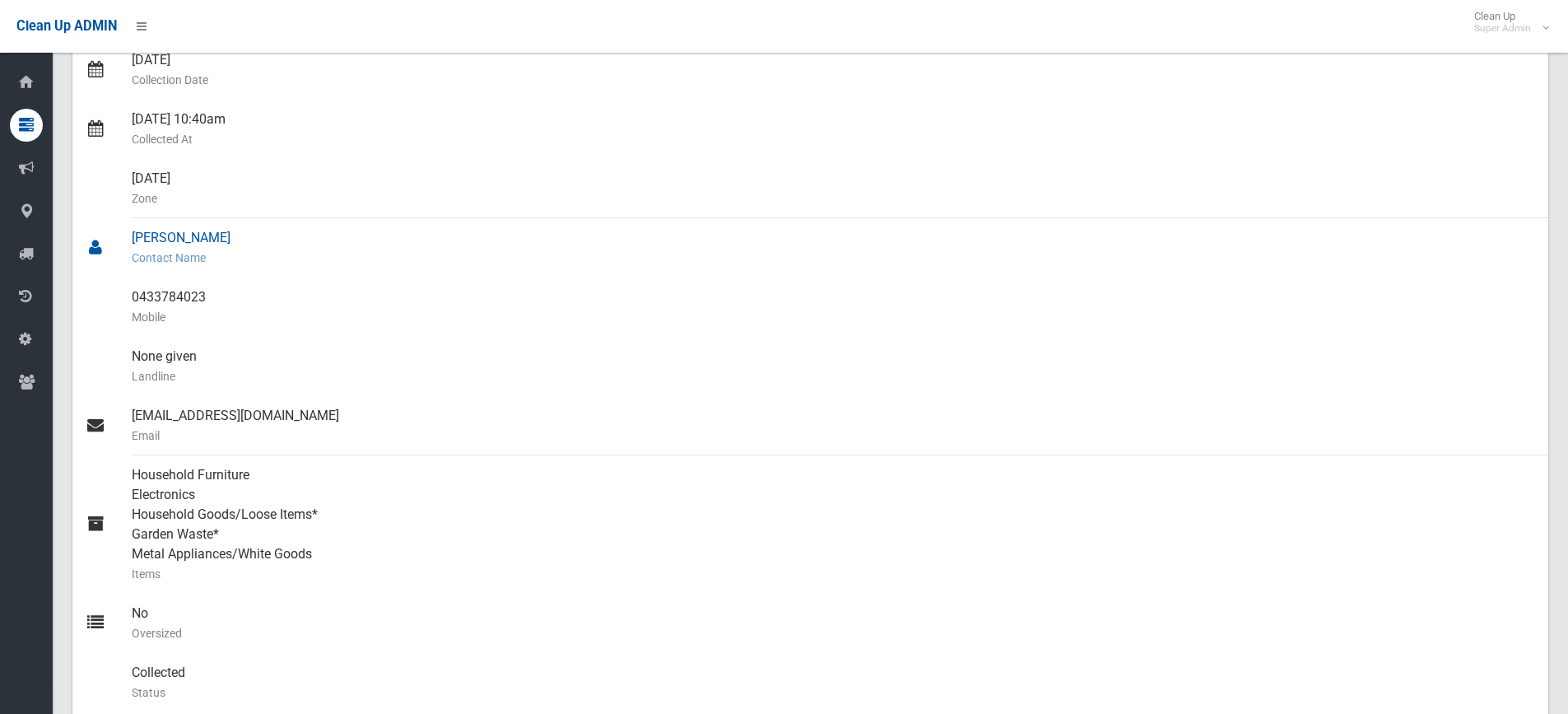
scroll to position [0, 0]
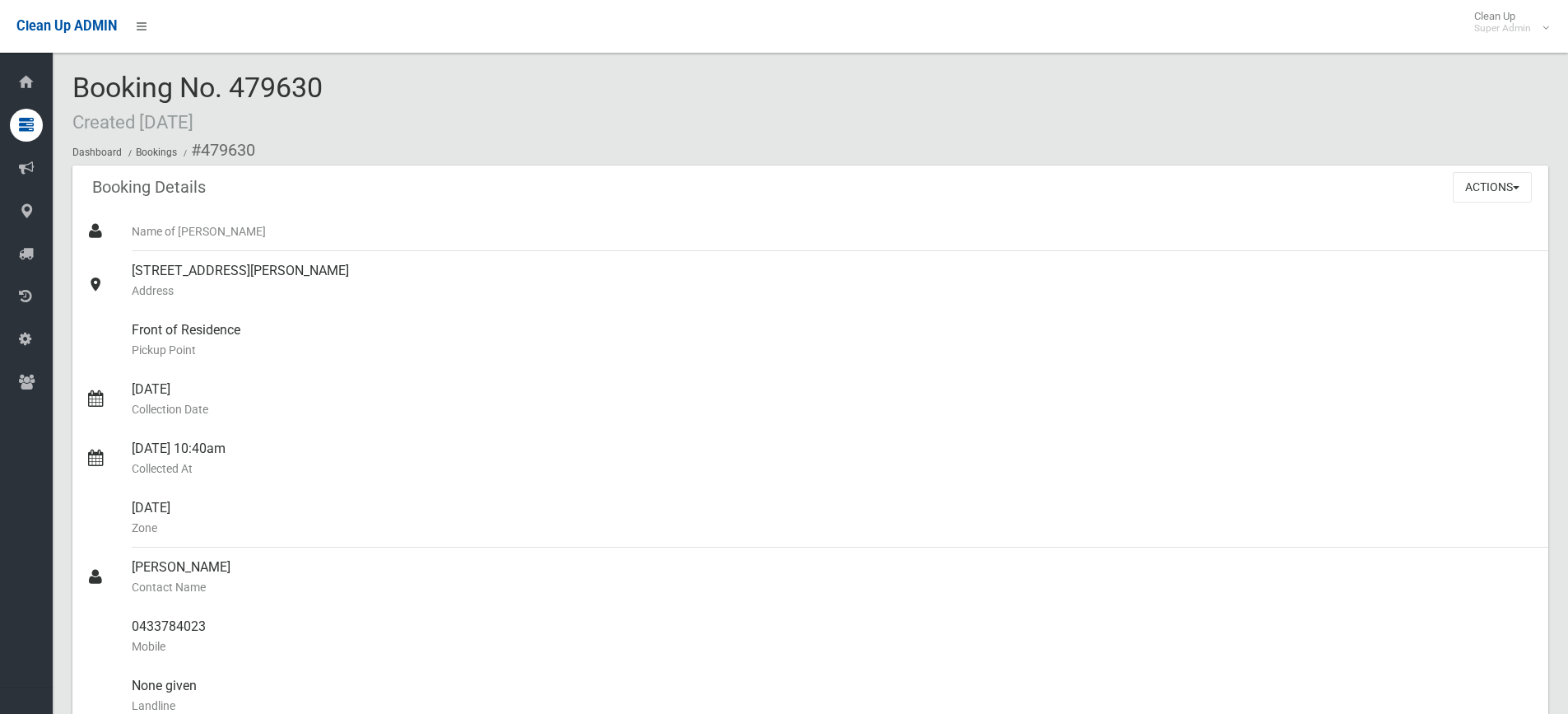
click at [675, 108] on div "Booking No. 479630 Created 17/08/2025 Dashboard Bookings #479630" at bounding box center [811, 119] width 1476 height 93
click at [1482, 186] on button "Actions" at bounding box center [1492, 187] width 79 height 31
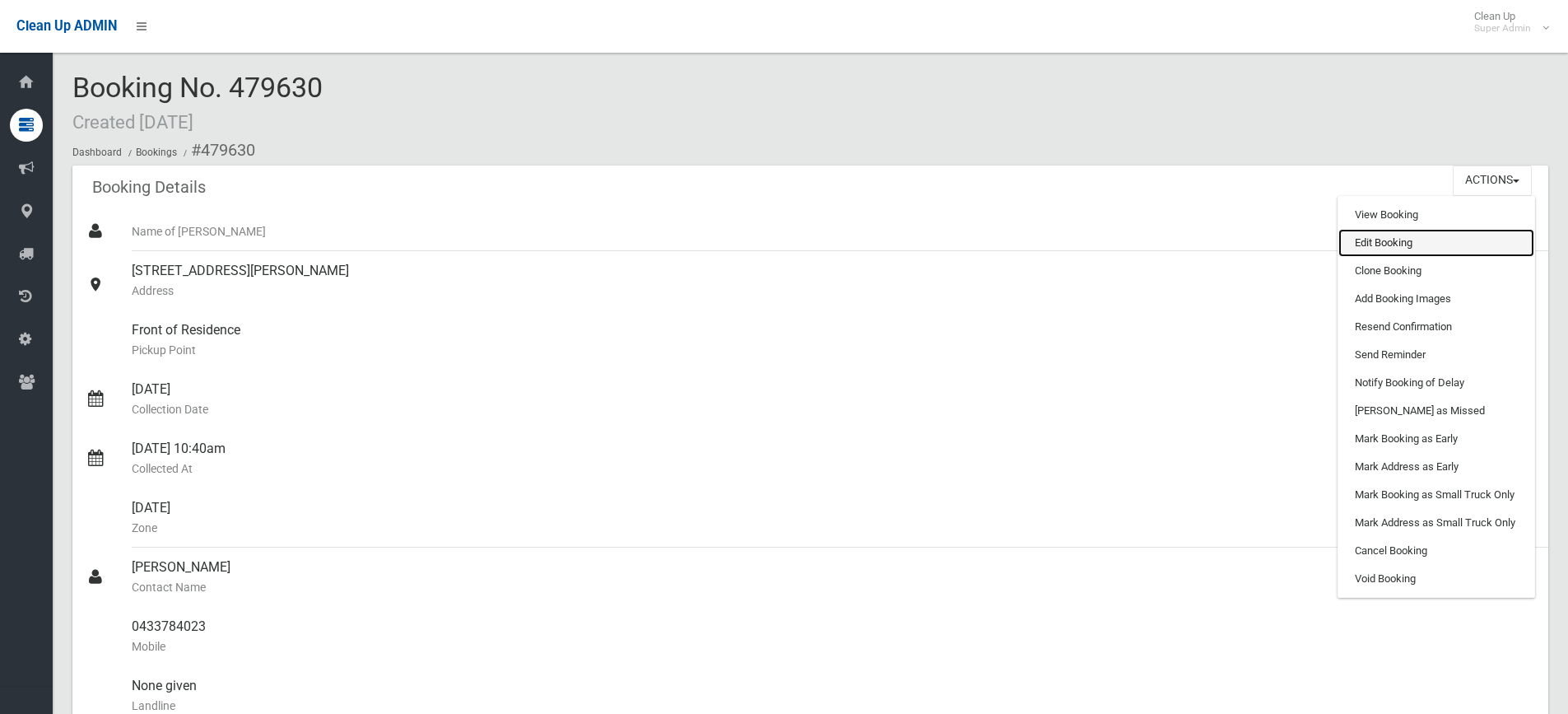
click at [1396, 239] on link "Edit Booking" at bounding box center [1436, 242] width 196 height 28
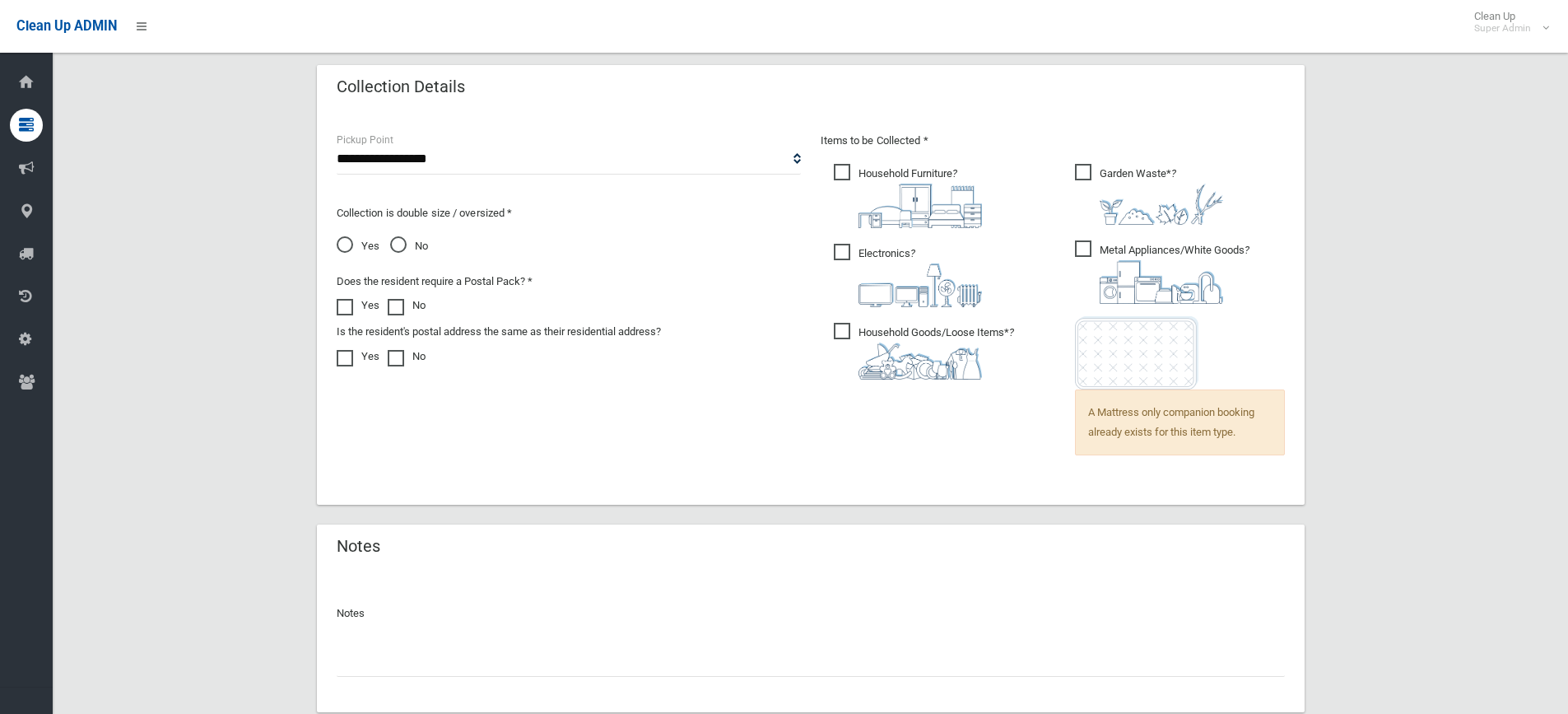
scroll to position [1181, 0]
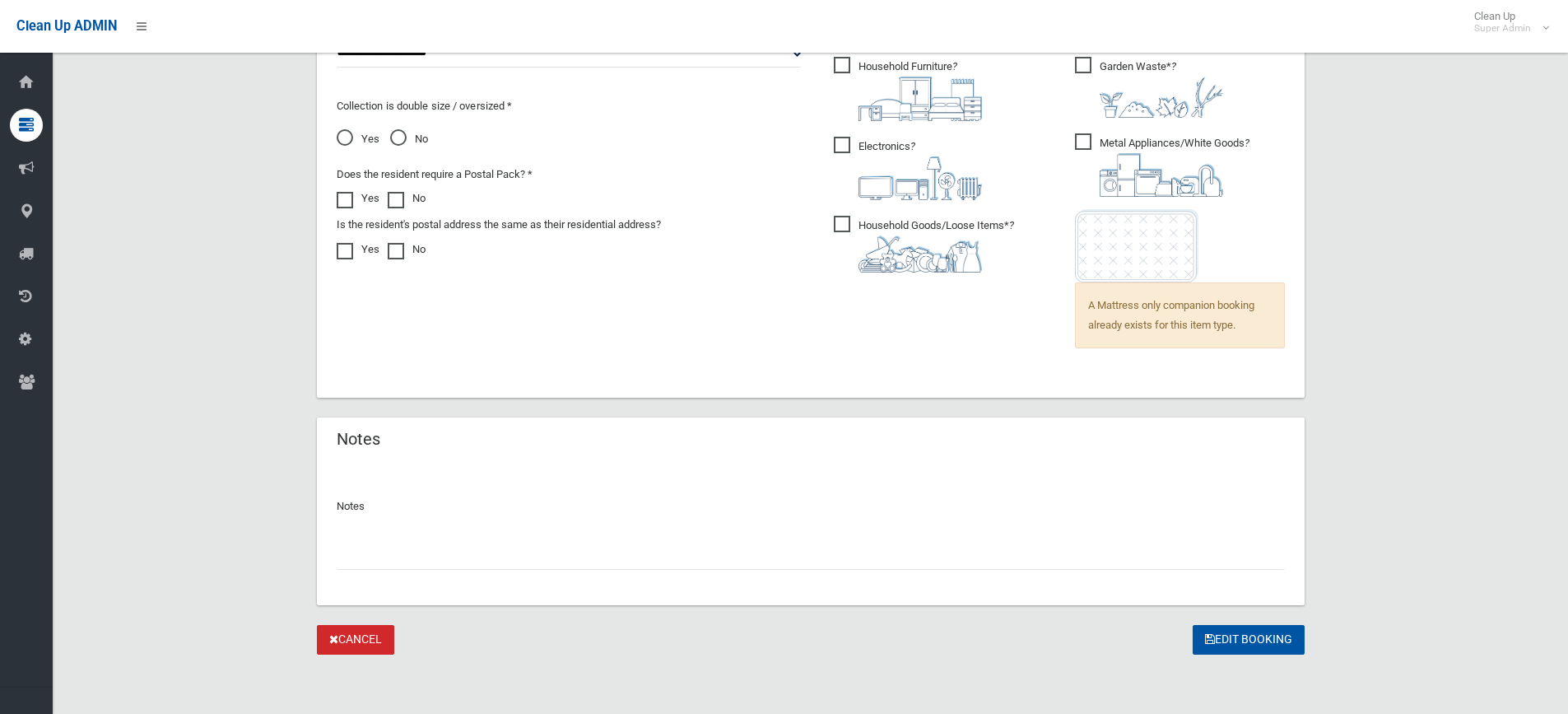
click at [539, 545] on input "text" at bounding box center [811, 555] width 948 height 31
click at [689, 550] on input "**********" at bounding box center [811, 555] width 948 height 31
click at [773, 550] on input "**********" at bounding box center [811, 555] width 948 height 31
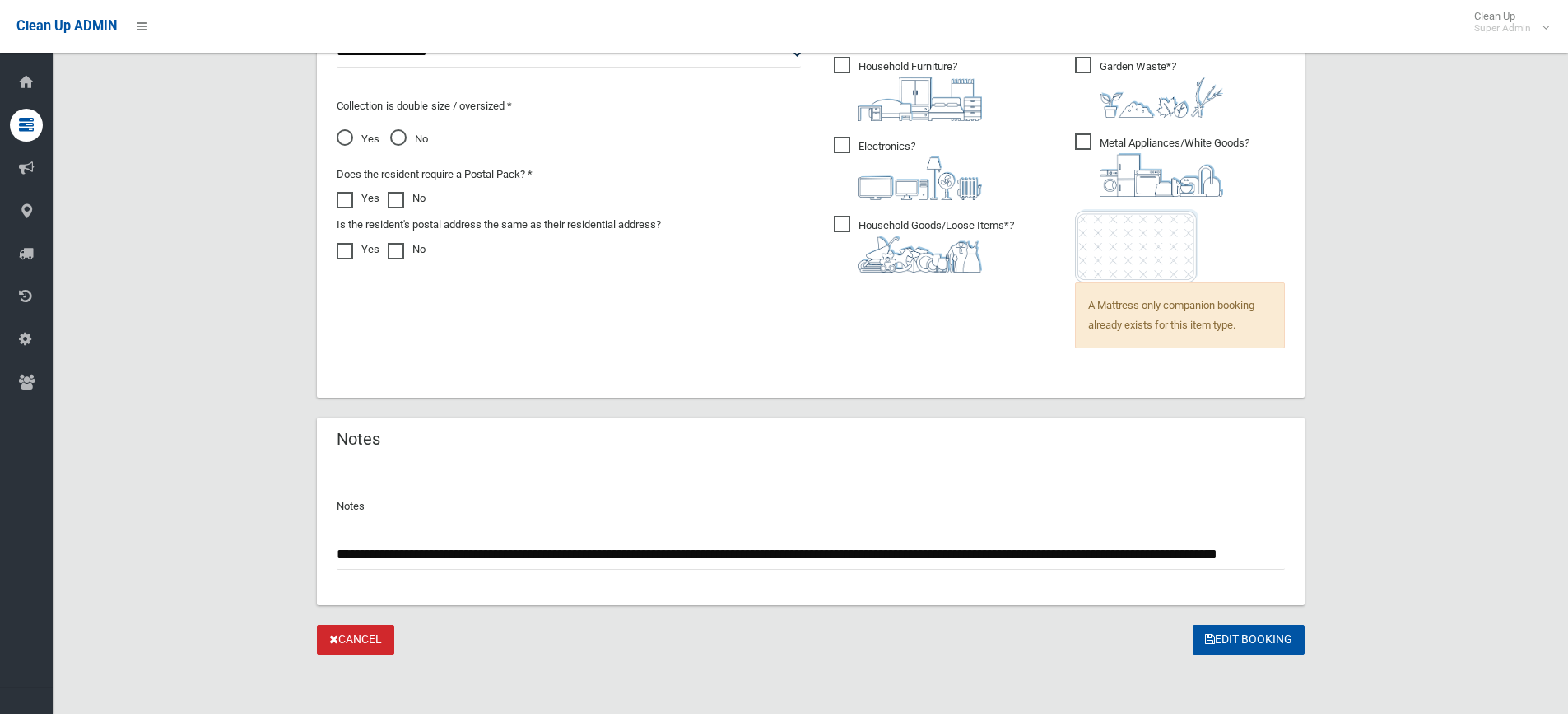
scroll to position [0, 71]
type input "**********"
click at [1226, 639] on button "Edit Booking" at bounding box center [1249, 640] width 112 height 31
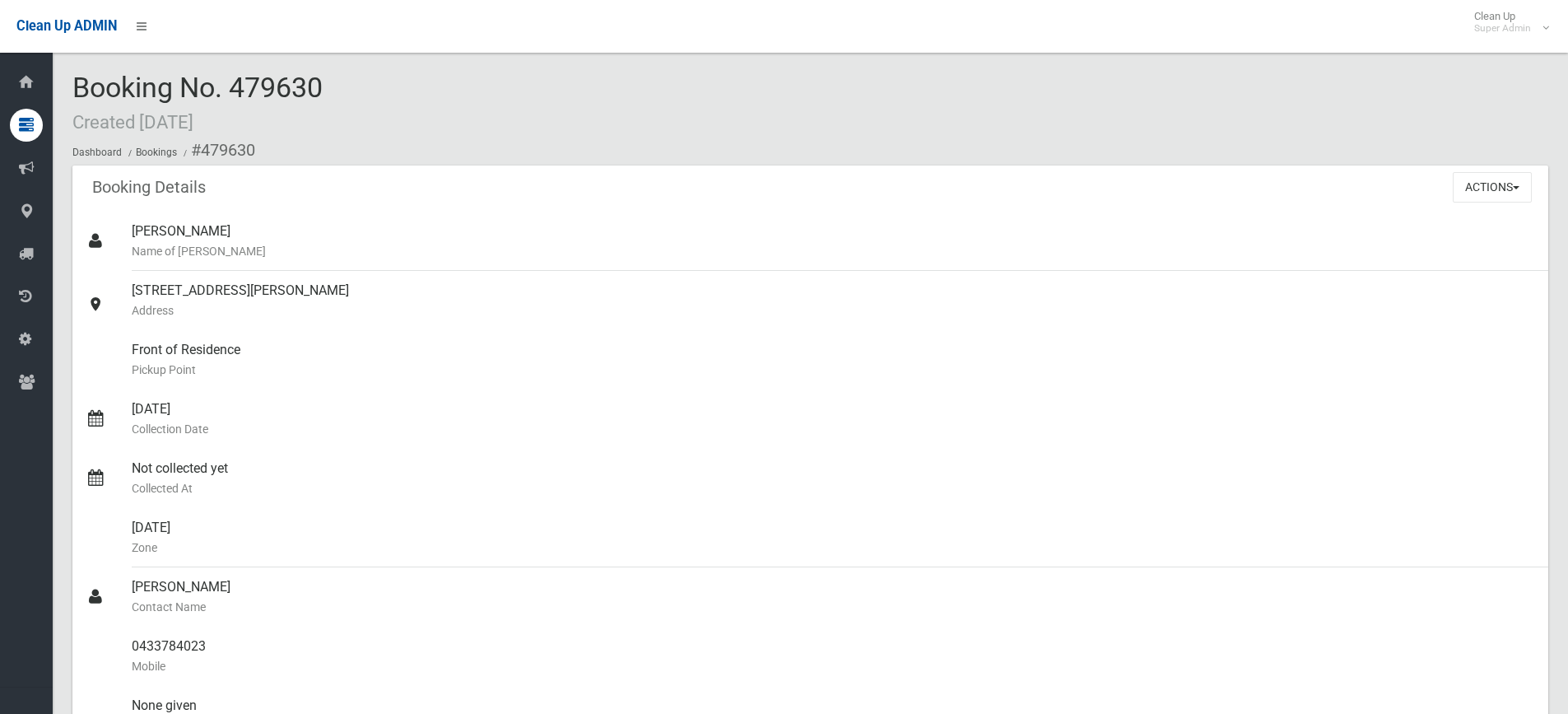
drag, startPoint x: 610, startPoint y: 108, endPoint x: 692, endPoint y: 104, distance: 82.1
click at [610, 108] on div "Booking No. 479630 Created [DATE] Dashboard Bookings #479630" at bounding box center [811, 119] width 1476 height 93
click at [855, 140] on ol "Dashboard Bookings #479630" at bounding box center [811, 151] width 1476 height 31
